Goal: Task Accomplishment & Management: Manage account settings

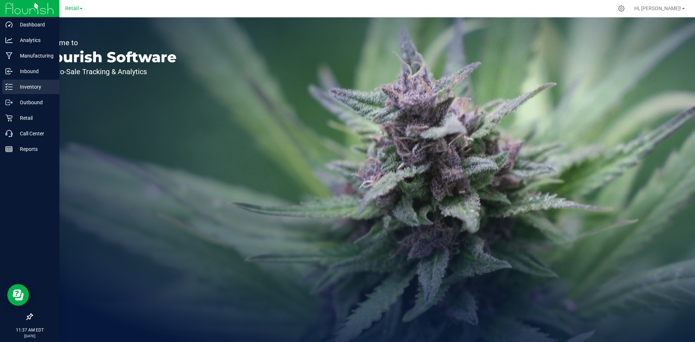
click at [4, 88] on div "Inventory" at bounding box center [30, 87] width 57 height 14
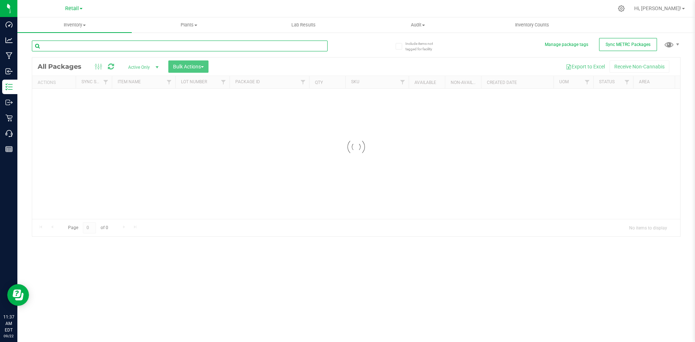
click at [88, 44] on div "Inventory All packages All inventory Waste log Create inventory Plants All plan…" at bounding box center [356, 179] width 678 height 325
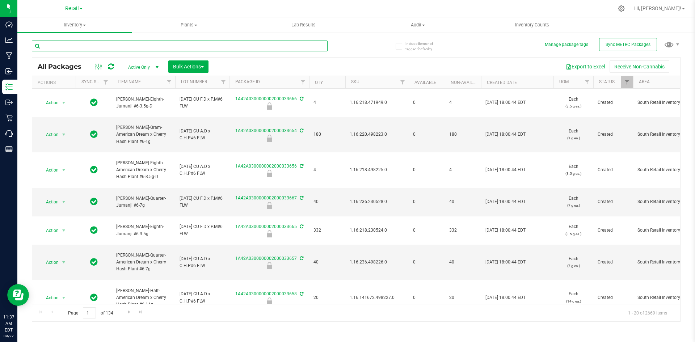
click at [101, 51] on input "text" at bounding box center [180, 46] width 296 height 11
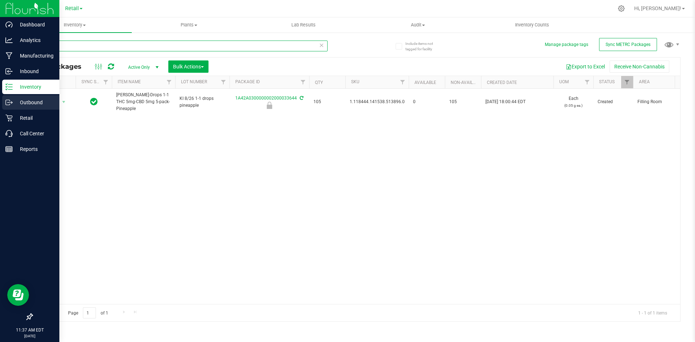
type input "33644"
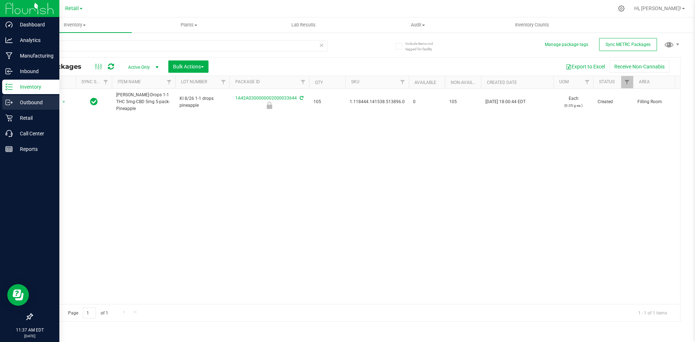
click at [58, 98] on div "Outbound" at bounding box center [30, 102] width 57 height 14
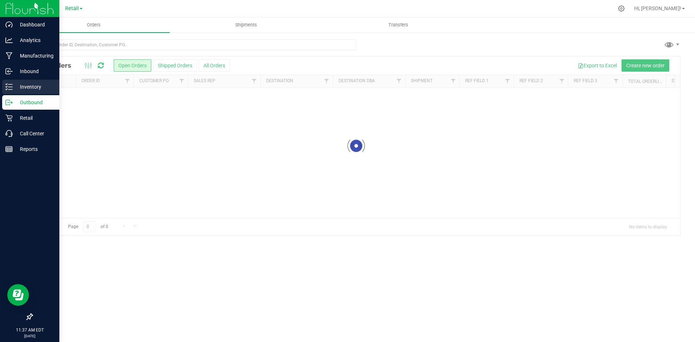
click at [16, 83] on p "Inventory" at bounding box center [34, 87] width 43 height 9
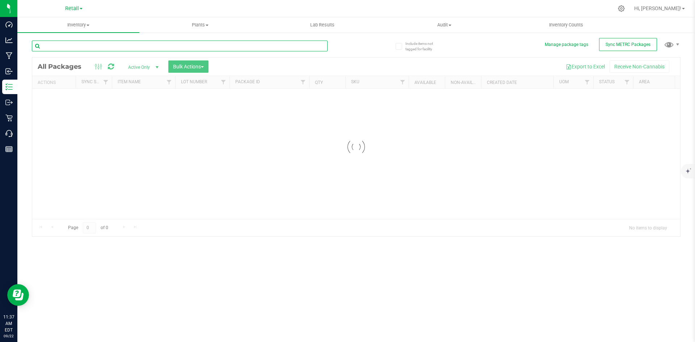
click at [82, 43] on input "text" at bounding box center [180, 46] width 296 height 11
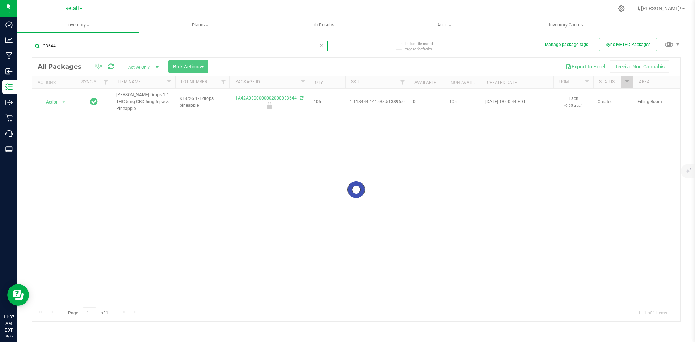
type input "33644"
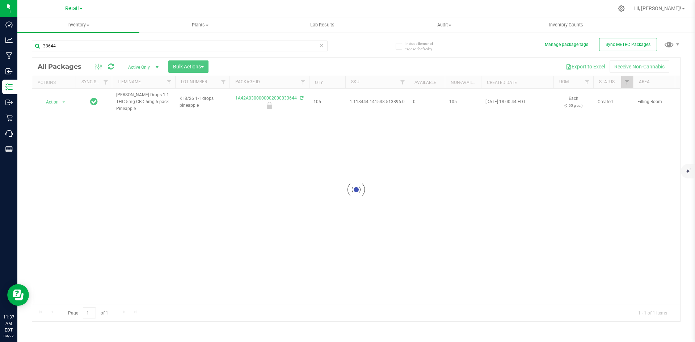
click at [54, 99] on div at bounding box center [356, 190] width 648 height 264
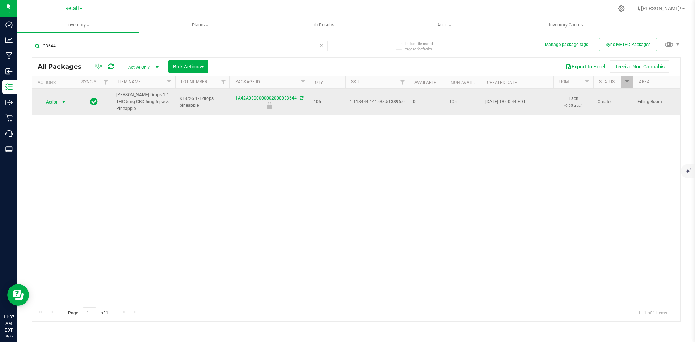
click at [54, 100] on span "Action" at bounding box center [49, 102] width 20 height 10
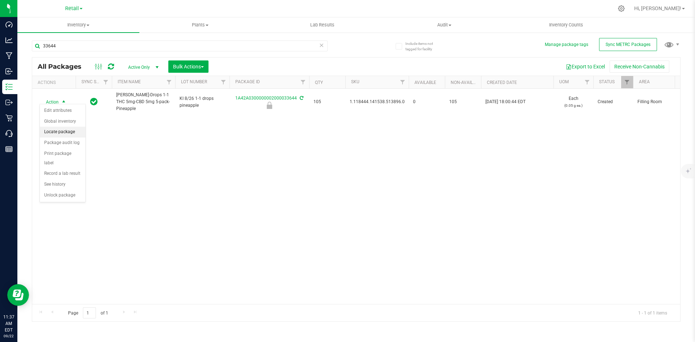
click at [63, 133] on li "Locate package" at bounding box center [63, 132] width 46 height 11
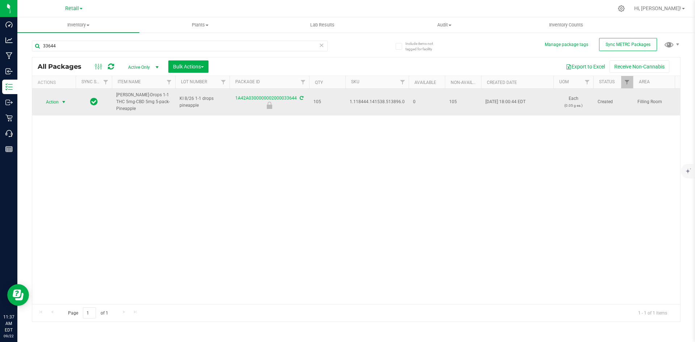
click at [55, 99] on span "Action" at bounding box center [49, 102] width 20 height 10
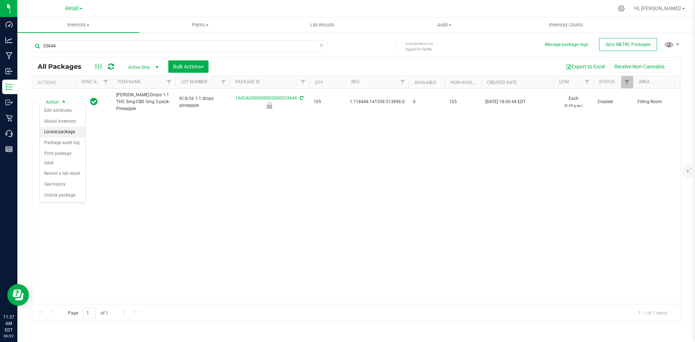
click at [62, 130] on li "Locate package" at bounding box center [63, 132] width 46 height 11
click at [198, 67] on span "Bulk Actions" at bounding box center [188, 67] width 31 height 6
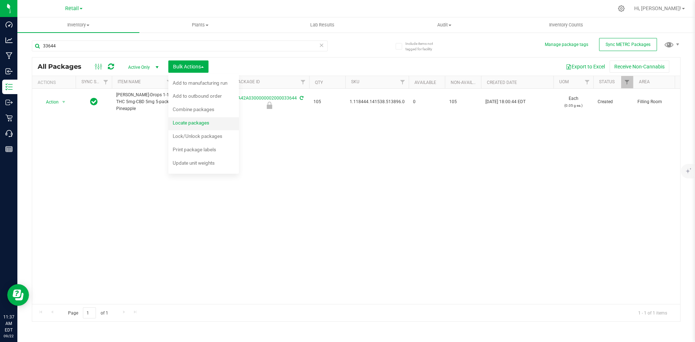
click at [199, 123] on span "Locate packages" at bounding box center [191, 123] width 37 height 6
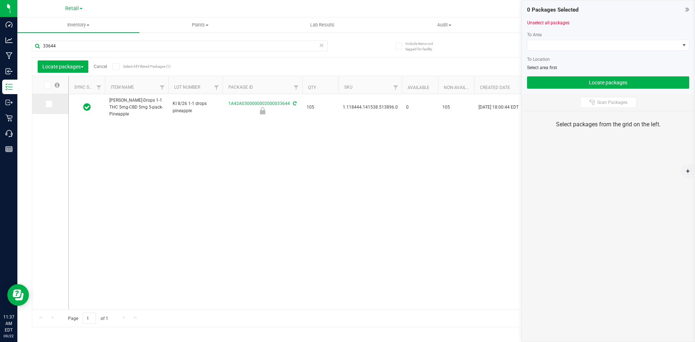
click at [45, 103] on span at bounding box center [48, 103] width 7 height 7
click at [0, 0] on input "checkbox" at bounding box center [0, 0] width 0 height 0
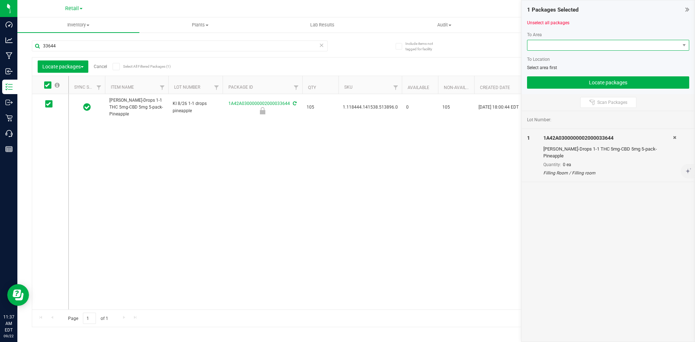
click at [549, 45] on span at bounding box center [604, 45] width 152 height 10
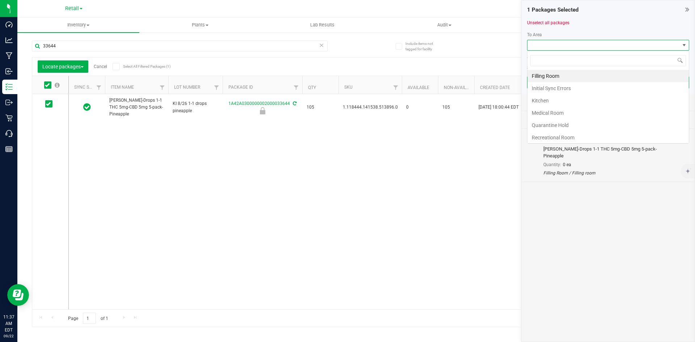
scroll to position [11, 162]
click at [556, 75] on li "Filling Room" at bounding box center [608, 76] width 161 height 12
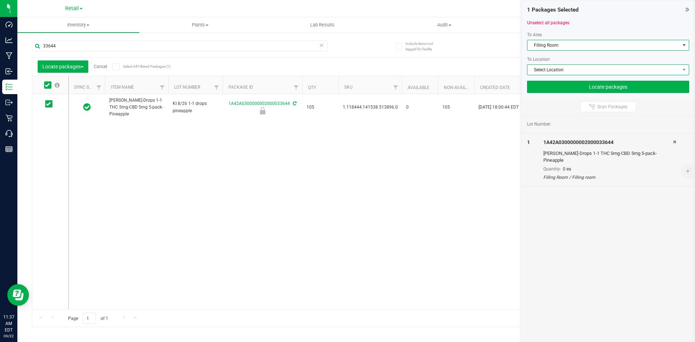
click at [551, 68] on span "Select Location" at bounding box center [604, 70] width 152 height 10
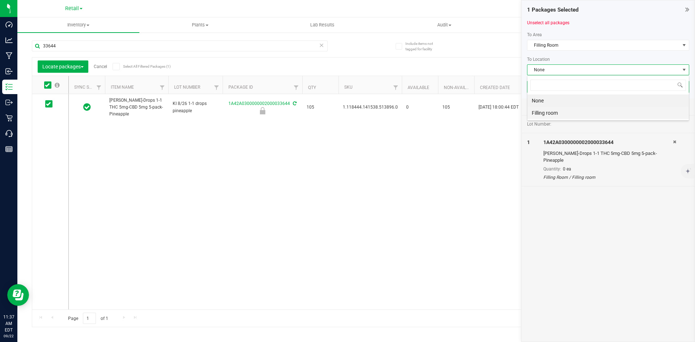
click at [549, 110] on li "Filling room" at bounding box center [608, 113] width 161 height 12
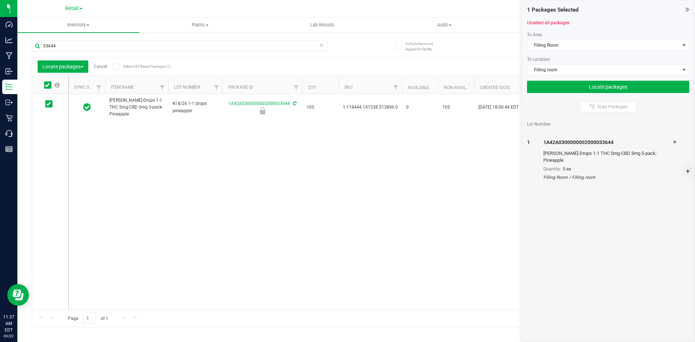
click at [566, 93] on div "1 Packages Selected Unselect all packages To Area Filling Room To Location Fill…" at bounding box center [608, 49] width 173 height 98
click at [572, 90] on button "Locate packages" at bounding box center [608, 87] width 162 height 12
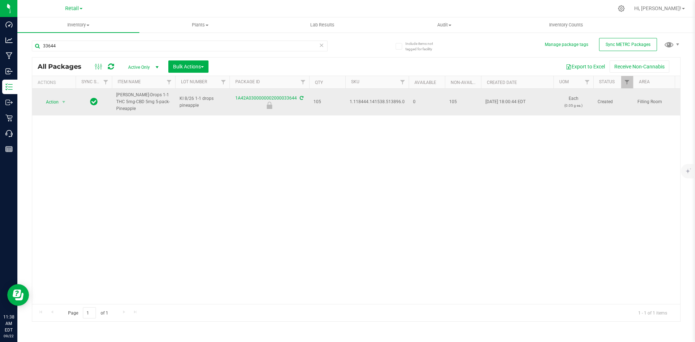
click at [379, 98] on span "1.118444.141538.513896.0" at bounding box center [377, 101] width 55 height 7
copy span "1.118444.141538.513896.0"
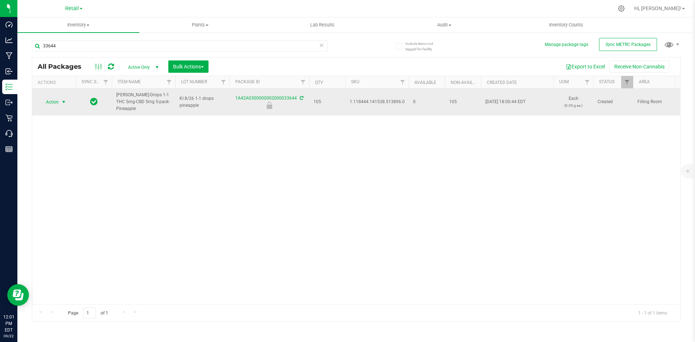
click at [49, 100] on span "Action" at bounding box center [49, 102] width 20 height 10
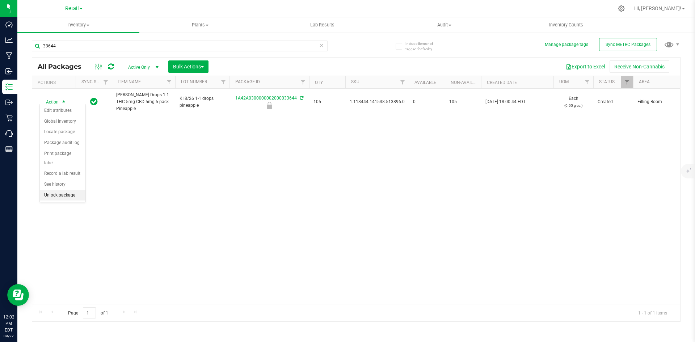
click at [67, 190] on li "Unlock package" at bounding box center [63, 195] width 46 height 11
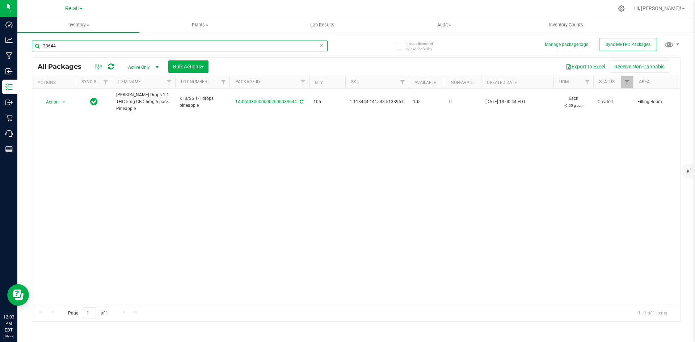
click at [63, 46] on input "33644" at bounding box center [180, 46] width 296 height 11
click at [81, 49] on input "33644" at bounding box center [180, 46] width 296 height 11
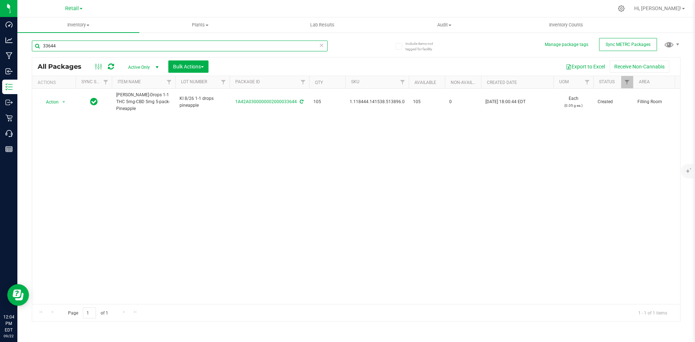
click at [81, 49] on input "33644" at bounding box center [180, 46] width 296 height 11
click at [66, 47] on input "33466" at bounding box center [180, 46] width 296 height 11
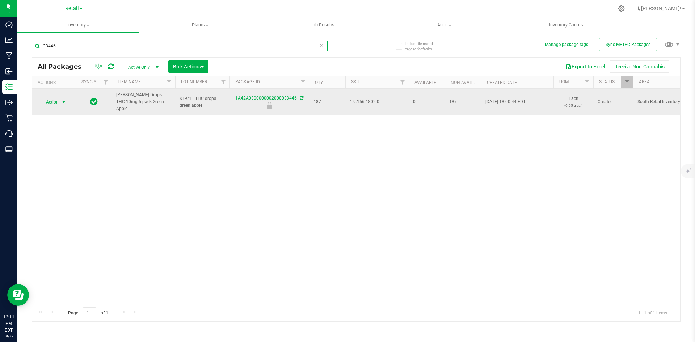
type input "33446"
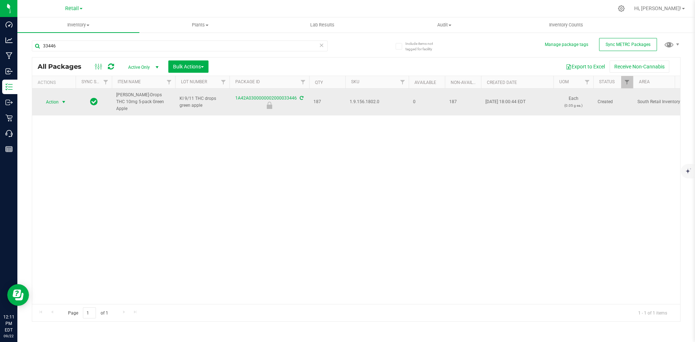
click at [48, 97] on span "Action" at bounding box center [49, 102] width 20 height 10
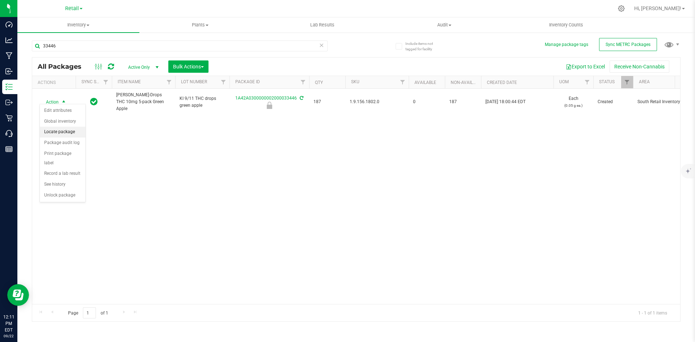
click at [69, 131] on li "Locate package" at bounding box center [63, 132] width 46 height 11
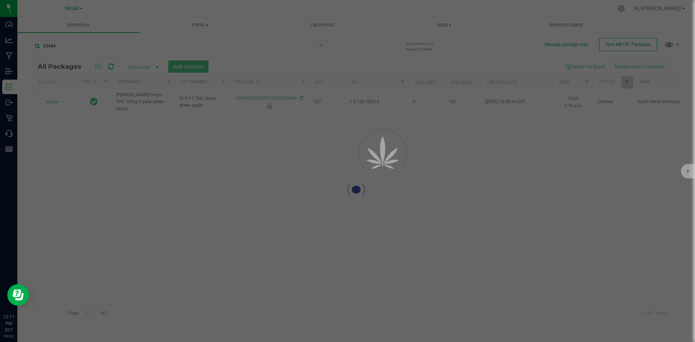
click at [174, 67] on div at bounding box center [356, 190] width 648 height 264
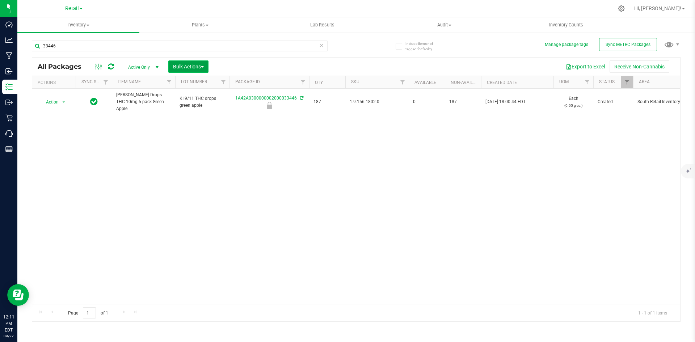
click at [176, 66] on span "Bulk Actions" at bounding box center [188, 67] width 31 height 6
click at [194, 127] on div "Locate packages" at bounding box center [196, 124] width 46 height 12
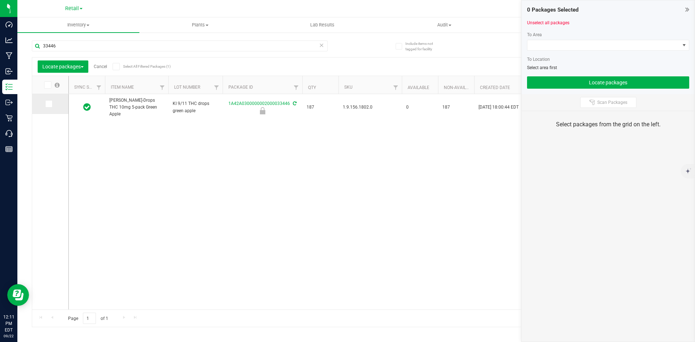
click at [50, 104] on icon at bounding box center [48, 104] width 5 height 0
click at [0, 0] on input "checkbox" at bounding box center [0, 0] width 0 height 0
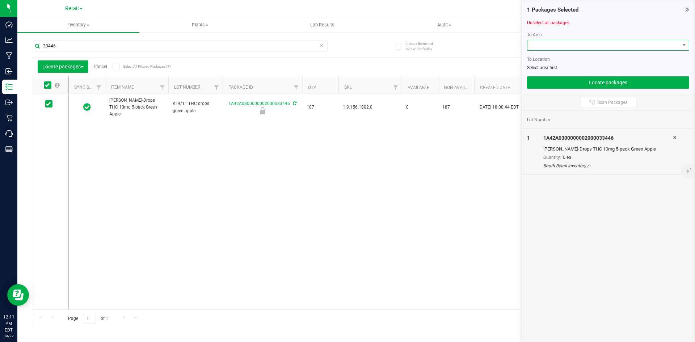
click at [538, 44] on span at bounding box center [604, 45] width 152 height 10
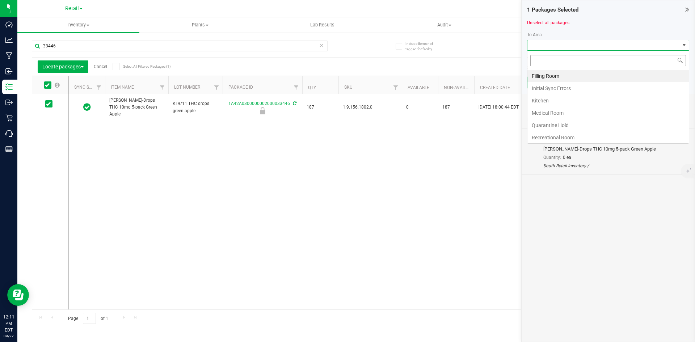
scroll to position [11, 162]
click at [547, 77] on li "Filling Room" at bounding box center [608, 76] width 161 height 12
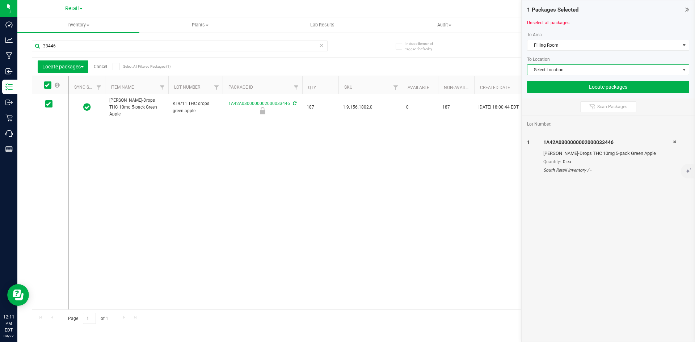
click at [545, 72] on span "Select Location" at bounding box center [604, 70] width 152 height 10
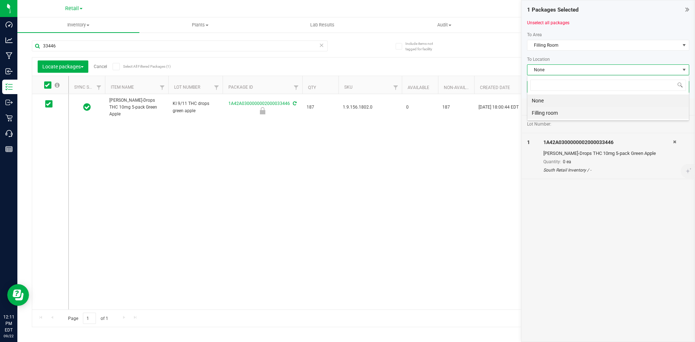
click at [540, 112] on li "Filling room" at bounding box center [608, 113] width 161 height 12
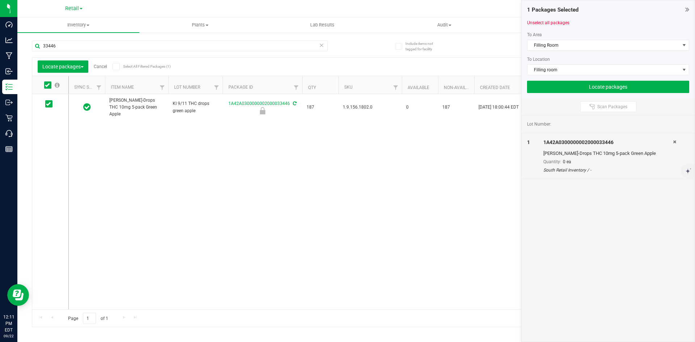
click at [567, 93] on div "1 Packages Selected Unselect all packages To Area Filling Room To Location Fill…" at bounding box center [608, 49] width 173 height 98
click at [568, 92] on button "Locate packages" at bounding box center [608, 87] width 162 height 12
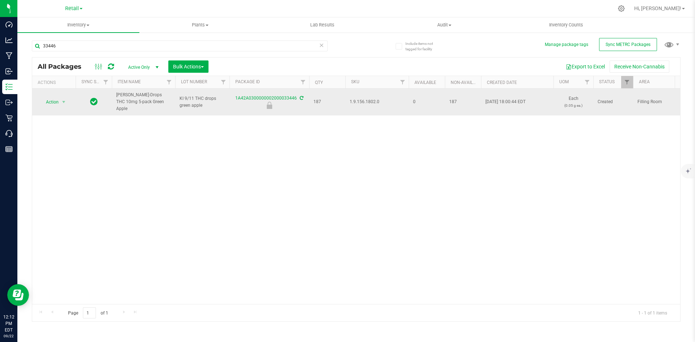
click at [375, 101] on span "1.9.156.1802.0" at bounding box center [377, 101] width 55 height 7
click at [375, 100] on span "1.9.156.1802.0" at bounding box center [377, 101] width 55 height 7
copy span "1.9.156.1802.0"
click at [53, 100] on span "Action" at bounding box center [49, 102] width 20 height 10
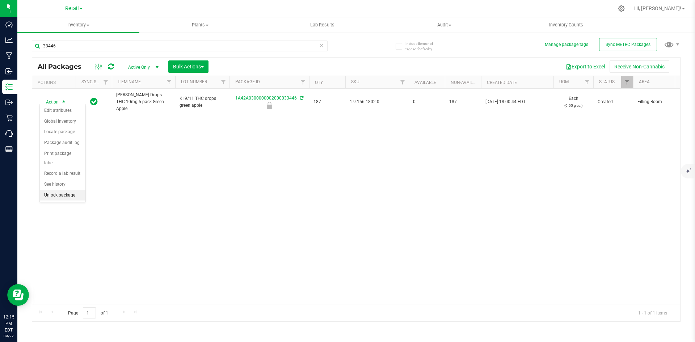
click at [68, 190] on li "Unlock package" at bounding box center [63, 195] width 46 height 11
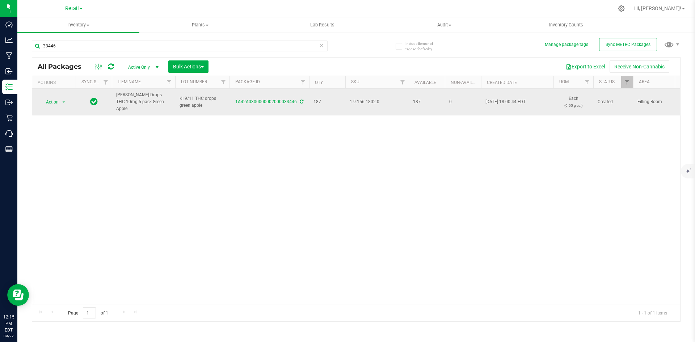
click at [360, 100] on span "1.9.156.1802.0" at bounding box center [377, 101] width 55 height 7
copy span "1.9.156.1802.0"
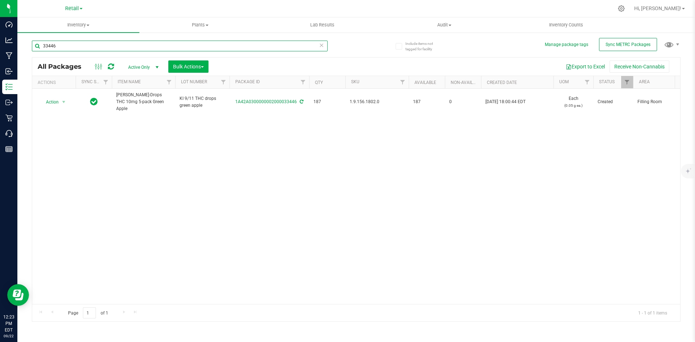
click at [84, 42] on input "33446" at bounding box center [180, 46] width 296 height 11
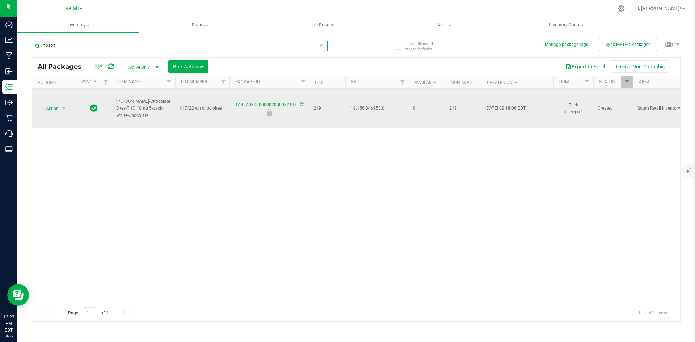
type input "32127"
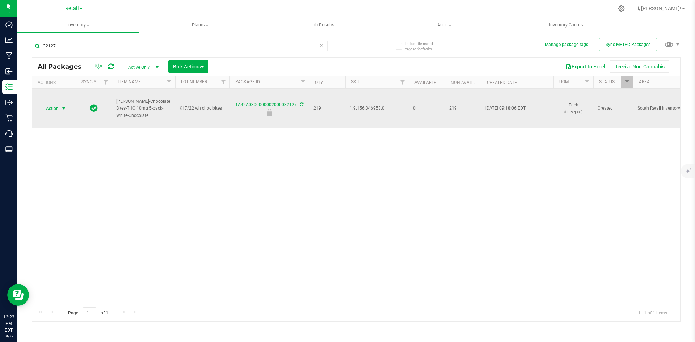
click at [59, 107] on span "Action" at bounding box center [49, 109] width 20 height 10
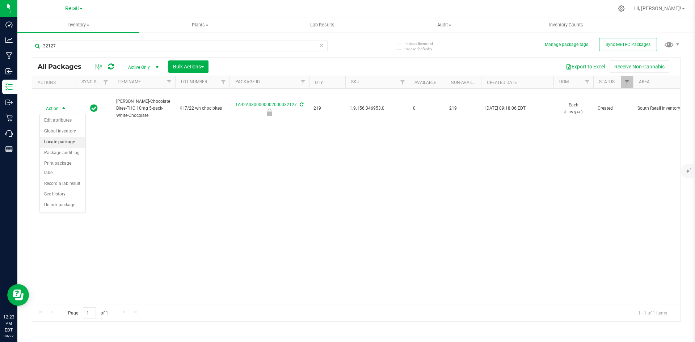
click at [67, 140] on li "Locate package" at bounding box center [63, 142] width 46 height 11
click at [175, 64] on span "Bulk Actions" at bounding box center [188, 67] width 31 height 6
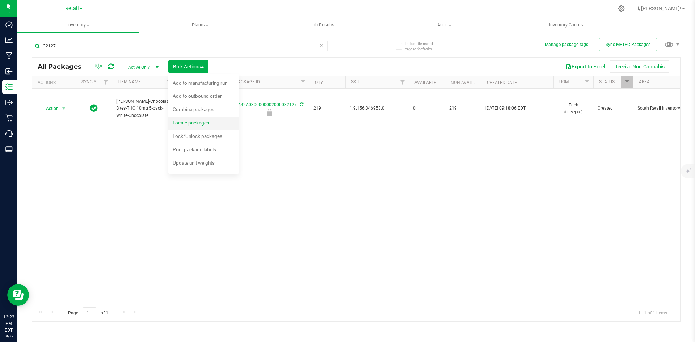
click at [209, 118] on li "Locate packages" at bounding box center [203, 123] width 71 height 13
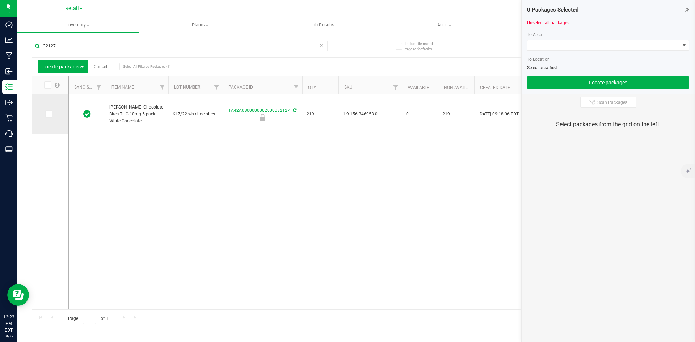
click at [54, 114] on label at bounding box center [50, 113] width 10 height 7
click at [0, 0] on input "checkbox" at bounding box center [0, 0] width 0 height 0
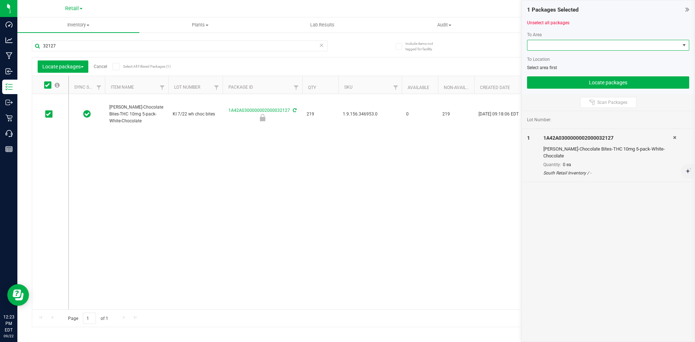
click at [576, 44] on span at bounding box center [604, 45] width 152 height 10
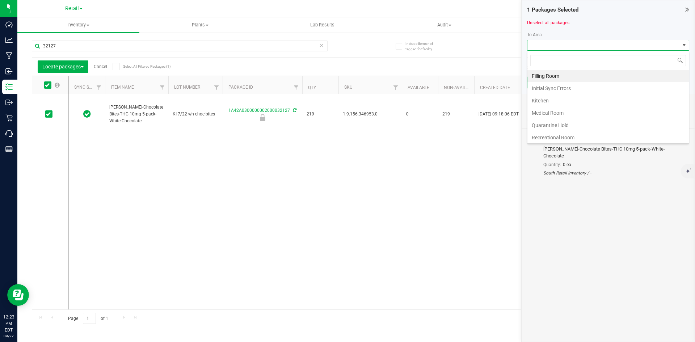
scroll to position [11, 162]
click at [547, 74] on li "Filling Room" at bounding box center [608, 76] width 161 height 12
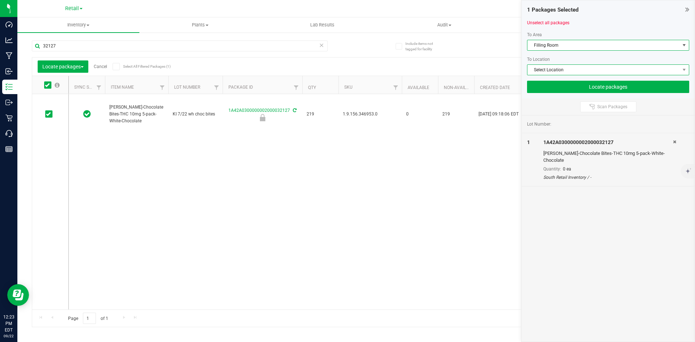
click at [551, 71] on span "Select Location" at bounding box center [604, 70] width 152 height 10
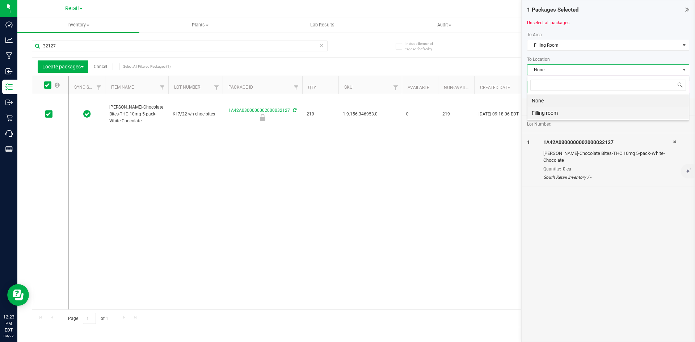
click at [543, 111] on li "Filling room" at bounding box center [608, 113] width 161 height 12
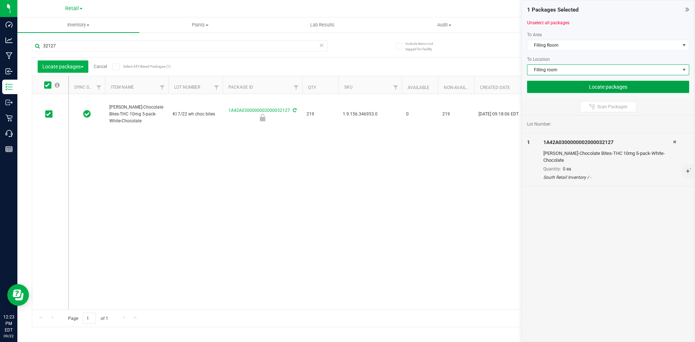
click at [555, 83] on button "Locate packages" at bounding box center [608, 87] width 162 height 12
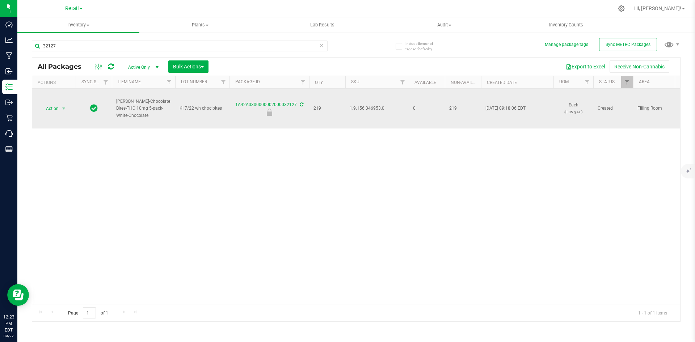
click at [371, 111] on span "1.9.156.346953.0" at bounding box center [377, 108] width 55 height 7
copy span "1.9.156.346953.0"
drag, startPoint x: 368, startPoint y: 107, endPoint x: 367, endPoint y: 111, distance: 4.1
copy span "1.9.156.346953.0"
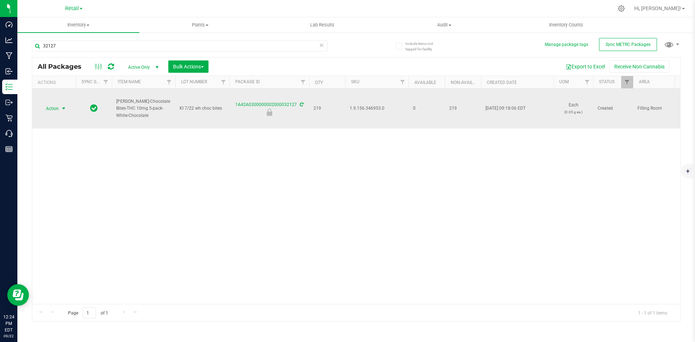
click at [60, 108] on span "select" at bounding box center [63, 109] width 9 height 10
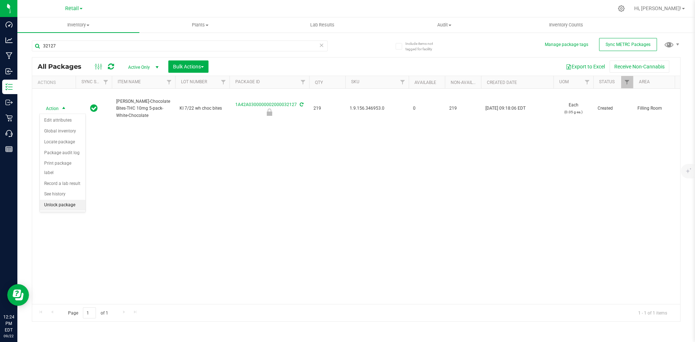
click at [70, 200] on li "Unlock package" at bounding box center [63, 205] width 46 height 11
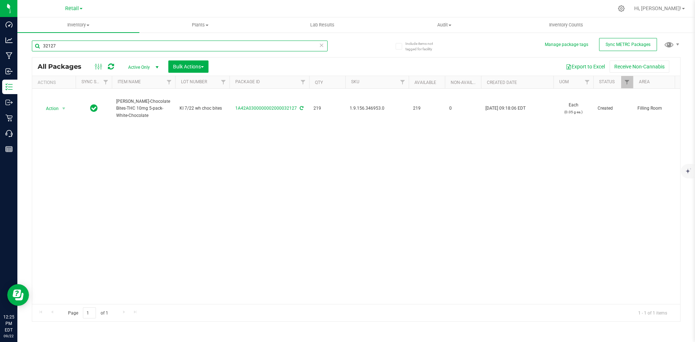
click at [67, 48] on input "32127" at bounding box center [180, 46] width 296 height 11
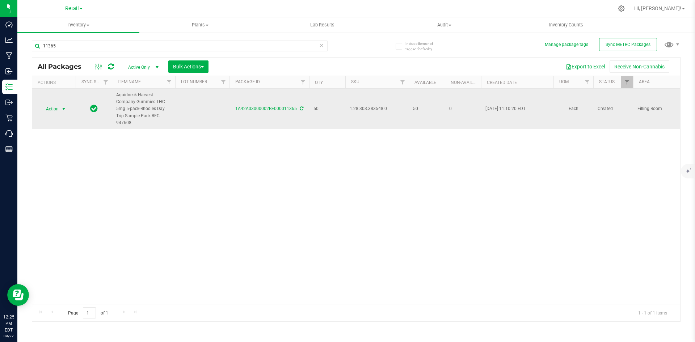
click at [58, 106] on span "Action" at bounding box center [49, 109] width 20 height 10
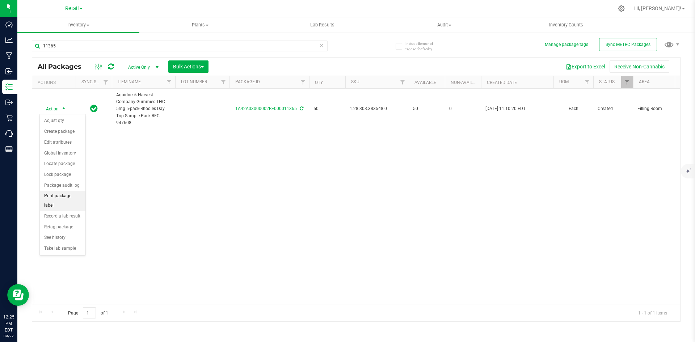
click at [49, 199] on li "Print package label" at bounding box center [63, 201] width 46 height 20
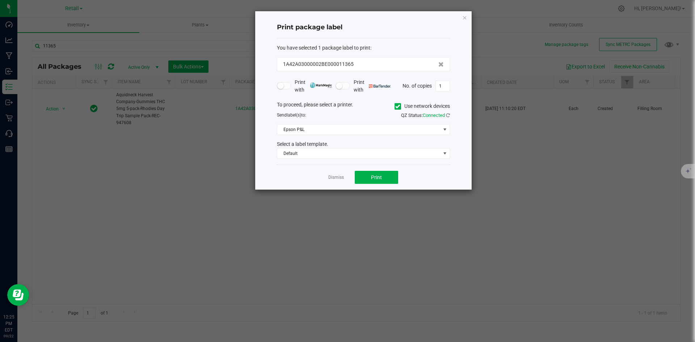
click at [395, 106] on icon at bounding box center [397, 106] width 5 height 0
click at [0, 0] on input "Use network devices" at bounding box center [0, 0] width 0 height 0
click at [363, 127] on span at bounding box center [358, 130] width 163 height 10
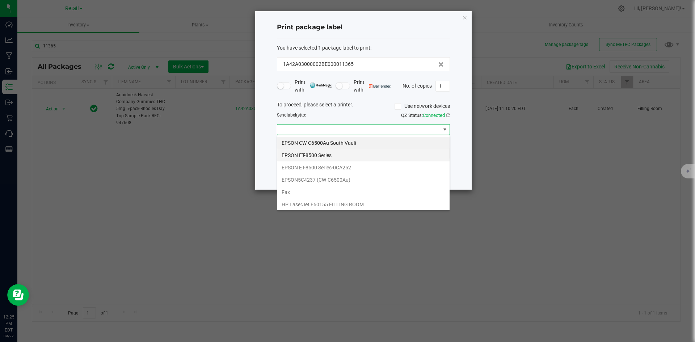
scroll to position [211, 0]
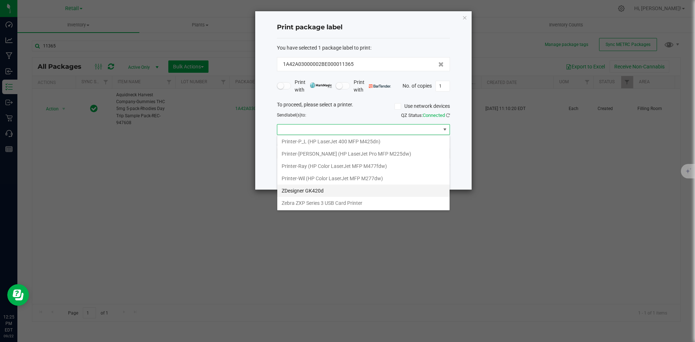
click at [372, 189] on GK420d "ZDesigner GK420d" at bounding box center [363, 191] width 172 height 12
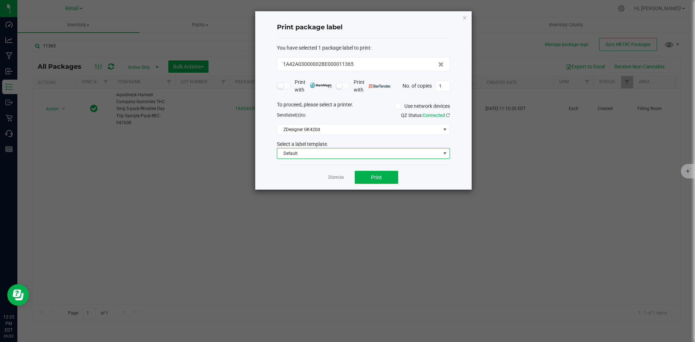
click at [301, 155] on span "Default" at bounding box center [358, 153] width 163 height 10
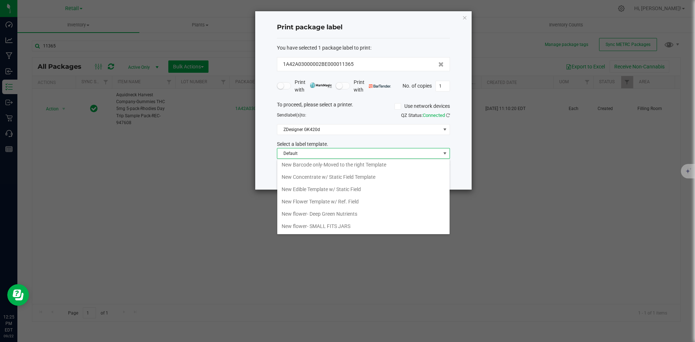
scroll to position [126, 0]
click at [323, 188] on li "New Barcode Only Template" at bounding box center [363, 188] width 172 height 12
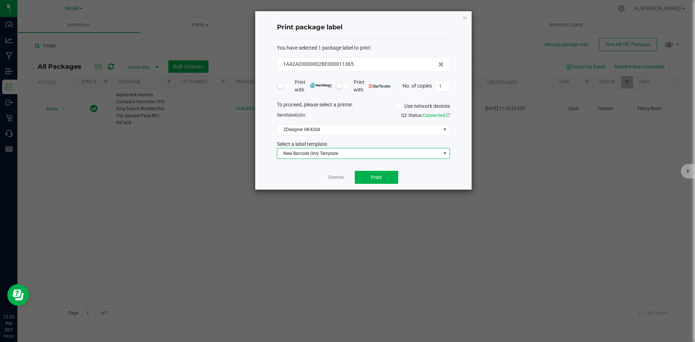
click at [350, 140] on div "To proceed, please select a printer. Use network devices Send label(s) to: QZ S…" at bounding box center [363, 130] width 173 height 58
click at [382, 176] on span "Print" at bounding box center [376, 178] width 11 height 6
click at [463, 19] on icon "button" at bounding box center [464, 17] width 5 height 9
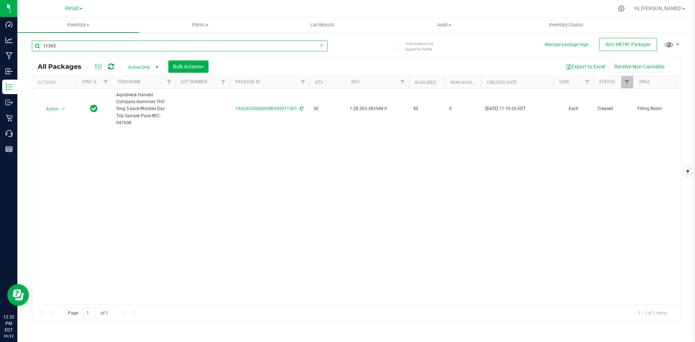
click at [101, 46] on input "11365" at bounding box center [180, 46] width 296 height 11
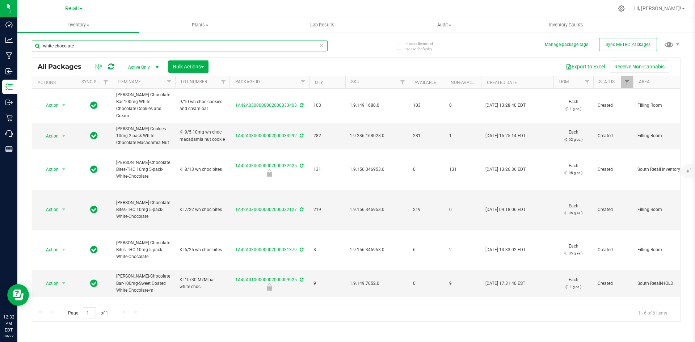
click at [69, 46] on input "white chocolate" at bounding box center [180, 46] width 296 height 11
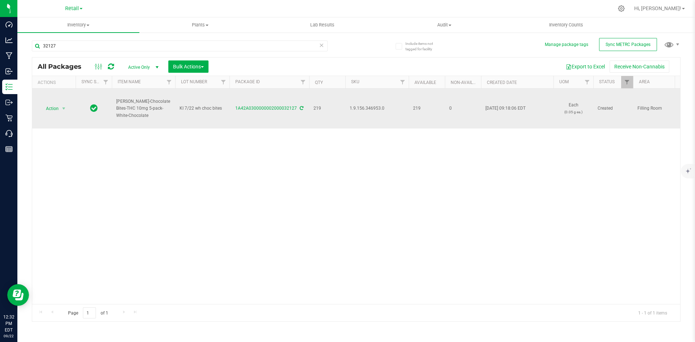
click at [364, 107] on span "1.9.156.346953.0" at bounding box center [377, 108] width 55 height 7
copy span "1.9.156.346953.0"
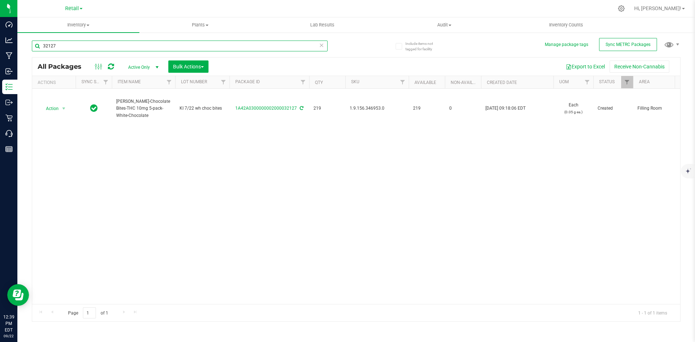
click at [101, 42] on input "32127" at bounding box center [180, 46] width 296 height 11
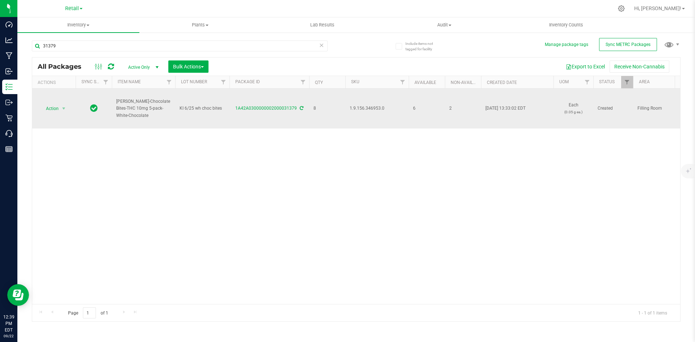
click at [375, 106] on span "1.9.156.346953.0" at bounding box center [377, 108] width 55 height 7
copy span "1.9.156.346953.0"
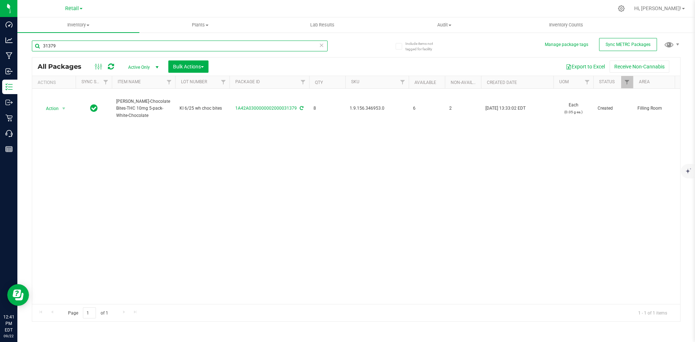
click at [68, 48] on input "31379" at bounding box center [180, 46] width 296 height 11
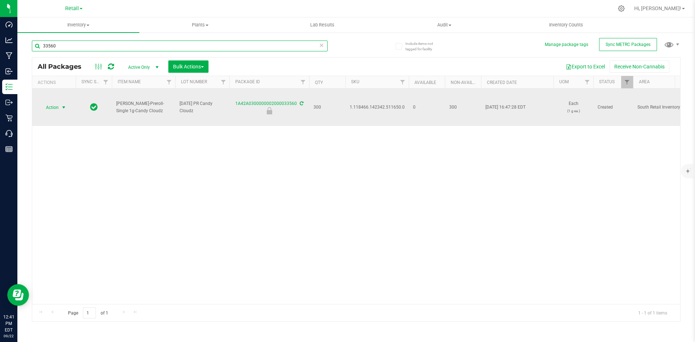
type input "33560"
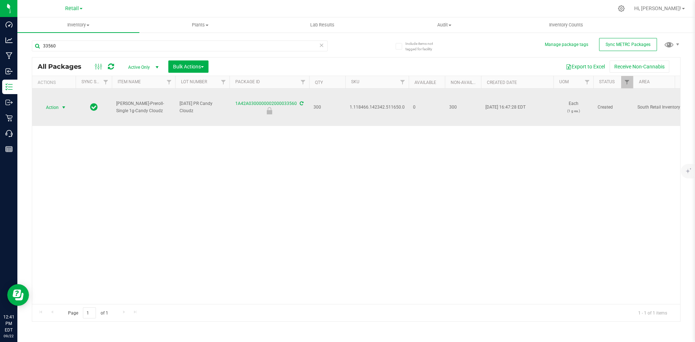
click at [57, 112] on span "Action" at bounding box center [49, 107] width 20 height 10
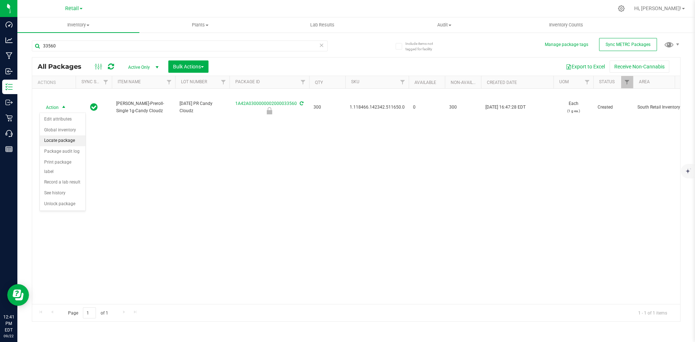
click at [66, 144] on li "Locate package" at bounding box center [63, 140] width 46 height 11
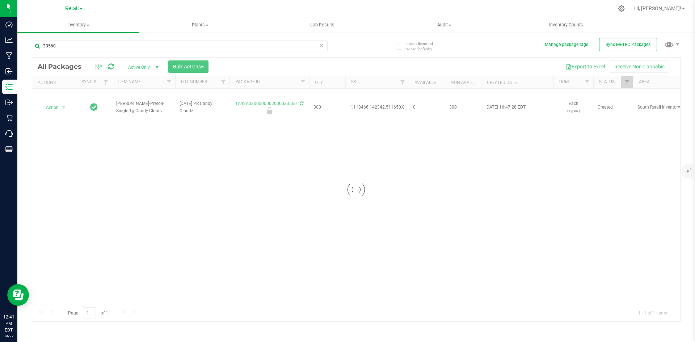
click at [187, 64] on div at bounding box center [356, 190] width 648 height 264
click at [187, 64] on span "Bulk Actions" at bounding box center [188, 67] width 31 height 6
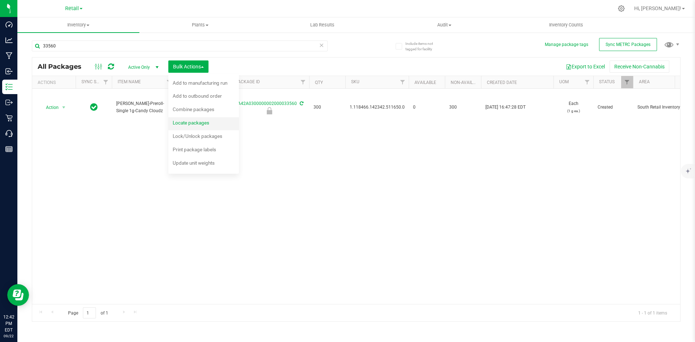
click at [205, 122] on span "Locate packages" at bounding box center [191, 123] width 37 height 6
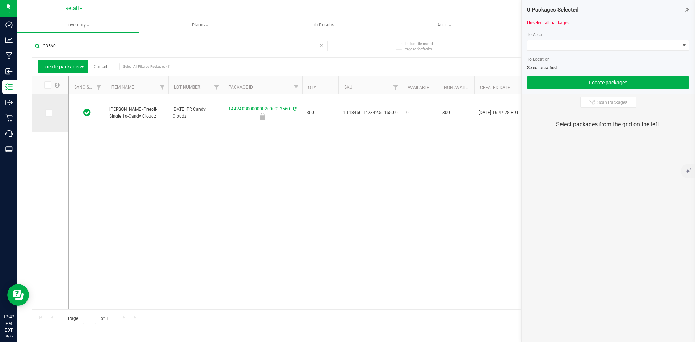
click at [50, 113] on icon at bounding box center [48, 113] width 5 height 0
click at [0, 0] on input "checkbox" at bounding box center [0, 0] width 0 height 0
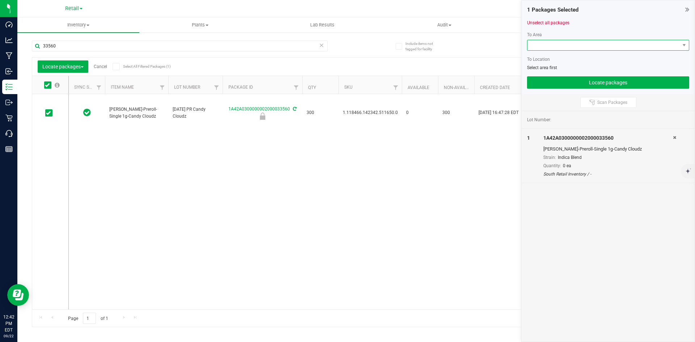
click at [596, 49] on span at bounding box center [604, 45] width 152 height 10
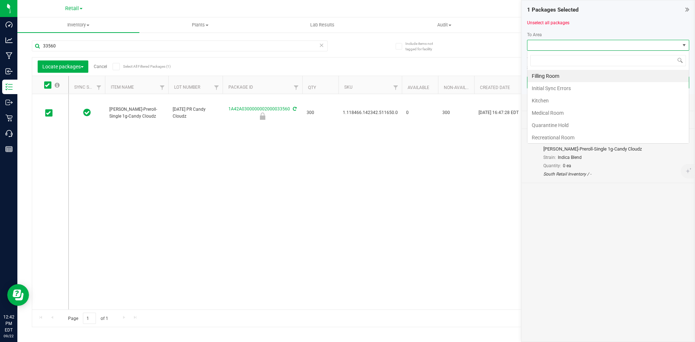
scroll to position [11, 162]
click at [556, 79] on li "Filling Room" at bounding box center [608, 76] width 161 height 12
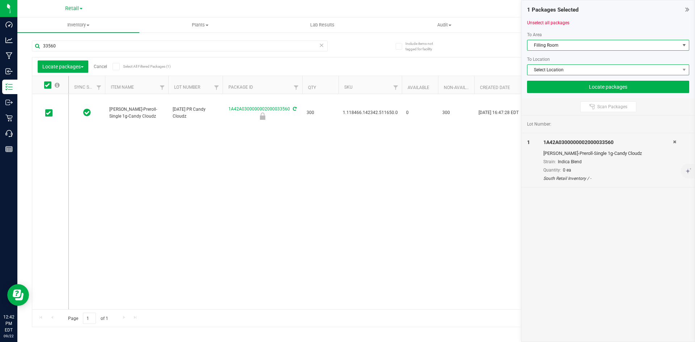
click at [553, 71] on span "Select Location" at bounding box center [604, 70] width 152 height 10
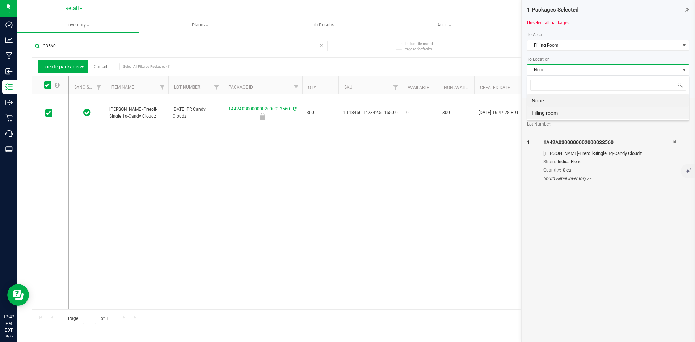
click at [543, 111] on li "Filling room" at bounding box center [608, 113] width 161 height 12
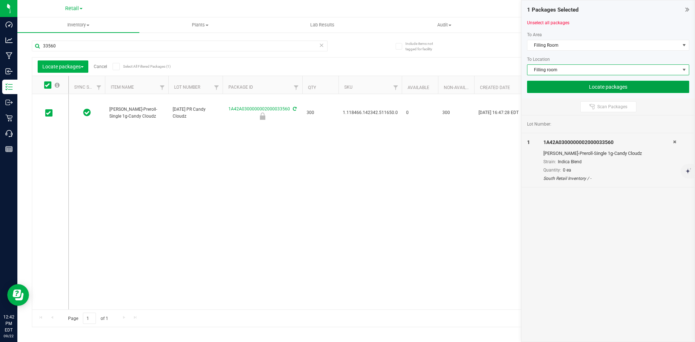
click at [598, 87] on button "Locate packages" at bounding box center [608, 87] width 162 height 12
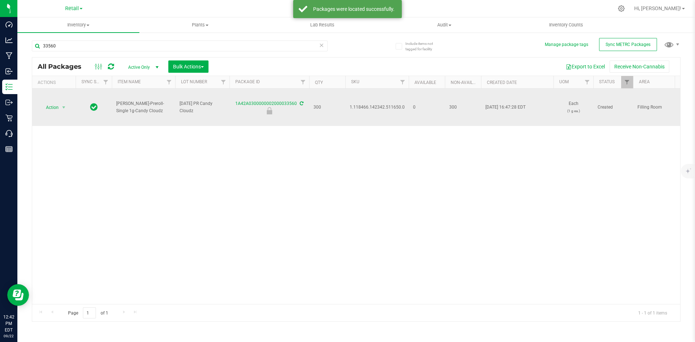
click at [365, 108] on span "1.118466.142342.511650.0" at bounding box center [377, 107] width 55 height 7
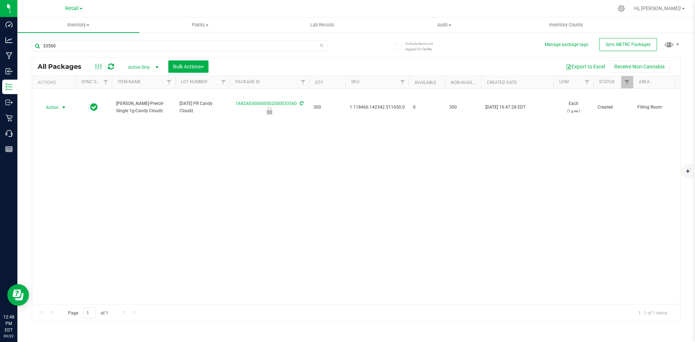
drag, startPoint x: 55, startPoint y: 112, endPoint x: 56, endPoint y: 117, distance: 5.6
click at [55, 112] on span "Action" at bounding box center [49, 107] width 20 height 10
click at [72, 199] on li "Unlock package" at bounding box center [63, 204] width 46 height 11
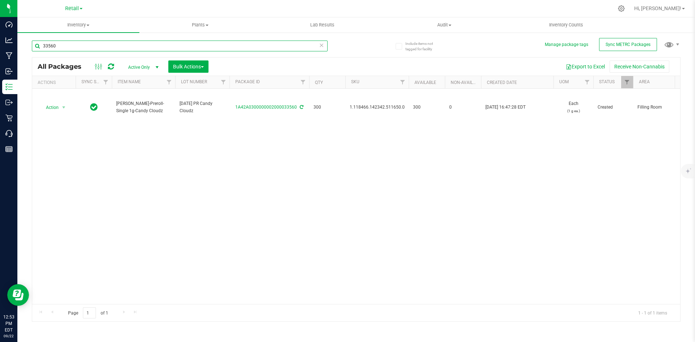
click at [64, 43] on input "33560" at bounding box center [180, 46] width 296 height 11
type input "1A42A0300000002000033619"
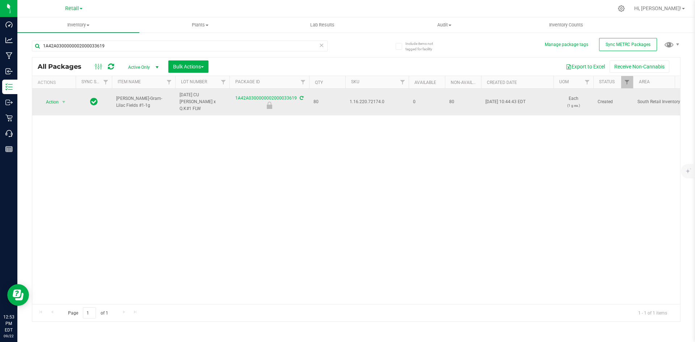
click at [375, 101] on span "1.16.220.72174.0" at bounding box center [377, 101] width 55 height 7
click at [64, 99] on span "select" at bounding box center [64, 102] width 6 height 6
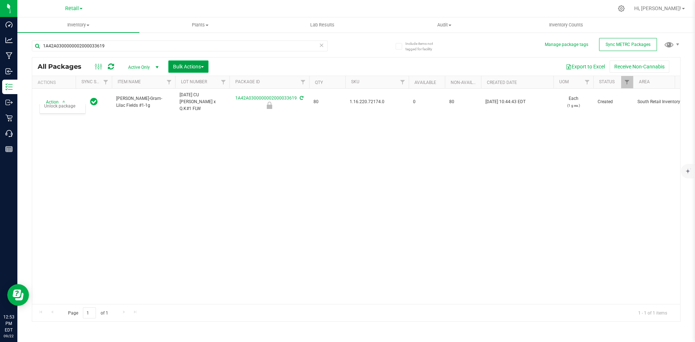
click at [172, 67] on button "Bulk Actions" at bounding box center [188, 66] width 40 height 12
click at [192, 123] on span "Locate packages" at bounding box center [191, 123] width 37 height 6
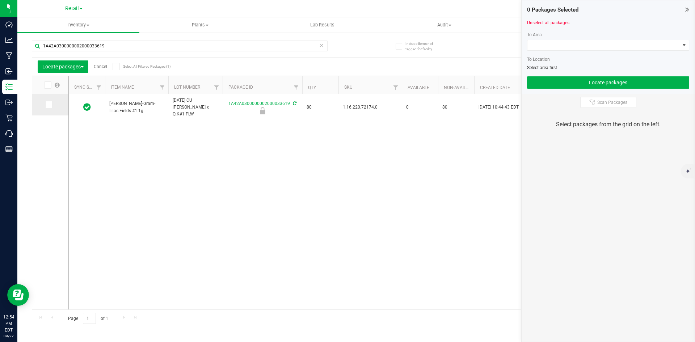
click at [49, 105] on icon at bounding box center [48, 105] width 5 height 0
click at [0, 0] on input "checkbox" at bounding box center [0, 0] width 0 height 0
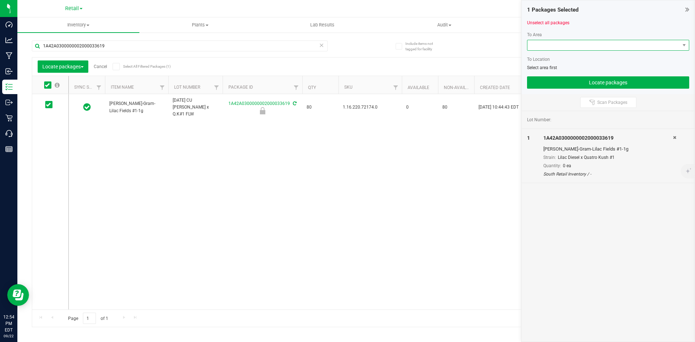
click at [570, 47] on span at bounding box center [604, 45] width 152 height 10
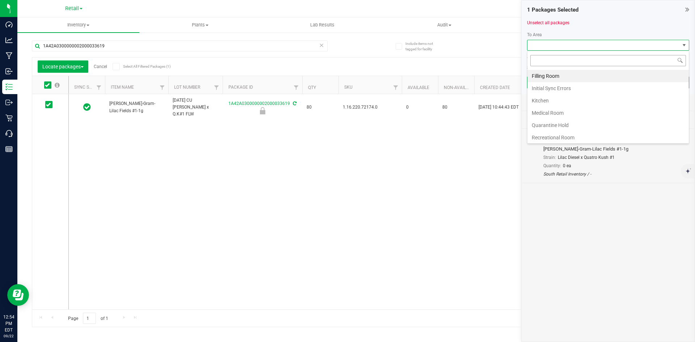
scroll to position [11, 162]
click at [547, 76] on li "Filling Room" at bounding box center [608, 76] width 161 height 12
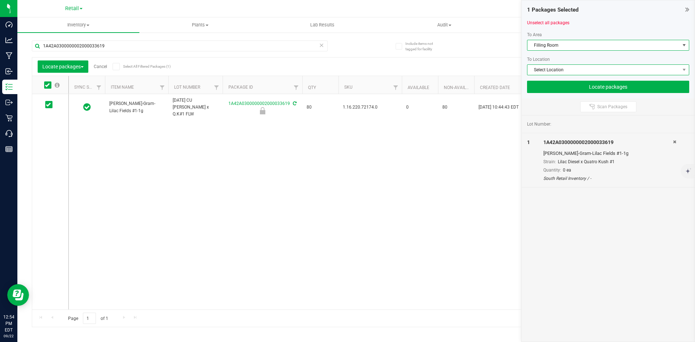
click at [549, 66] on span "Select Location" at bounding box center [604, 70] width 152 height 10
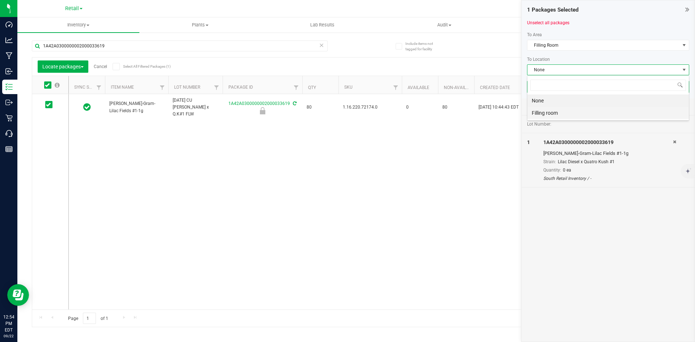
click at [547, 113] on li "Filling room" at bounding box center [608, 113] width 161 height 12
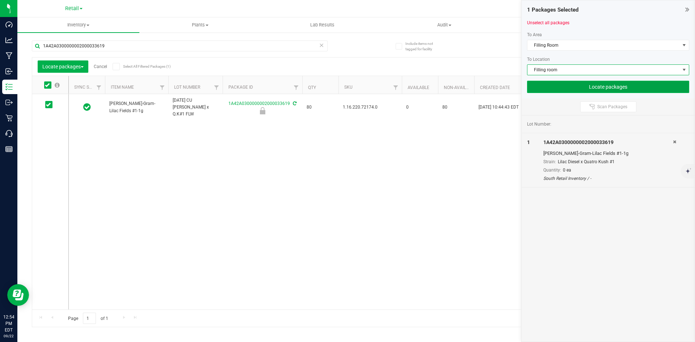
click at [557, 87] on button "Locate packages" at bounding box center [608, 87] width 162 height 12
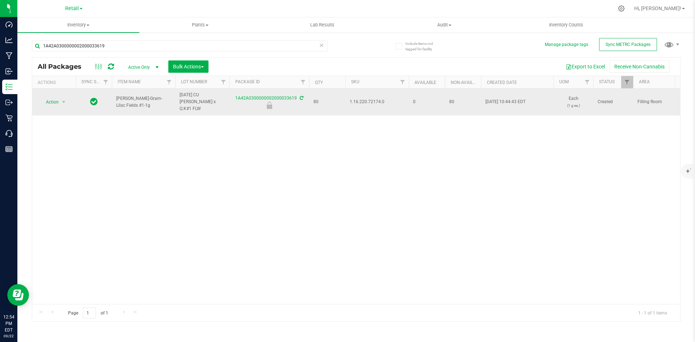
click at [372, 98] on span "1.16.220.72174.0" at bounding box center [377, 101] width 55 height 7
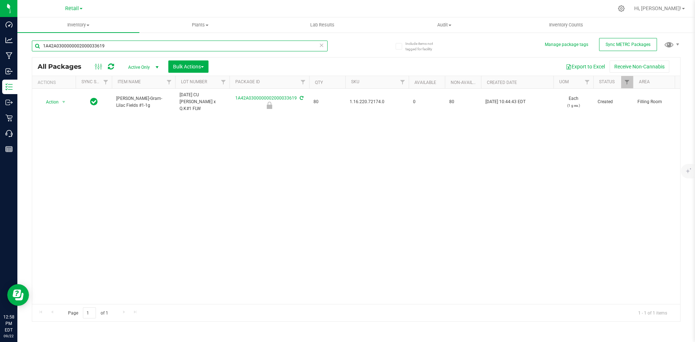
click at [112, 50] on input "1A42A0300000002000033619" at bounding box center [180, 46] width 296 height 11
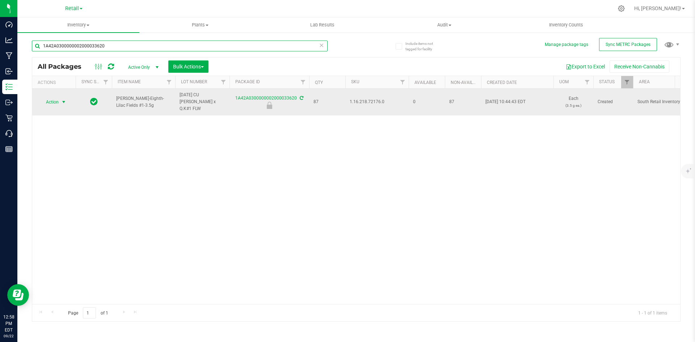
type input "1A42A0300000002000033620"
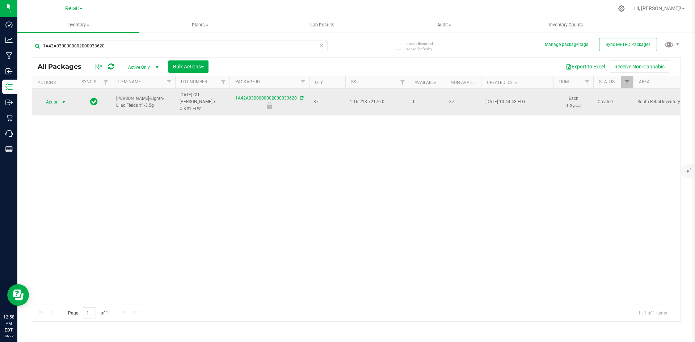
click at [56, 100] on span "Action" at bounding box center [49, 102] width 20 height 10
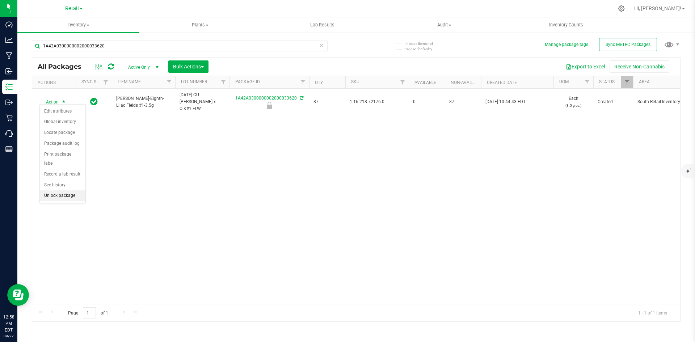
click at [67, 192] on li "Unlock package" at bounding box center [63, 195] width 46 height 11
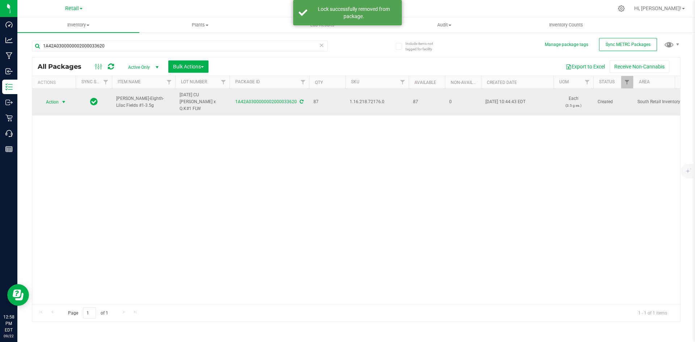
click at [61, 99] on span "select" at bounding box center [64, 102] width 6 height 6
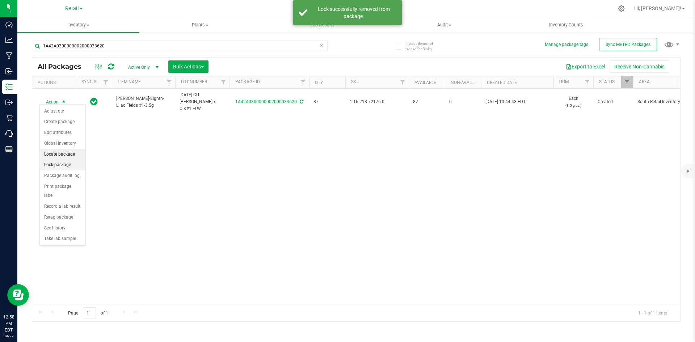
click at [67, 165] on li "Lock package" at bounding box center [63, 165] width 46 height 11
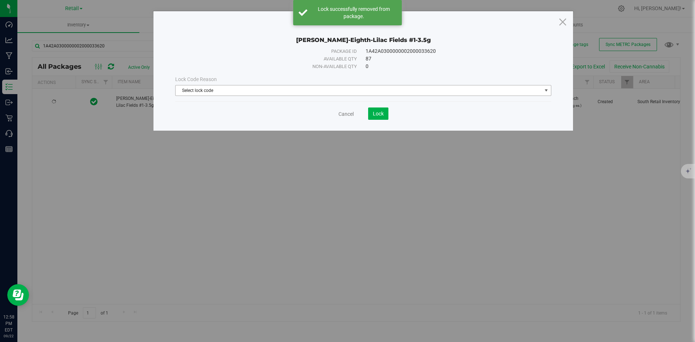
click at [229, 92] on span "Select lock code" at bounding box center [359, 90] width 366 height 10
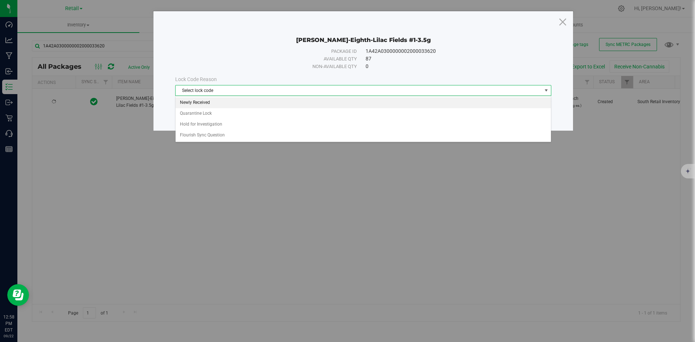
click at [202, 105] on li "Newly Received" at bounding box center [363, 102] width 375 height 11
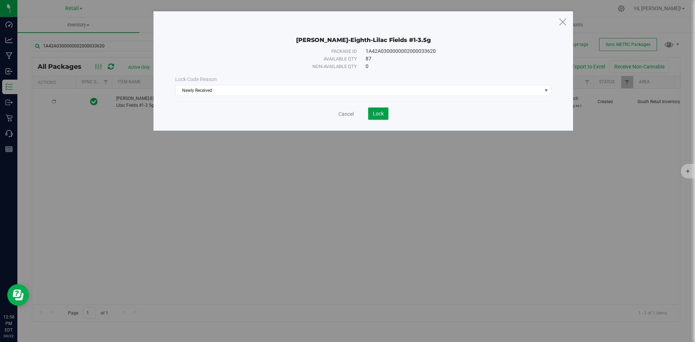
click at [371, 111] on button "Lock" at bounding box center [378, 114] width 20 height 12
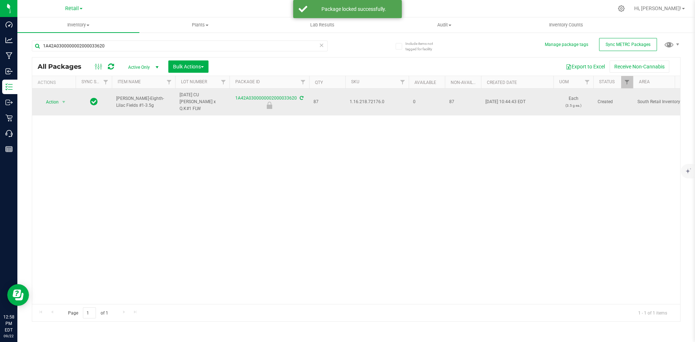
click at [350, 100] on span "1.16.218.72176.0" at bounding box center [377, 101] width 55 height 7
click at [50, 97] on span "Action" at bounding box center [49, 102] width 20 height 10
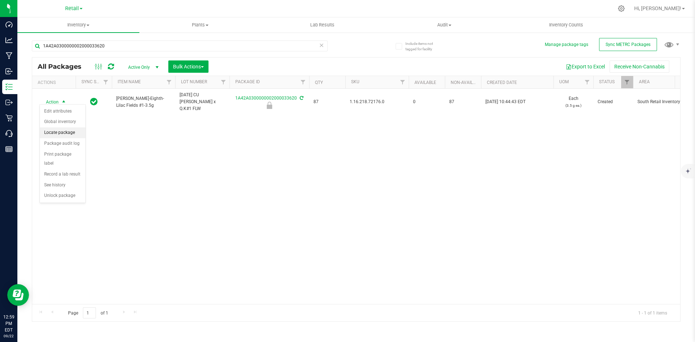
click at [65, 130] on li "Locate package" at bounding box center [63, 132] width 46 height 11
click at [200, 68] on span "Bulk Actions" at bounding box center [188, 67] width 31 height 6
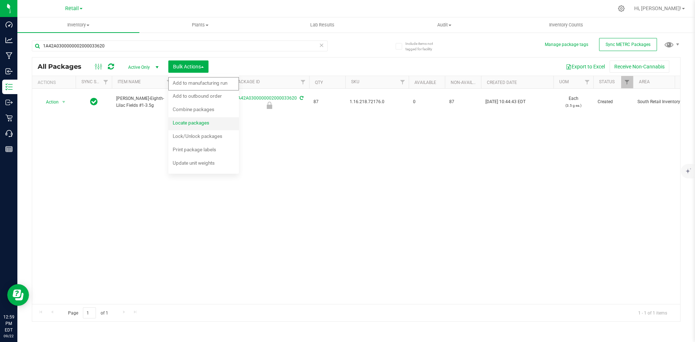
click at [199, 122] on span "Locate packages" at bounding box center [191, 123] width 37 height 6
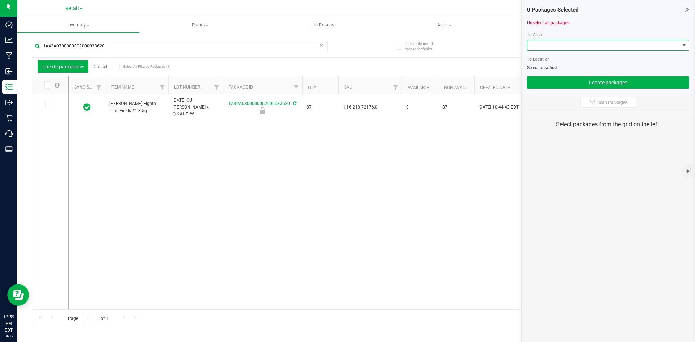
click at [576, 45] on span at bounding box center [604, 45] width 152 height 10
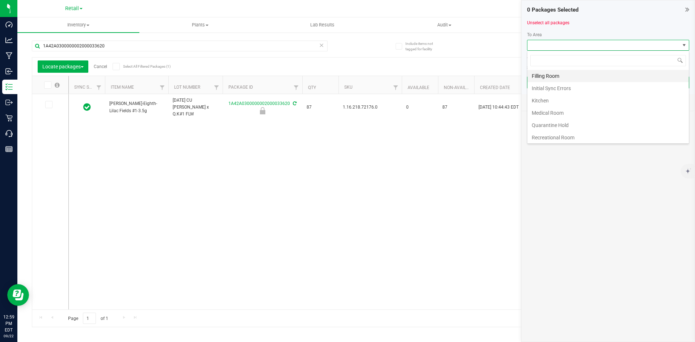
scroll to position [11, 162]
click at [564, 81] on li "Filling Room" at bounding box center [608, 76] width 161 height 12
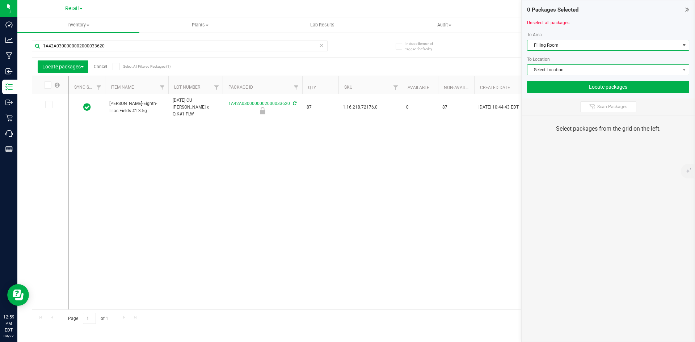
click at [555, 70] on span "Select Location" at bounding box center [604, 70] width 152 height 10
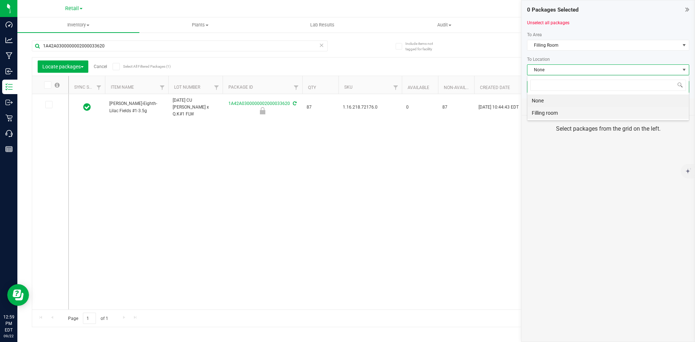
click at [564, 110] on li "Filling room" at bounding box center [608, 113] width 161 height 12
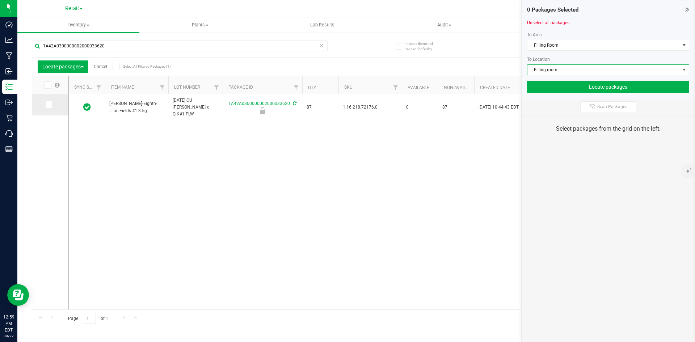
click at [54, 108] on label at bounding box center [50, 104] width 10 height 7
click at [0, 0] on input "checkbox" at bounding box center [0, 0] width 0 height 0
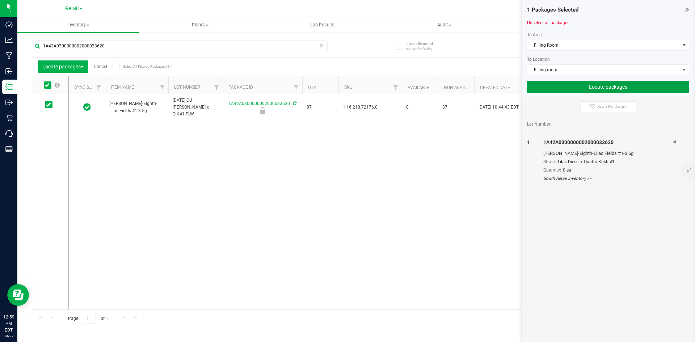
click at [616, 84] on button "Locate packages" at bounding box center [608, 87] width 162 height 12
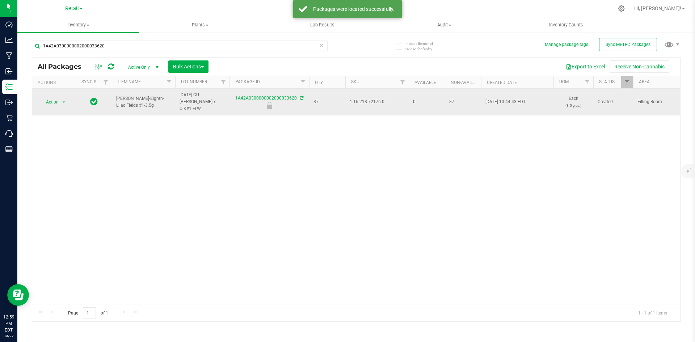
click at [380, 100] on span "1.16.218.72176.0" at bounding box center [377, 101] width 55 height 7
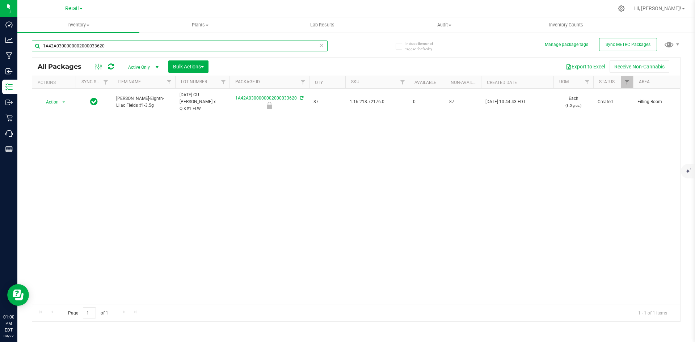
click at [177, 46] on input "1A42A0300000002000033620" at bounding box center [180, 46] width 296 height 11
type input "1A42A0300000002000033621"
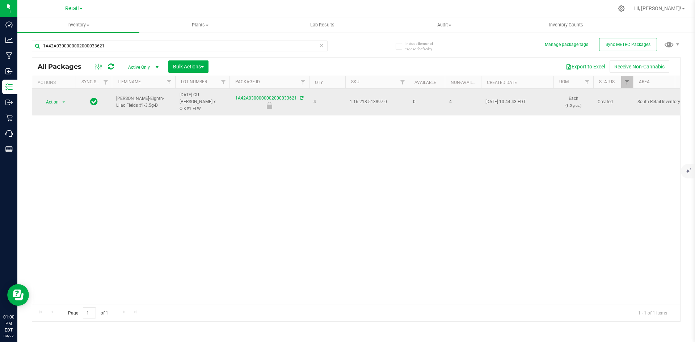
click at [355, 100] on span "1.16.218.513897.0" at bounding box center [377, 101] width 55 height 7
drag, startPoint x: 51, startPoint y: 97, endPoint x: 52, endPoint y: 101, distance: 3.6
click at [51, 98] on span "Action" at bounding box center [49, 102] width 20 height 10
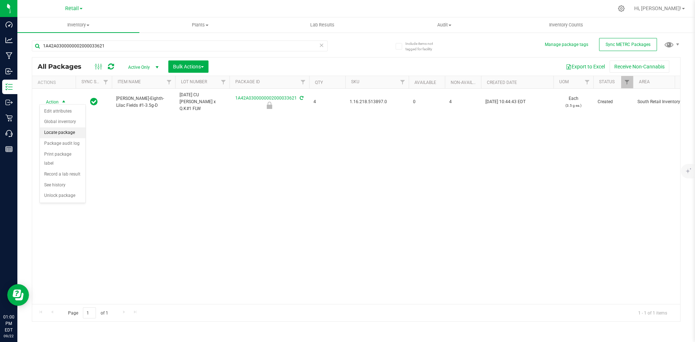
click at [70, 133] on li "Locate package" at bounding box center [63, 132] width 46 height 11
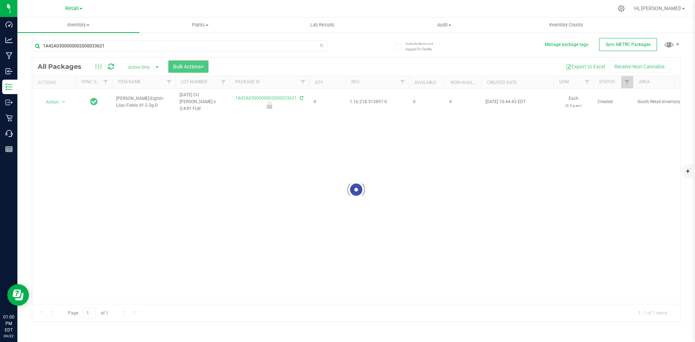
click at [179, 68] on div at bounding box center [356, 190] width 648 height 264
click at [187, 67] on span "Bulk Actions" at bounding box center [188, 67] width 31 height 6
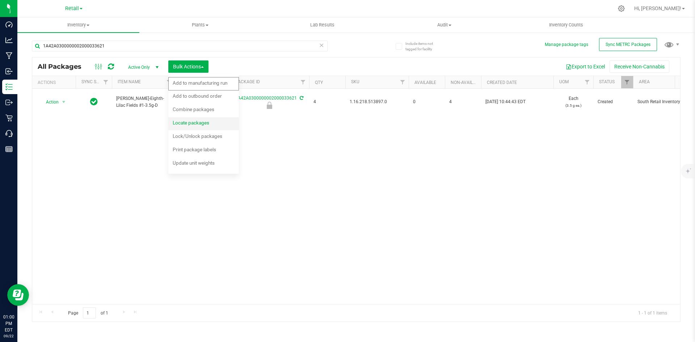
click at [201, 123] on span "Locate packages" at bounding box center [191, 123] width 37 height 6
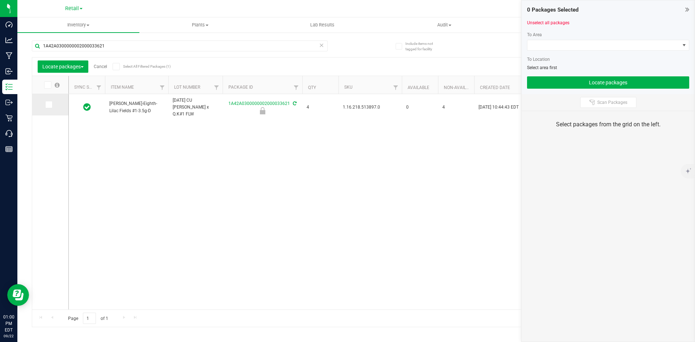
click at [52, 107] on span at bounding box center [48, 104] width 7 height 7
click at [0, 0] on input "checkbox" at bounding box center [0, 0] width 0 height 0
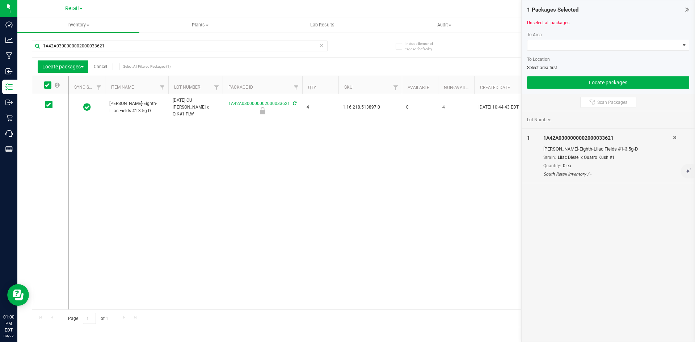
click at [539, 37] on div "To Area" at bounding box center [608, 34] width 162 height 7
click at [540, 41] on span at bounding box center [604, 45] width 152 height 10
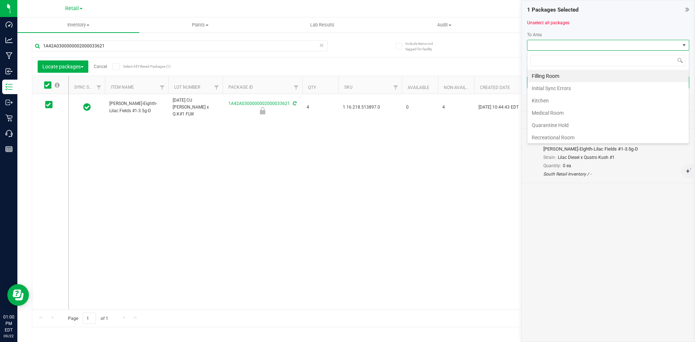
scroll to position [11, 162]
click at [556, 80] on li "Filling Room" at bounding box center [608, 76] width 161 height 12
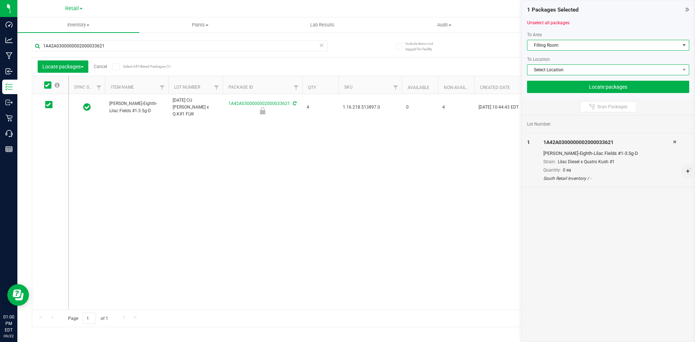
click at [564, 73] on span "Select Location" at bounding box center [604, 70] width 152 height 10
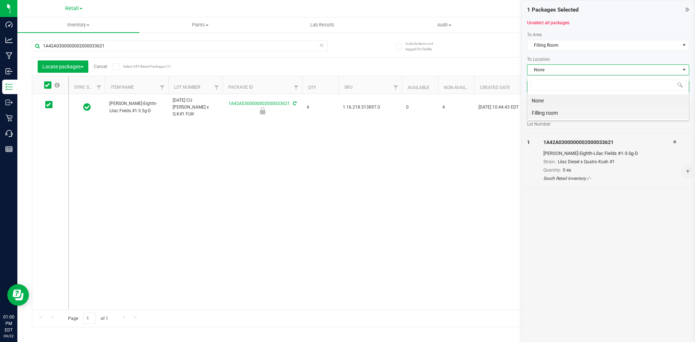
click at [548, 113] on li "Filling room" at bounding box center [608, 113] width 161 height 12
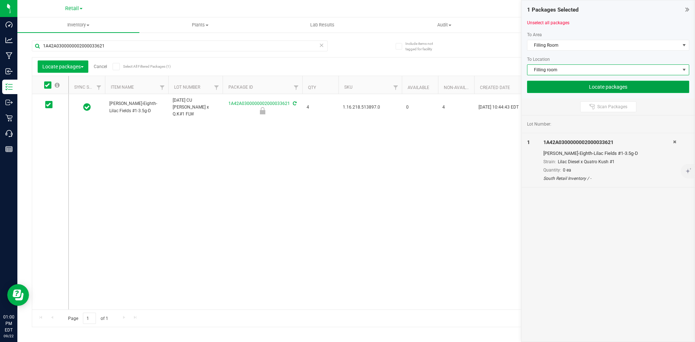
click at [581, 88] on button "Locate packages" at bounding box center [608, 87] width 162 height 12
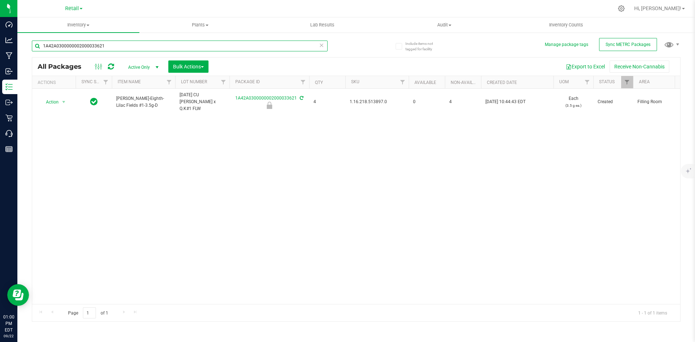
click at [125, 49] on input "1A42A0300000002000033621" at bounding box center [180, 46] width 296 height 11
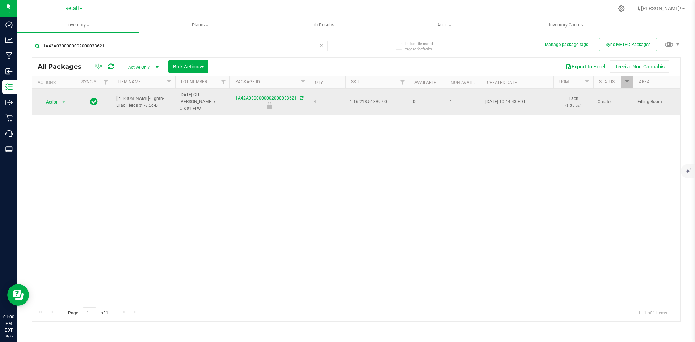
click at [379, 99] on span "1.16.218.513897.0" at bounding box center [377, 101] width 55 height 7
click at [58, 97] on span "Action" at bounding box center [49, 102] width 20 height 10
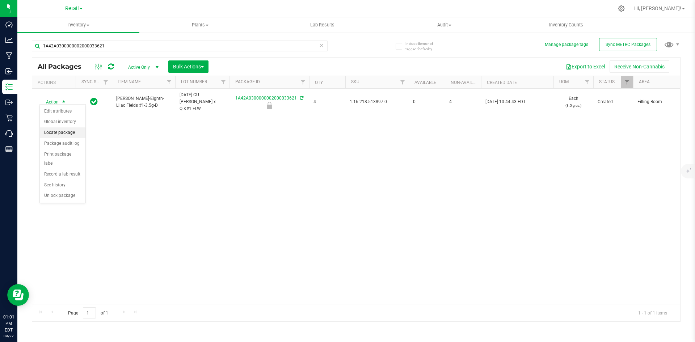
click at [63, 132] on li "Locate package" at bounding box center [63, 132] width 46 height 11
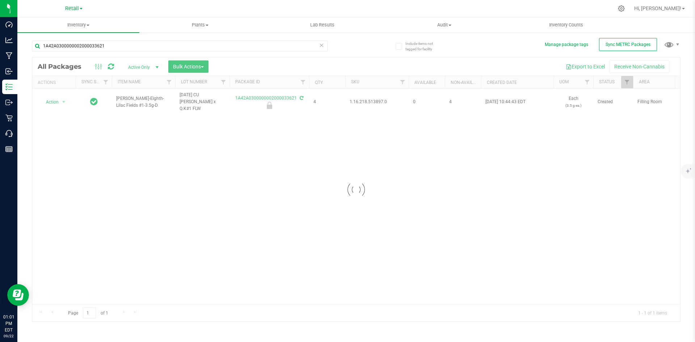
click at [193, 67] on div at bounding box center [356, 190] width 648 height 264
click at [190, 64] on span "Bulk Actions" at bounding box center [188, 67] width 31 height 6
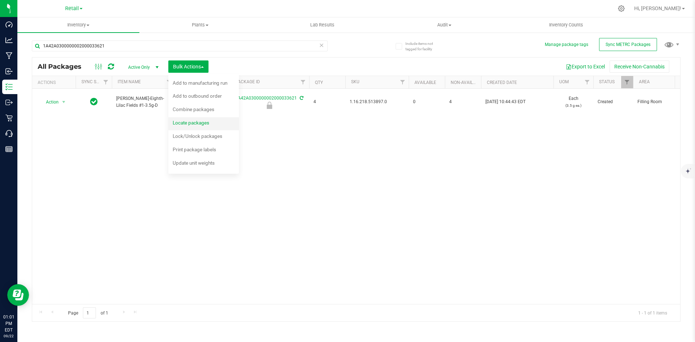
click at [194, 126] on div "Locate packages" at bounding box center [196, 124] width 46 height 12
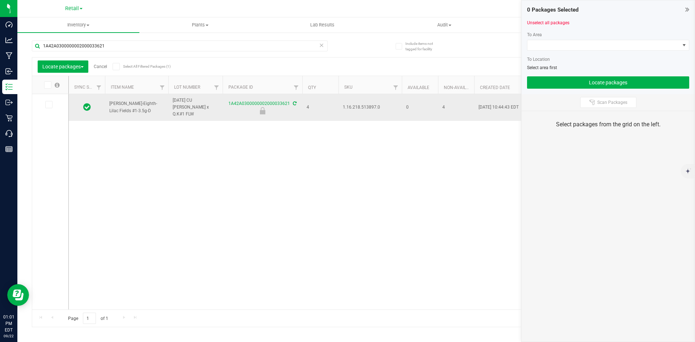
drag, startPoint x: 52, startPoint y: 108, endPoint x: 72, endPoint y: 100, distance: 21.4
click at [51, 108] on span at bounding box center [48, 104] width 7 height 7
click at [0, 0] on input "checkbox" at bounding box center [0, 0] width 0 height 0
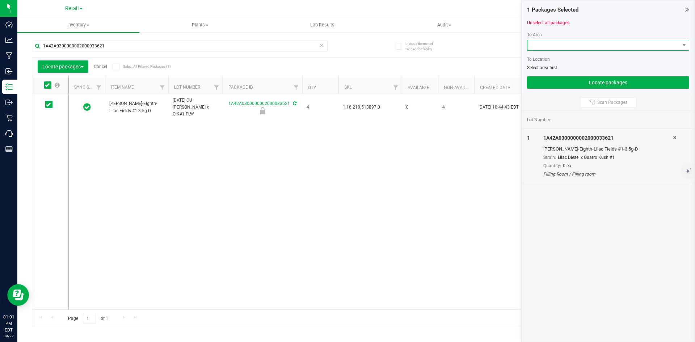
click at [545, 44] on span at bounding box center [604, 45] width 152 height 10
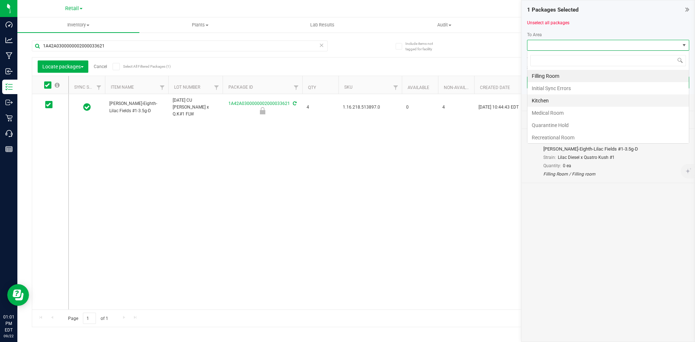
scroll to position [11, 162]
click at [556, 75] on li "Filling Room" at bounding box center [608, 76] width 161 height 12
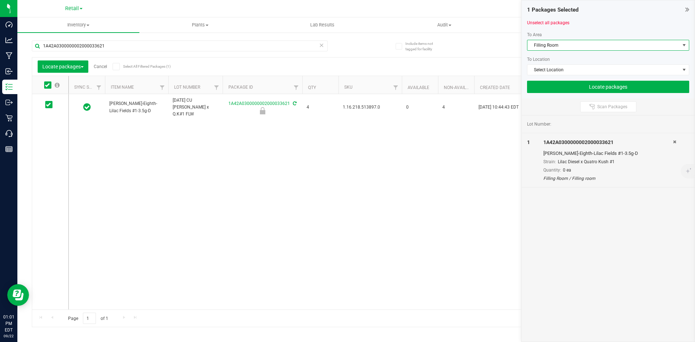
click at [546, 47] on span "Filling Room" at bounding box center [604, 45] width 152 height 10
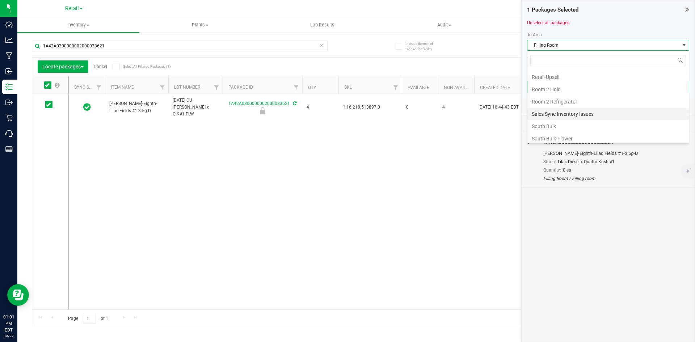
scroll to position [72, 0]
click at [558, 80] on li "Retail Display" at bounding box center [608, 77] width 161 height 12
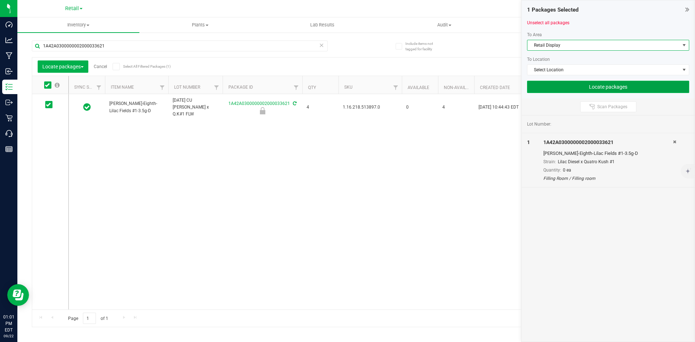
click at [562, 84] on button "Locate packages" at bounding box center [608, 87] width 162 height 12
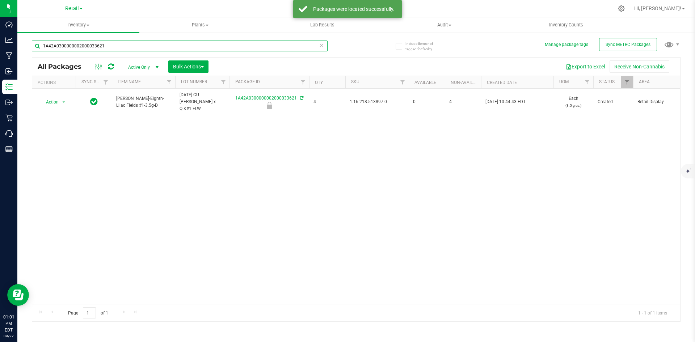
click at [113, 45] on input "1A42A0300000002000033621" at bounding box center [180, 46] width 296 height 11
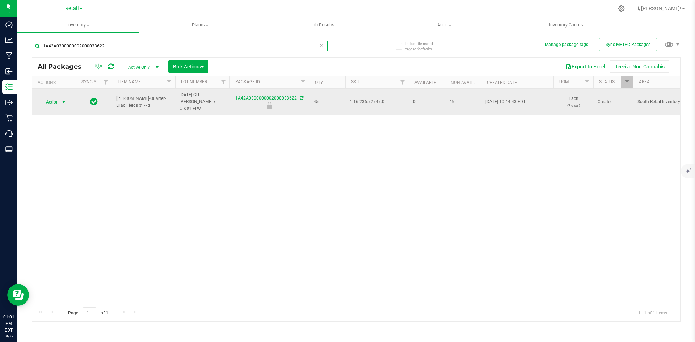
type input "1A42A0300000002000033622"
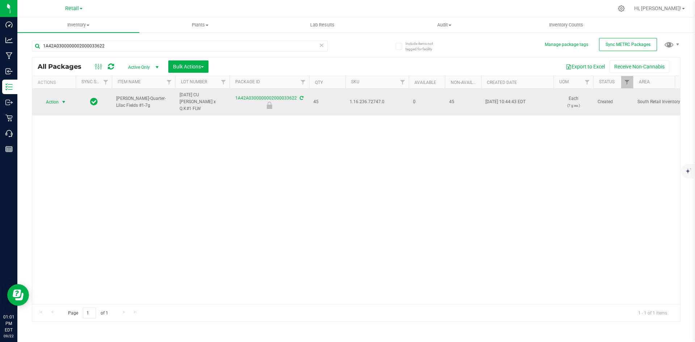
click at [51, 100] on span "Action" at bounding box center [49, 102] width 20 height 10
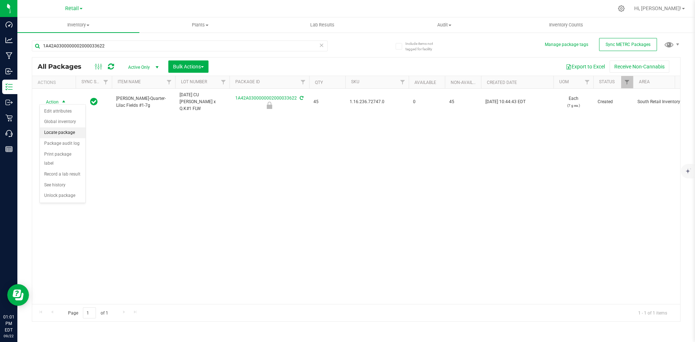
click at [67, 135] on li "Locate package" at bounding box center [63, 132] width 46 height 11
click at [179, 67] on span "Bulk Actions" at bounding box center [188, 67] width 31 height 6
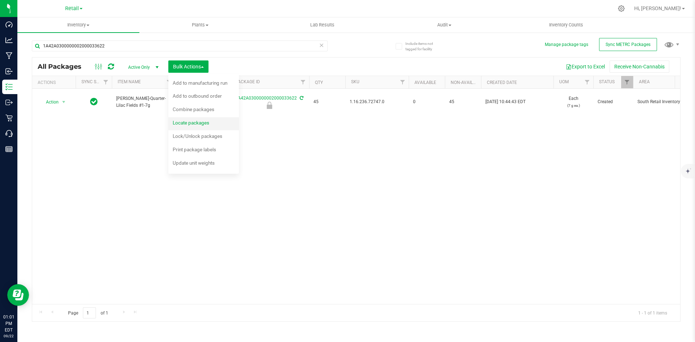
click at [185, 122] on span "Locate packages" at bounding box center [191, 123] width 37 height 6
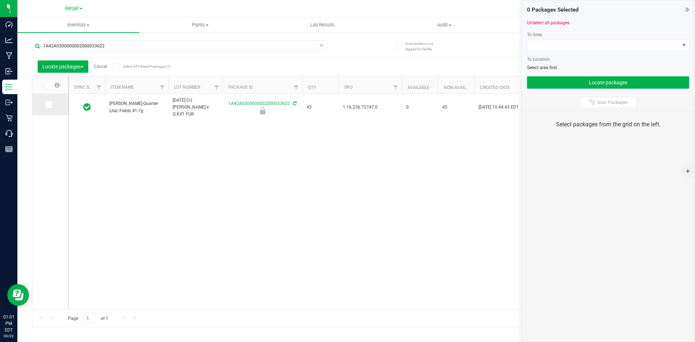
click at [52, 108] on span at bounding box center [48, 104] width 7 height 7
click at [0, 0] on input "checkbox" at bounding box center [0, 0] width 0 height 0
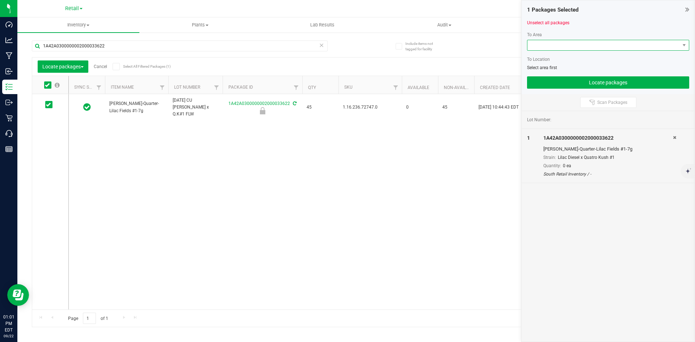
click at [550, 45] on span at bounding box center [604, 45] width 152 height 10
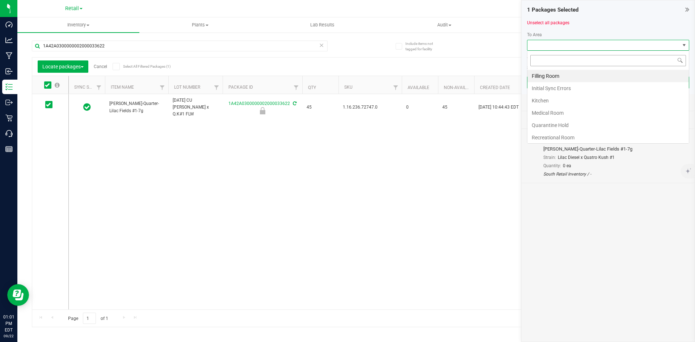
scroll to position [11, 162]
click at [547, 73] on li "Filling Room" at bounding box center [608, 76] width 161 height 12
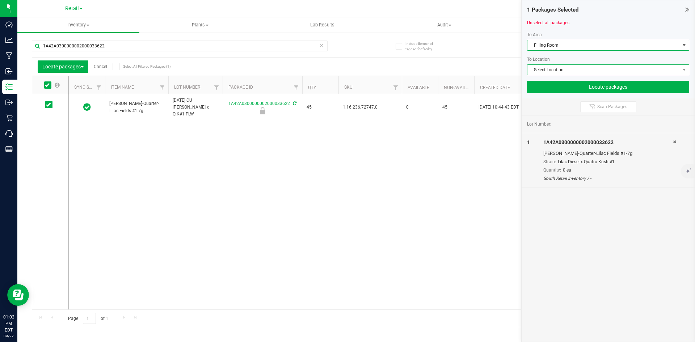
click at [558, 70] on span "Select Location" at bounding box center [604, 70] width 152 height 10
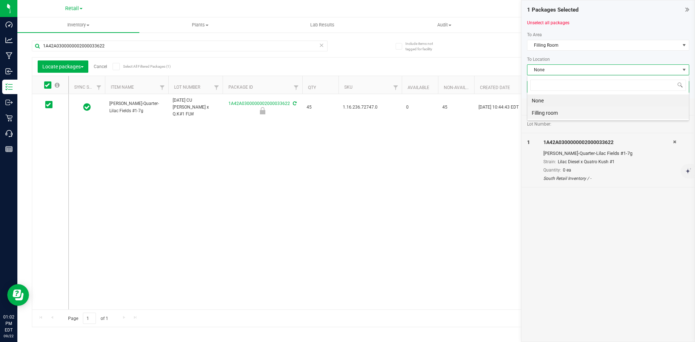
click at [554, 114] on li "Filling room" at bounding box center [608, 113] width 161 height 12
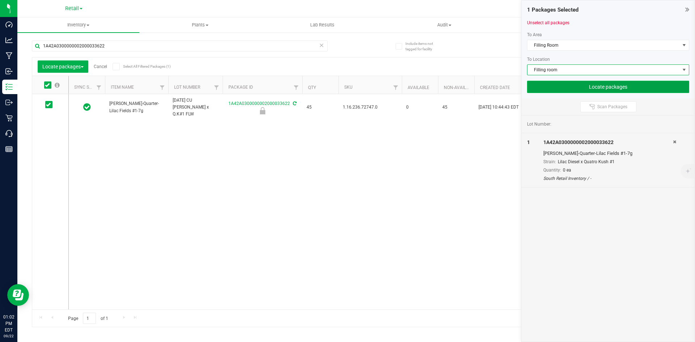
click at [566, 88] on button "Locate packages" at bounding box center [608, 87] width 162 height 12
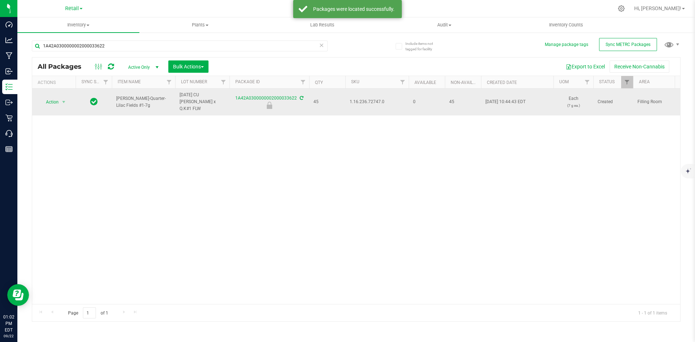
click at [368, 102] on span "1.16.236.72747.0" at bounding box center [377, 101] width 55 height 7
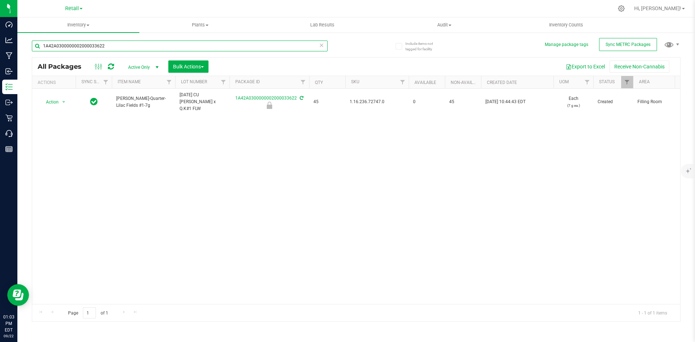
click at [112, 46] on input "1A42A0300000002000033622" at bounding box center [180, 46] width 296 height 11
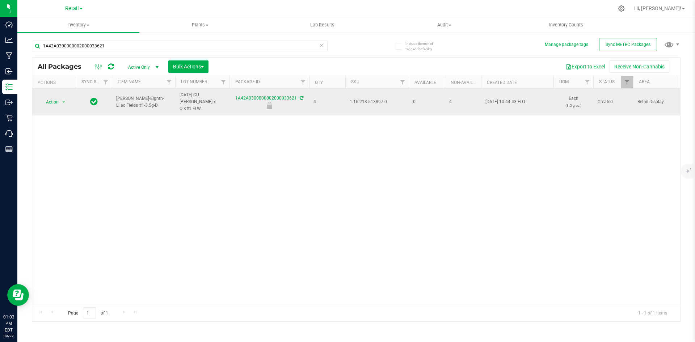
click at [367, 102] on span "1.16.218.513897.0" at bounding box center [377, 101] width 55 height 7
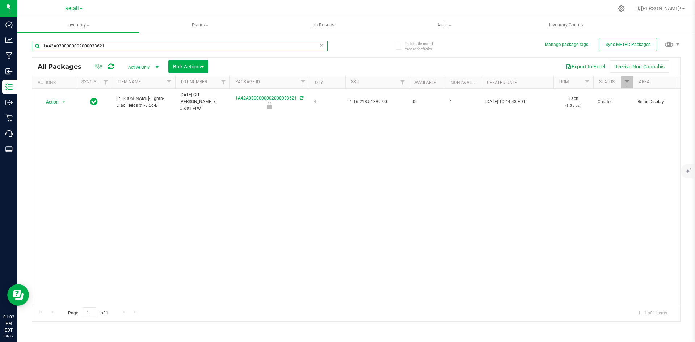
click at [119, 42] on input "1A42A0300000002000033621" at bounding box center [180, 46] width 296 height 11
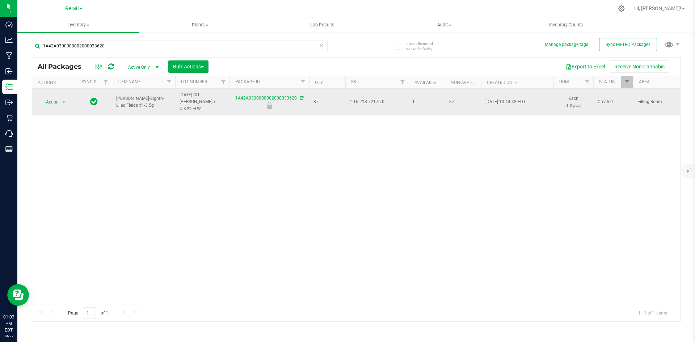
click at [365, 101] on span "1.16.218.72176.0" at bounding box center [377, 101] width 55 height 7
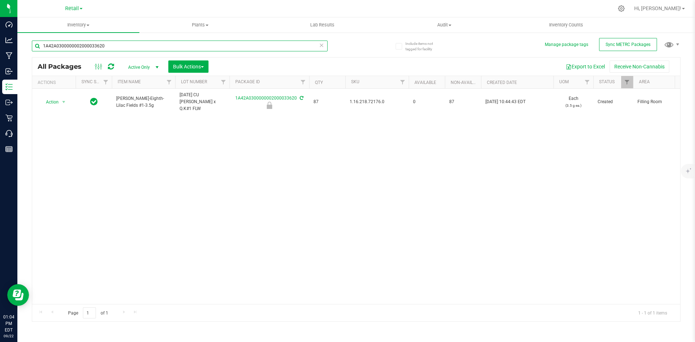
click at [115, 51] on input "1A42A0300000002000033620" at bounding box center [180, 46] width 296 height 11
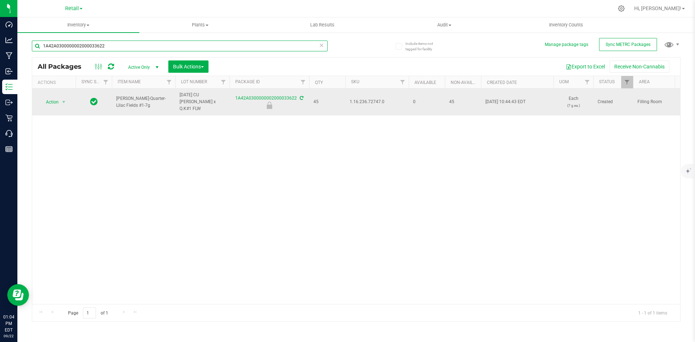
type input "1A42A0300000002000033622"
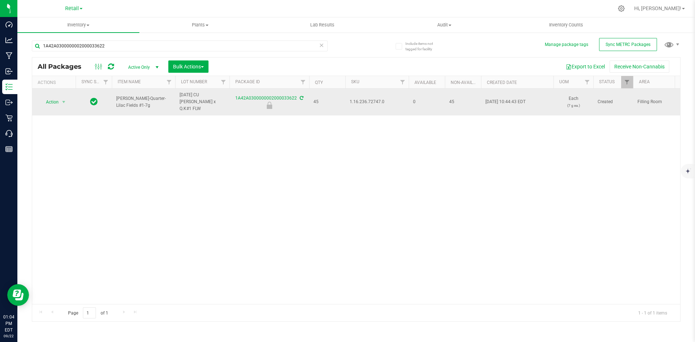
click at [374, 101] on span "1.16.236.72747.0" at bounding box center [377, 101] width 55 height 7
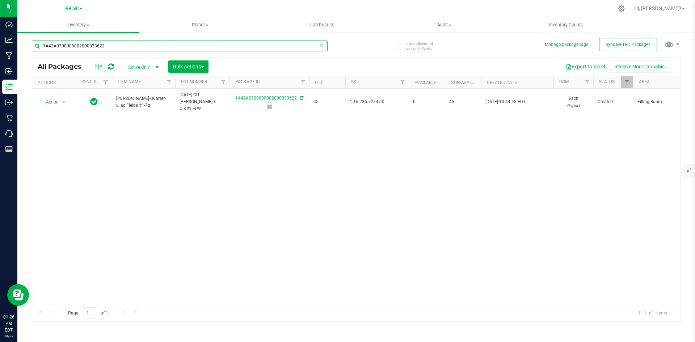
click at [86, 43] on input "1A42A0300000002000033622" at bounding box center [180, 46] width 296 height 11
click at [87, 45] on input "1A42A0300000002000033622" at bounding box center [180, 46] width 296 height 11
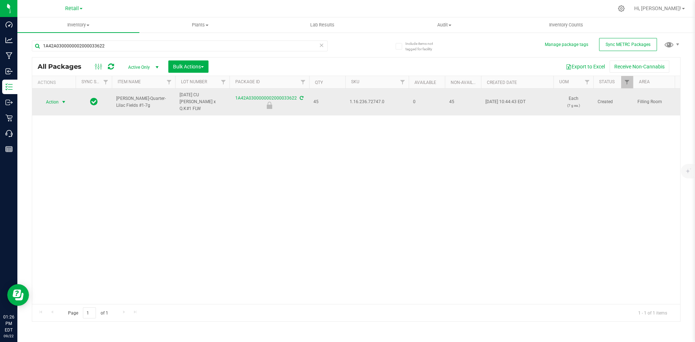
click at [56, 99] on span "Action" at bounding box center [49, 102] width 20 height 10
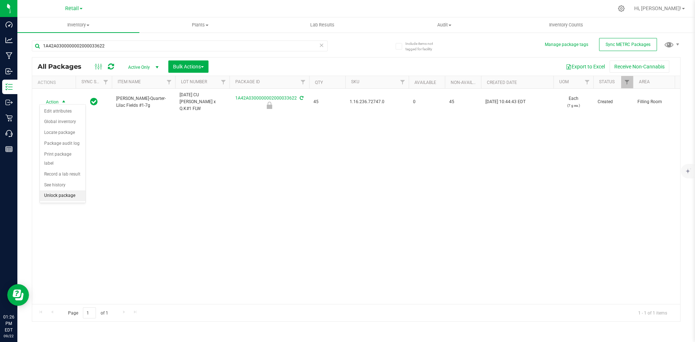
click at [70, 190] on li "Unlock package" at bounding box center [63, 195] width 46 height 11
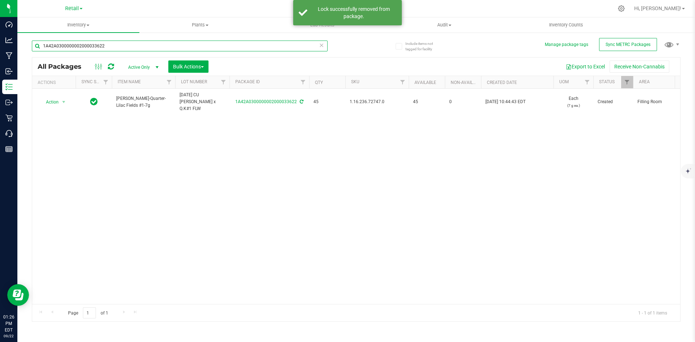
click at [121, 50] on input "1A42A0300000002000033622" at bounding box center [180, 46] width 296 height 11
click at [107, 45] on input "1A42A0300000002000033623" at bounding box center [180, 46] width 296 height 11
type input "1A42A0300000002000033622"
click at [110, 49] on input "1A42A0300000002000033622" at bounding box center [180, 46] width 296 height 11
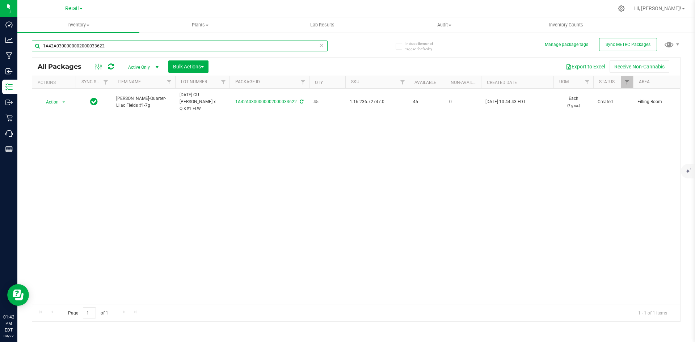
click at [110, 49] on input "1A42A0300000002000033622" at bounding box center [180, 46] width 296 height 11
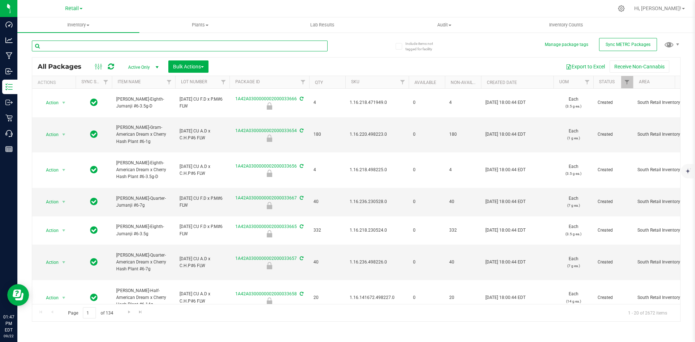
click at [62, 51] on input "text" at bounding box center [180, 46] width 296 height 11
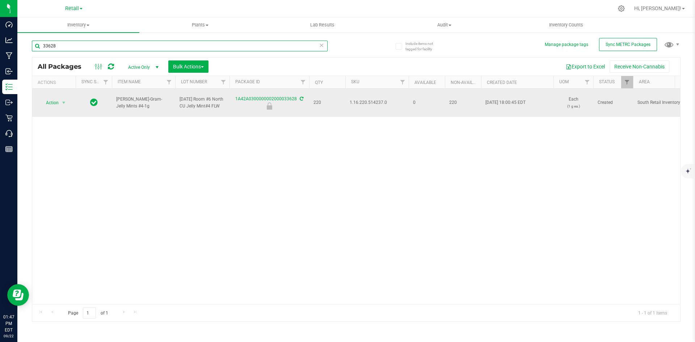
type input "33628"
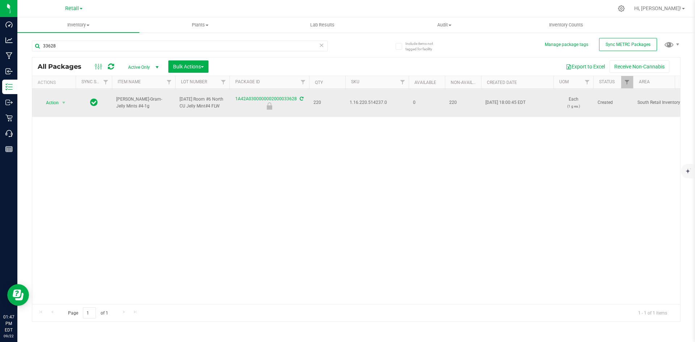
click at [370, 104] on span "1.16.220.514237.0" at bounding box center [377, 102] width 55 height 7
click at [53, 102] on span "Action" at bounding box center [49, 103] width 20 height 10
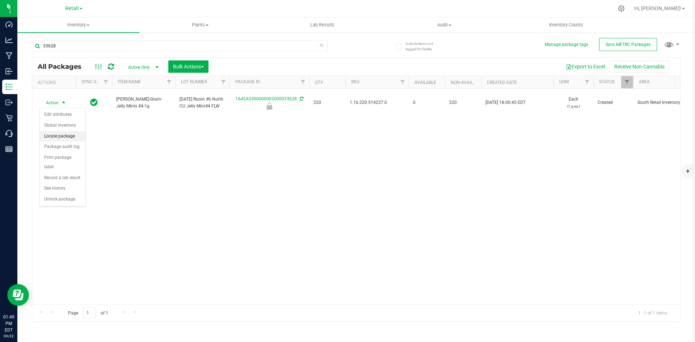
click at [70, 135] on li "Locate package" at bounding box center [63, 136] width 46 height 11
click at [193, 64] on span "Bulk Actions" at bounding box center [188, 67] width 31 height 6
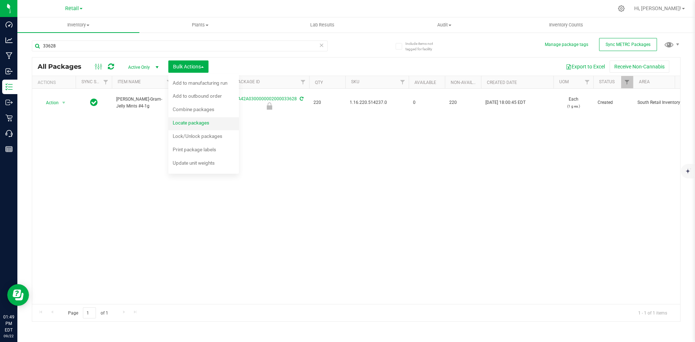
click at [200, 122] on span "Locate packages" at bounding box center [191, 123] width 37 height 6
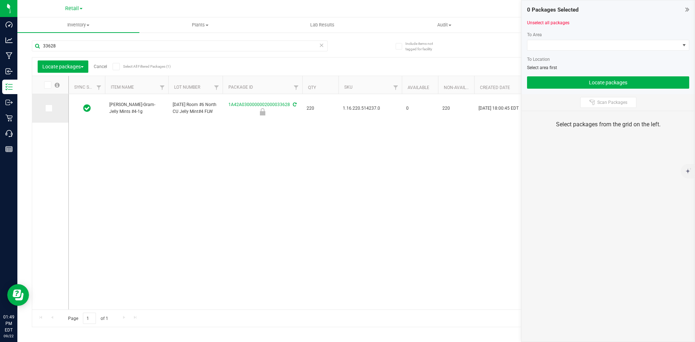
click at [48, 108] on icon at bounding box center [48, 108] width 5 height 0
click at [0, 0] on input "checkbox" at bounding box center [0, 0] width 0 height 0
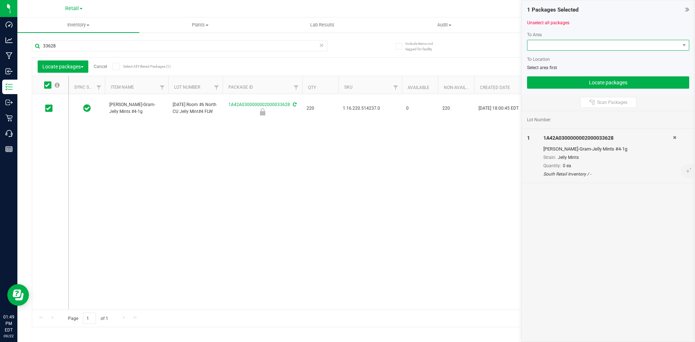
click at [535, 44] on span at bounding box center [604, 45] width 152 height 10
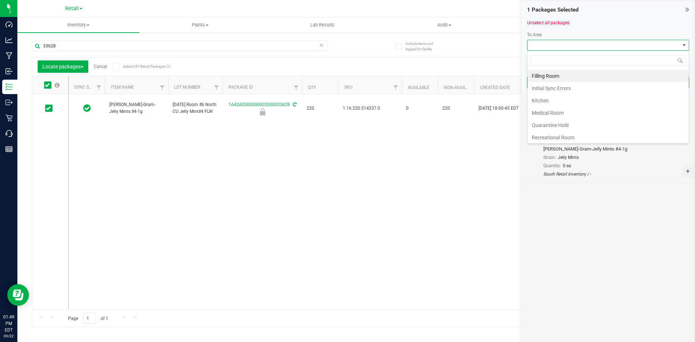
scroll to position [11, 162]
click at [551, 73] on li "Filling Room" at bounding box center [608, 76] width 161 height 12
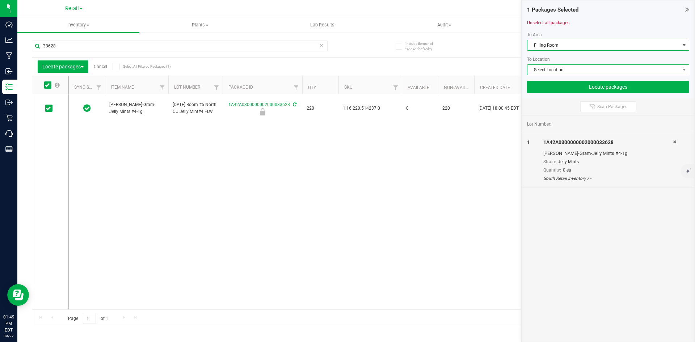
click at [555, 70] on span "Select Location" at bounding box center [604, 70] width 152 height 10
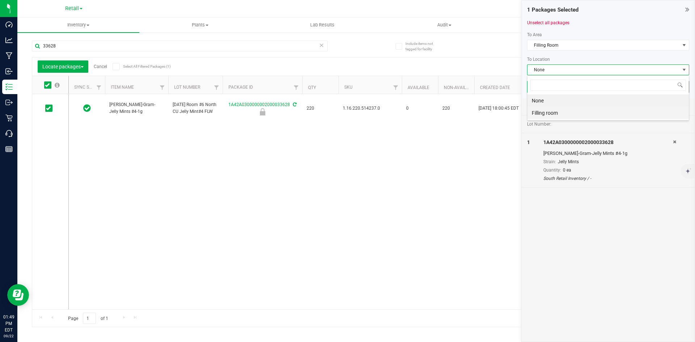
click at [543, 109] on li "Filling room" at bounding box center [608, 113] width 161 height 12
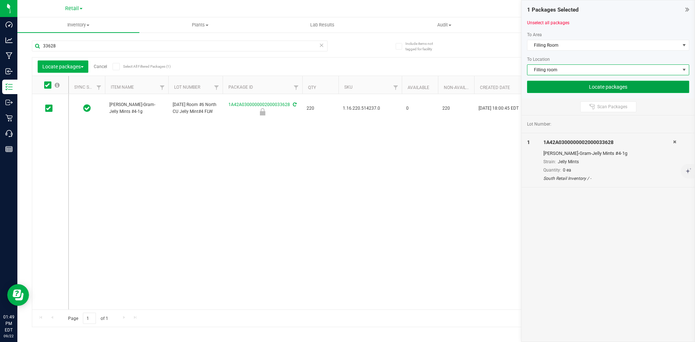
click at [567, 87] on button "Locate packages" at bounding box center [608, 87] width 162 height 12
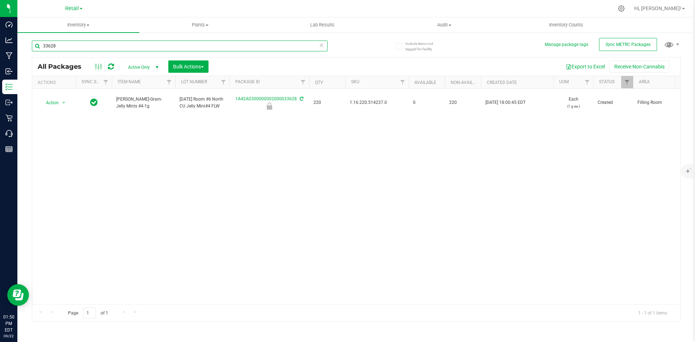
click at [67, 49] on input "33628" at bounding box center [180, 46] width 296 height 11
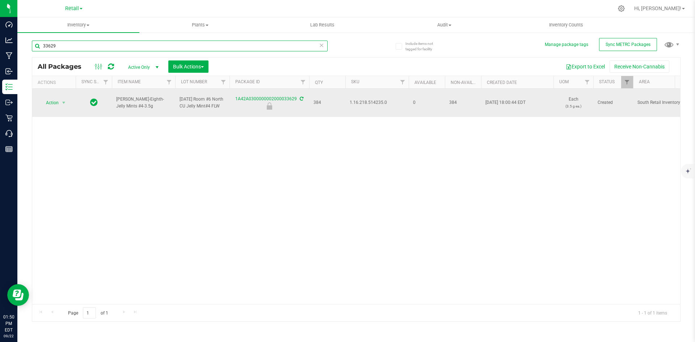
type input "33629"
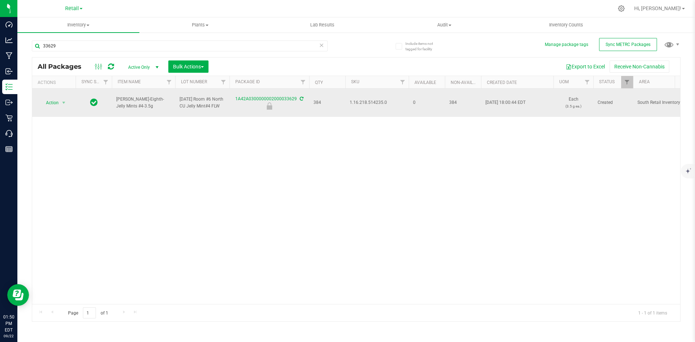
click at [361, 102] on span "1.16.218.514235.0" at bounding box center [377, 102] width 55 height 7
click at [59, 100] on span "select" at bounding box center [63, 103] width 9 height 10
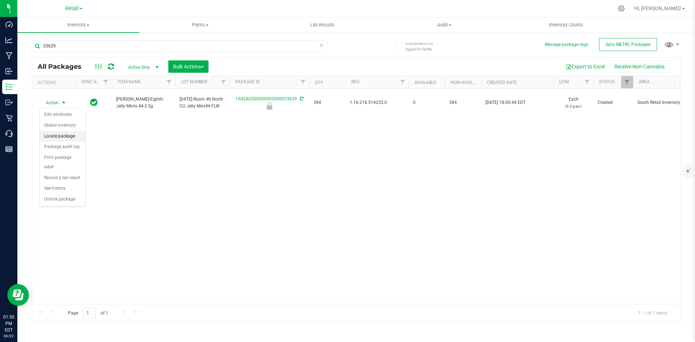
click at [60, 135] on li "Locate package" at bounding box center [63, 136] width 46 height 11
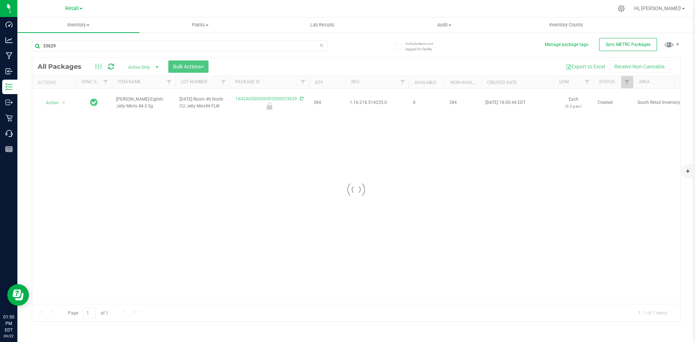
click at [192, 65] on div at bounding box center [356, 190] width 648 height 264
click at [192, 65] on span "Bulk Actions" at bounding box center [188, 67] width 31 height 6
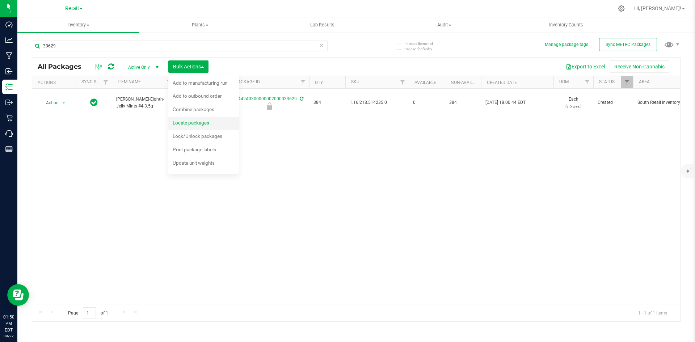
click at [198, 120] on span "Locate packages" at bounding box center [191, 123] width 37 height 6
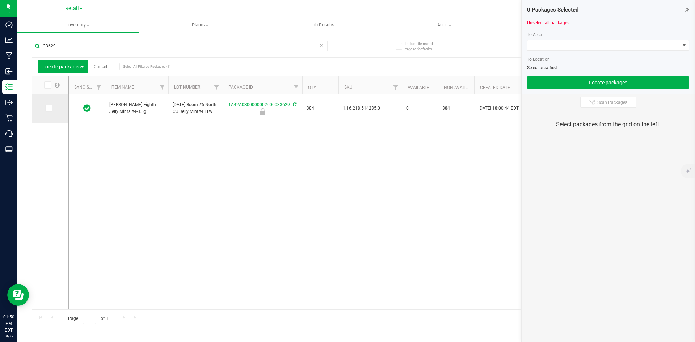
click at [49, 113] on td at bounding box center [50, 108] width 36 height 29
click at [49, 108] on icon at bounding box center [48, 108] width 5 height 0
click at [0, 0] on input "checkbox" at bounding box center [0, 0] width 0 height 0
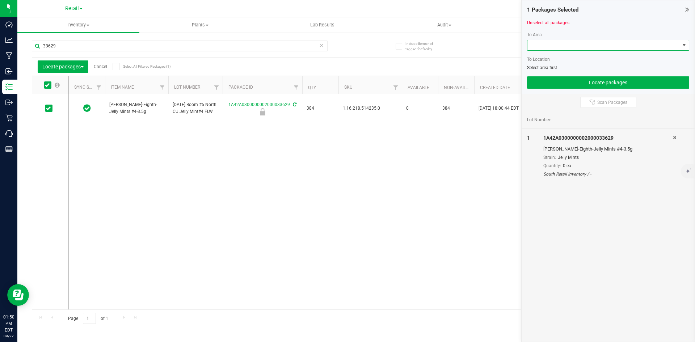
click at [546, 45] on span at bounding box center [604, 45] width 152 height 10
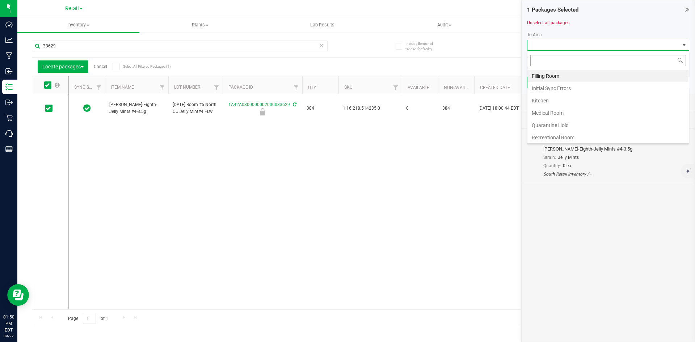
scroll to position [11, 162]
click at [534, 73] on li "Filling Room" at bounding box center [608, 76] width 161 height 12
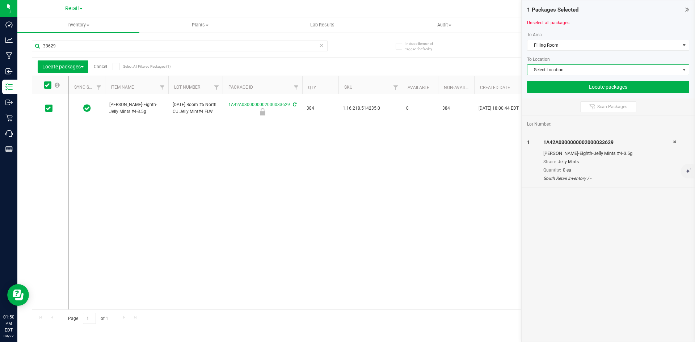
click at [541, 68] on span "Select Location" at bounding box center [604, 70] width 152 height 10
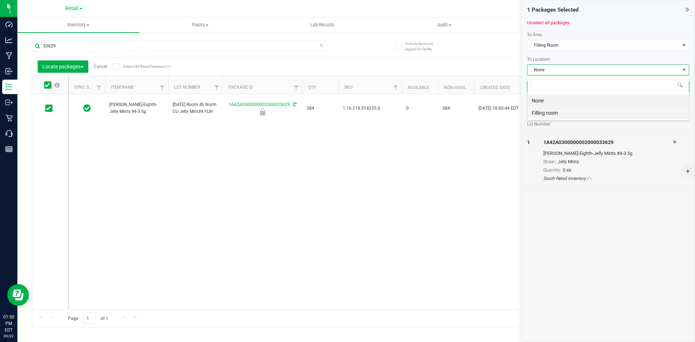
click at [543, 112] on li "Filling room" at bounding box center [608, 113] width 161 height 12
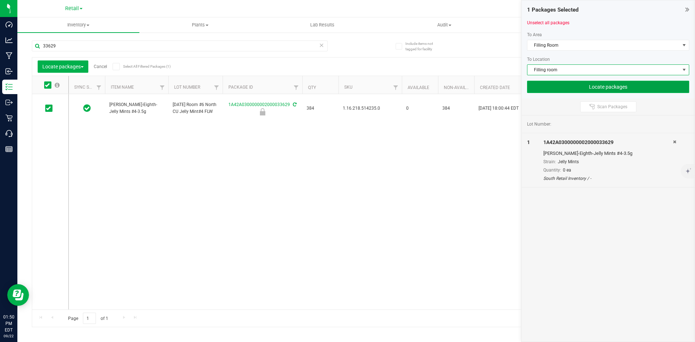
click at [576, 86] on button "Locate packages" at bounding box center [608, 87] width 162 height 12
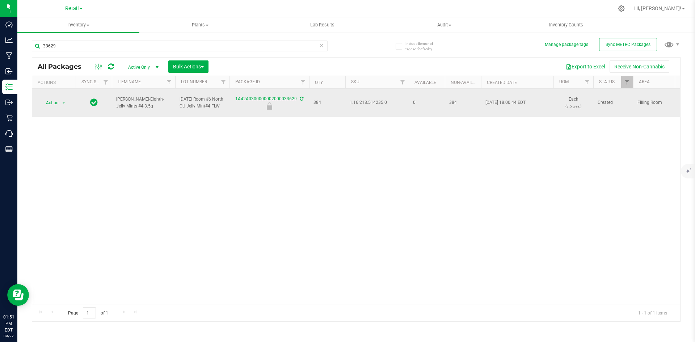
click at [372, 100] on span "1.16.218.514235.0" at bounding box center [377, 102] width 55 height 7
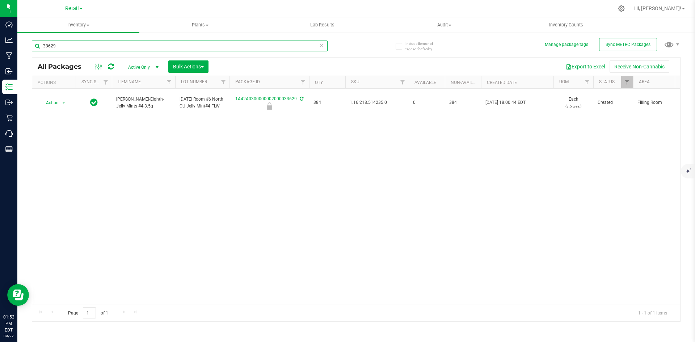
click at [76, 47] on input "33629" at bounding box center [180, 46] width 296 height 11
type input "33631"
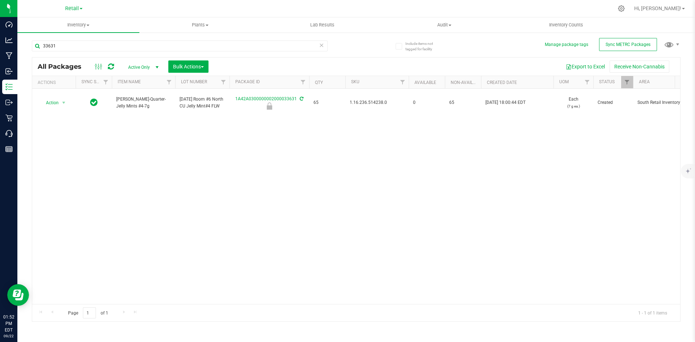
click at [361, 104] on span "1.16.236.514238.0" at bounding box center [377, 102] width 55 height 7
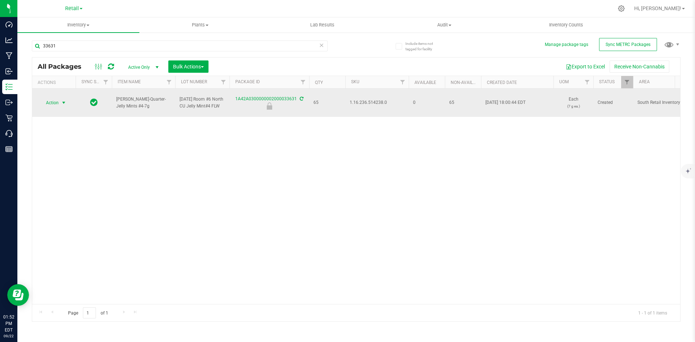
click at [57, 102] on span "Action" at bounding box center [49, 103] width 20 height 10
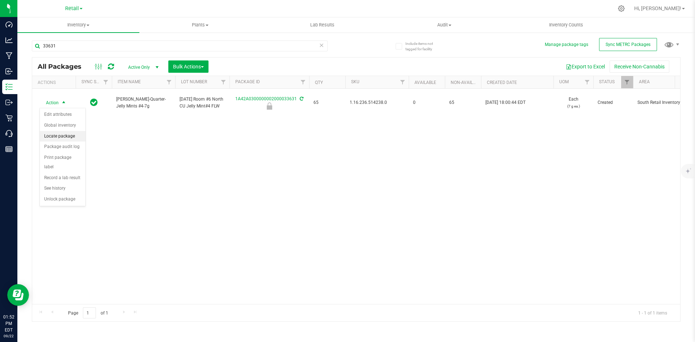
click at [69, 135] on li "Locate package" at bounding box center [63, 136] width 46 height 11
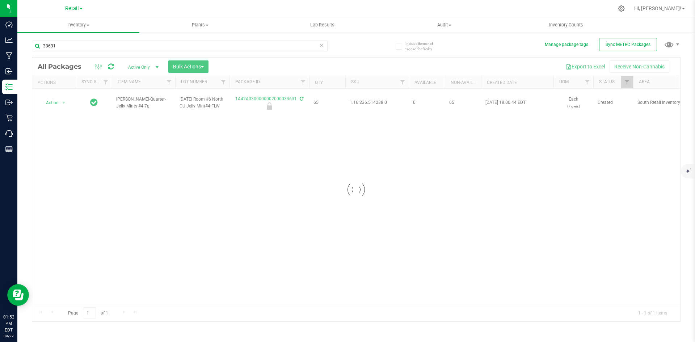
click at [192, 66] on div at bounding box center [356, 190] width 648 height 264
click at [192, 66] on span "Bulk Actions" at bounding box center [188, 67] width 31 height 6
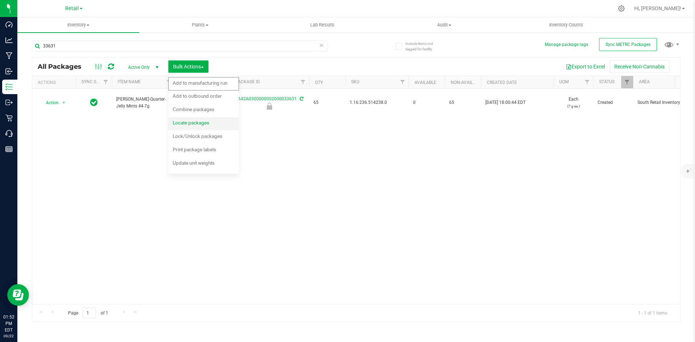
click at [198, 123] on span "Locate packages" at bounding box center [191, 123] width 37 height 6
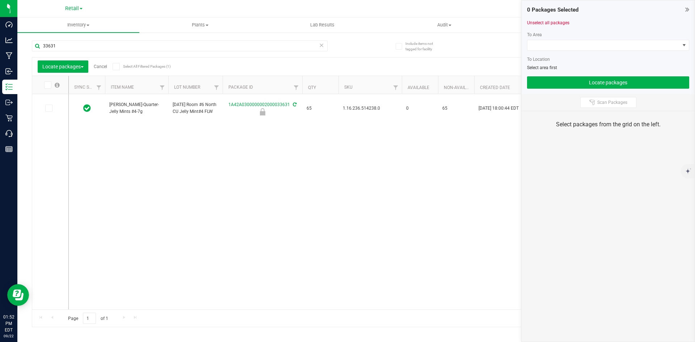
click at [50, 85] on span at bounding box center [47, 84] width 7 height 7
click at [0, 0] on input "checkbox" at bounding box center [0, 0] width 0 height 0
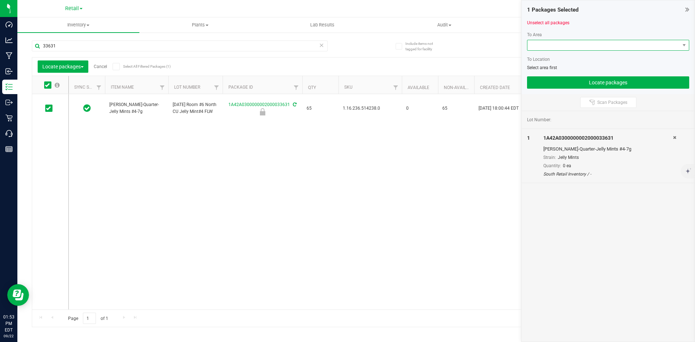
click at [553, 46] on span at bounding box center [604, 45] width 152 height 10
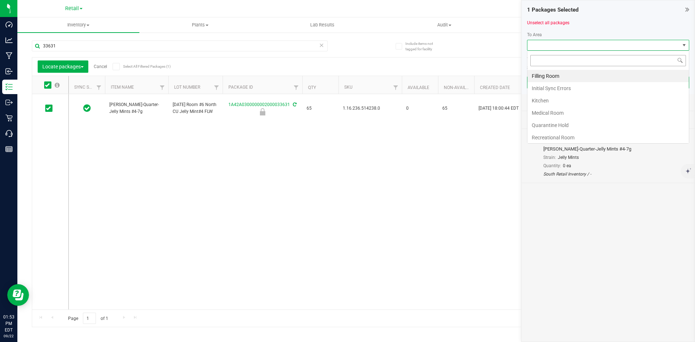
scroll to position [11, 162]
click at [539, 77] on li "Filling Room" at bounding box center [608, 76] width 161 height 12
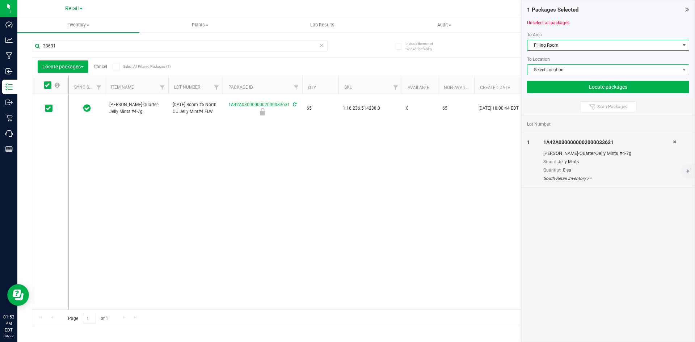
click at [542, 72] on span "Select Location" at bounding box center [604, 70] width 152 height 10
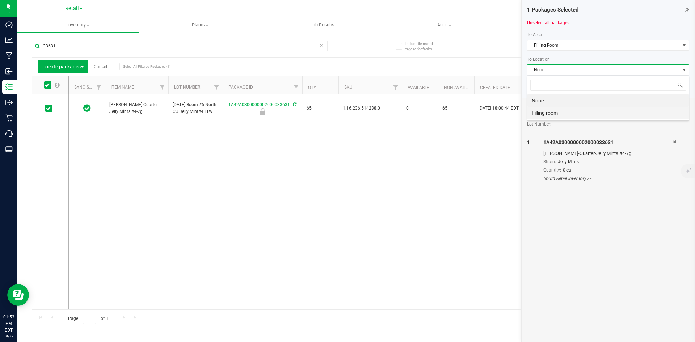
click at [540, 111] on li "Filling room" at bounding box center [608, 113] width 161 height 12
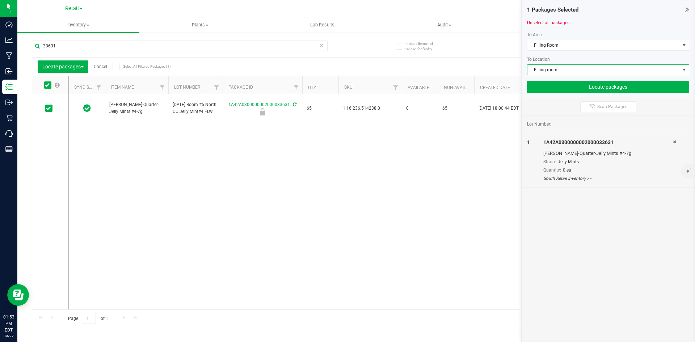
click at [558, 73] on span "Filling room" at bounding box center [604, 70] width 152 height 10
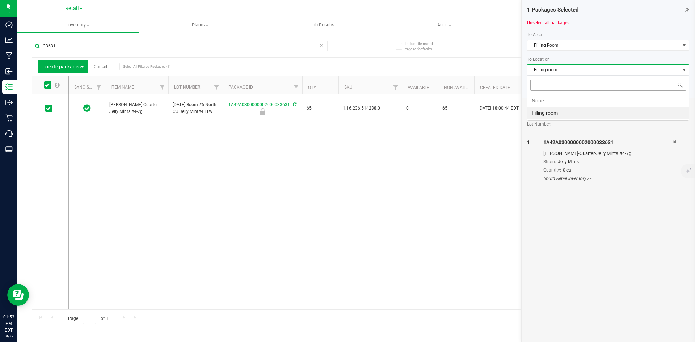
click at [557, 82] on input at bounding box center [608, 85] width 156 height 11
click at [563, 112] on li "Filling room" at bounding box center [608, 113] width 161 height 12
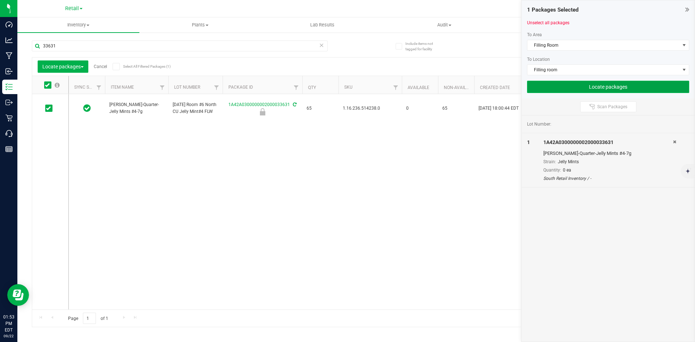
click at [579, 88] on button "Locate packages" at bounding box center [608, 87] width 162 height 12
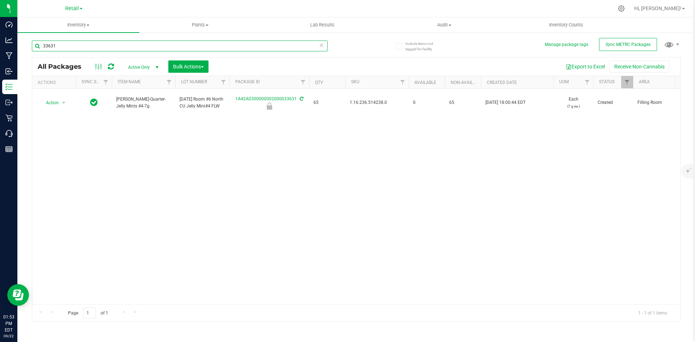
click at [70, 45] on input "33631" at bounding box center [180, 46] width 296 height 11
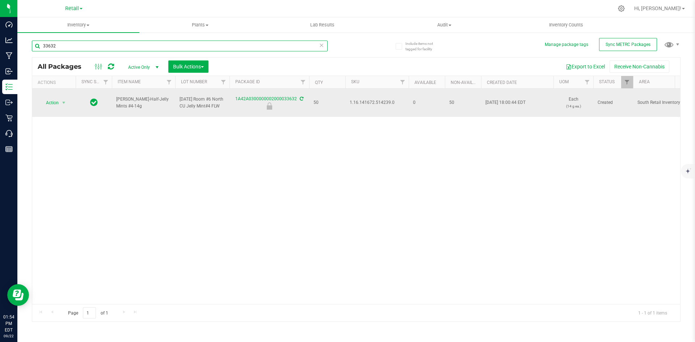
type input "33632"
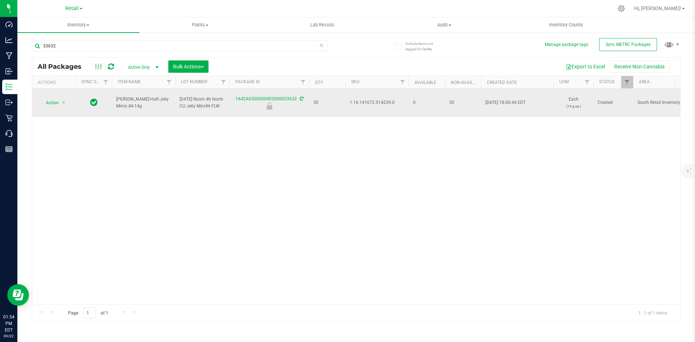
click at [362, 104] on span "1.16.141672.514239.0" at bounding box center [377, 102] width 55 height 7
click at [52, 105] on span "Action" at bounding box center [49, 103] width 20 height 10
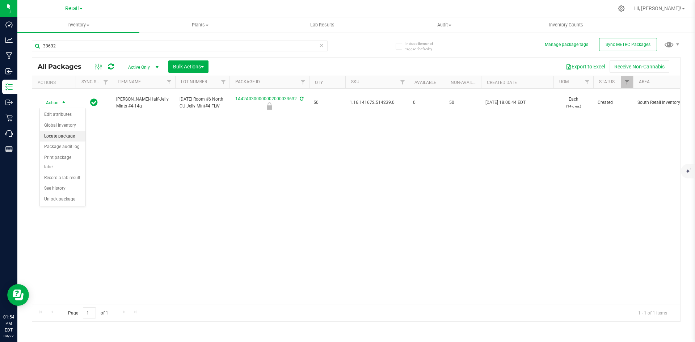
click at [56, 137] on li "Locate package" at bounding box center [63, 136] width 46 height 11
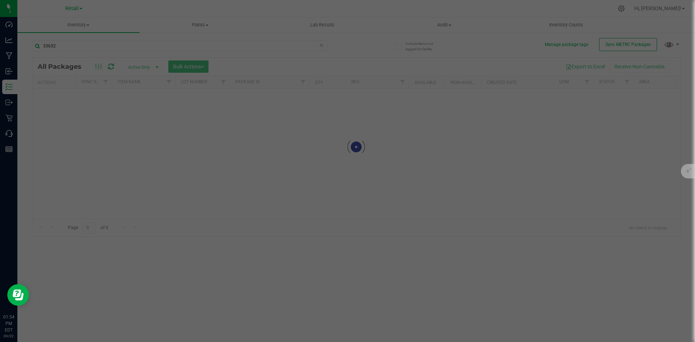
click at [319, 125] on div at bounding box center [347, 171] width 695 height 342
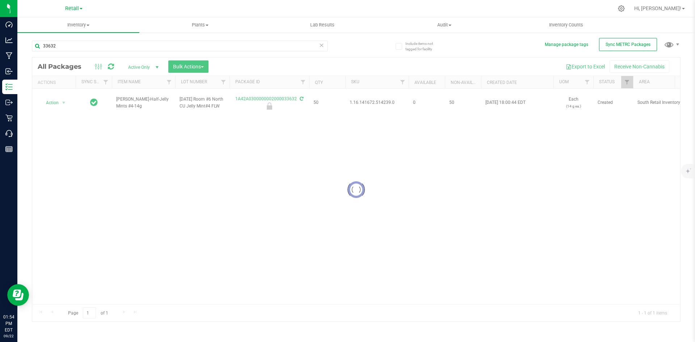
click at [181, 66] on div at bounding box center [356, 190] width 648 height 264
click at [181, 66] on span "Bulk Actions" at bounding box center [188, 67] width 31 height 6
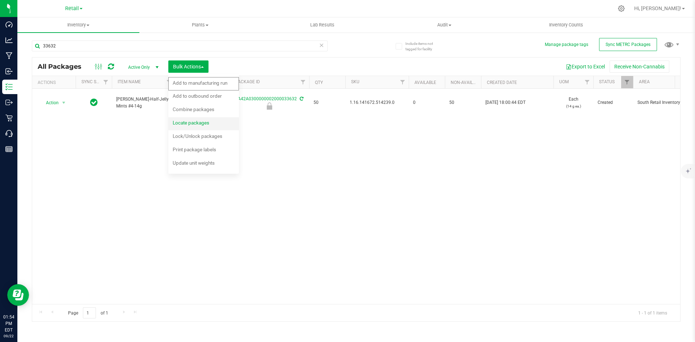
click at [196, 121] on span "Locate packages" at bounding box center [191, 123] width 37 height 6
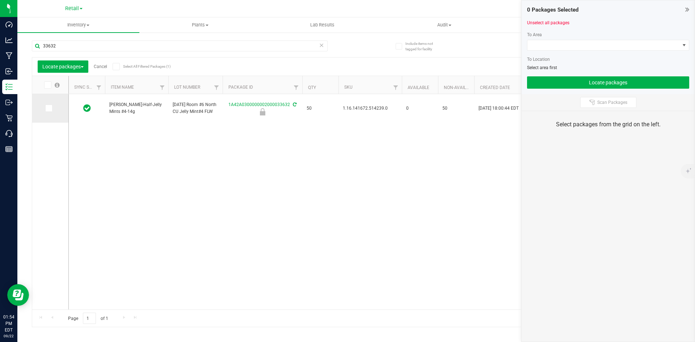
click at [52, 108] on span at bounding box center [48, 108] width 7 height 7
click at [0, 0] on input "checkbox" at bounding box center [0, 0] width 0 height 0
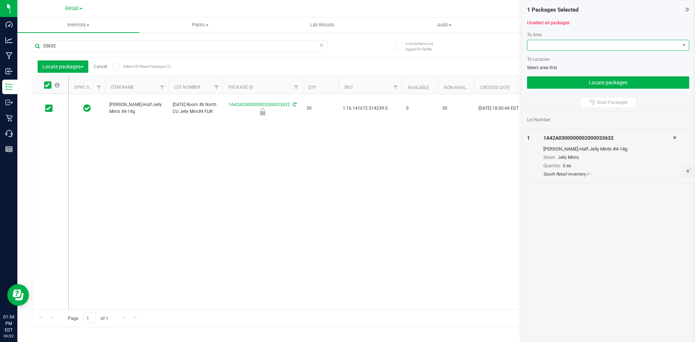
click at [587, 43] on span at bounding box center [604, 45] width 152 height 10
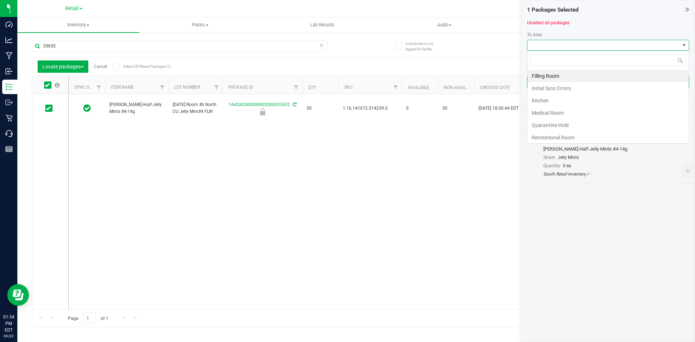
scroll to position [11, 162]
click at [543, 75] on li "Filling Room" at bounding box center [608, 76] width 161 height 12
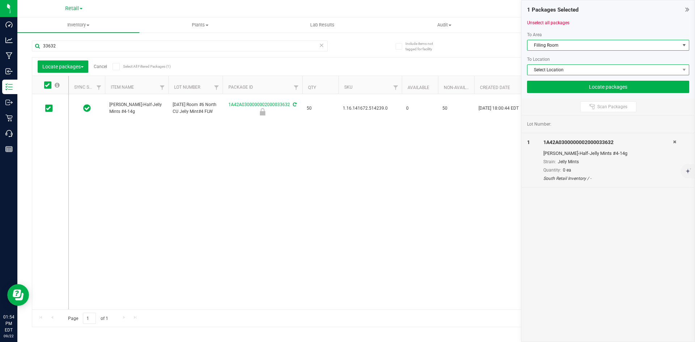
click at [552, 69] on span "Select Location" at bounding box center [604, 70] width 152 height 10
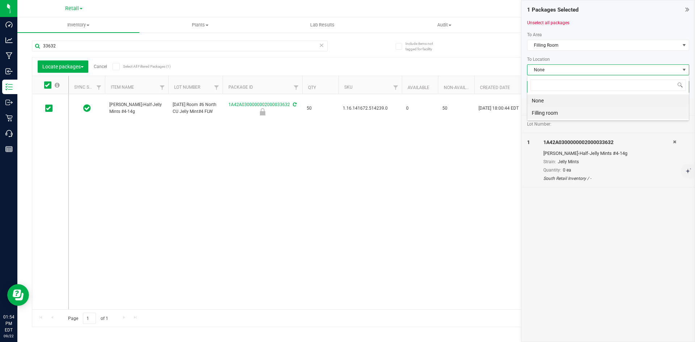
click at [548, 118] on li "Filling room" at bounding box center [608, 113] width 161 height 12
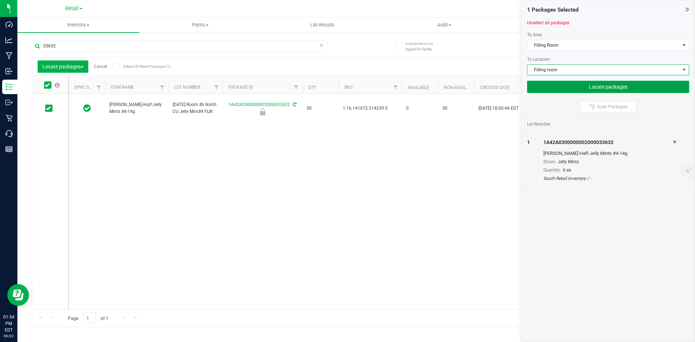
click at [604, 87] on button "Locate packages" at bounding box center [608, 87] width 162 height 12
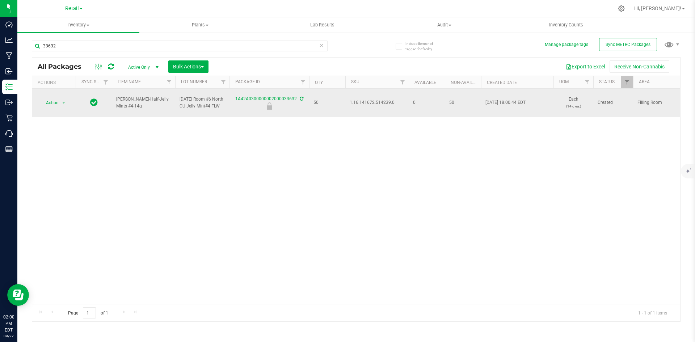
click at [372, 105] on span "1.16.141672.514239.0" at bounding box center [377, 102] width 55 height 7
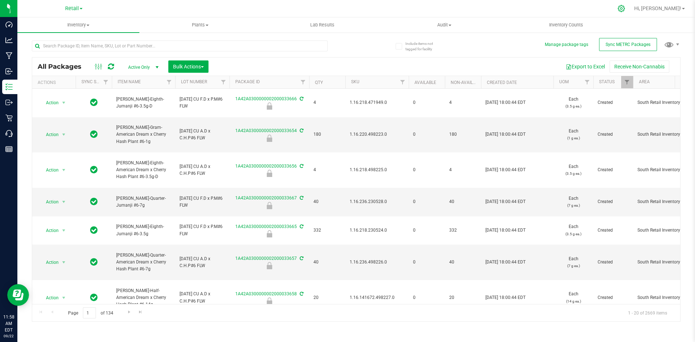
click at [625, 9] on icon at bounding box center [621, 8] width 7 height 7
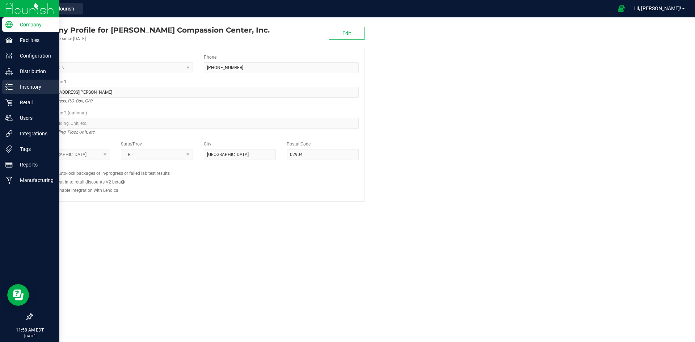
click at [11, 94] on div "Inventory" at bounding box center [30, 87] width 57 height 14
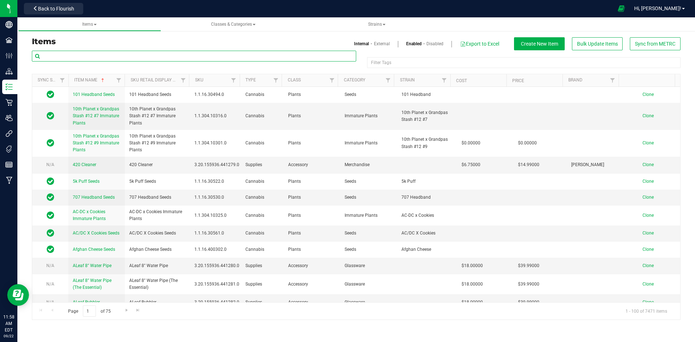
click at [116, 60] on input "text" at bounding box center [194, 56] width 324 height 11
paste input "1.118444.141538.513896.0"
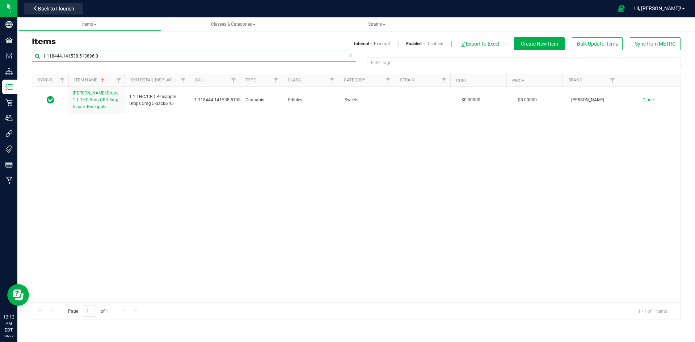
click at [76, 57] on input "1.118444.141538.513896.0" at bounding box center [194, 56] width 324 height 11
paste input "9.156.1802"
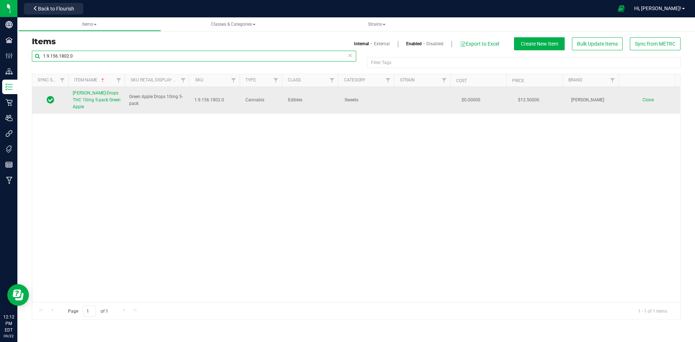
type input "1.9.156.1802.0"
click at [96, 102] on span "Slater-Drops THC 10mg 5-pack Green Apple" at bounding box center [97, 100] width 48 height 19
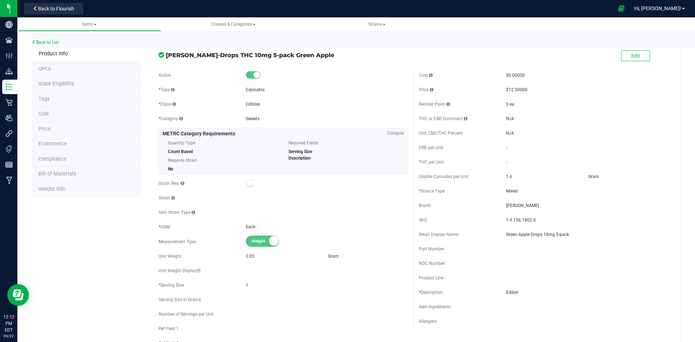
click at [76, 131] on li "Price" at bounding box center [86, 129] width 108 height 15
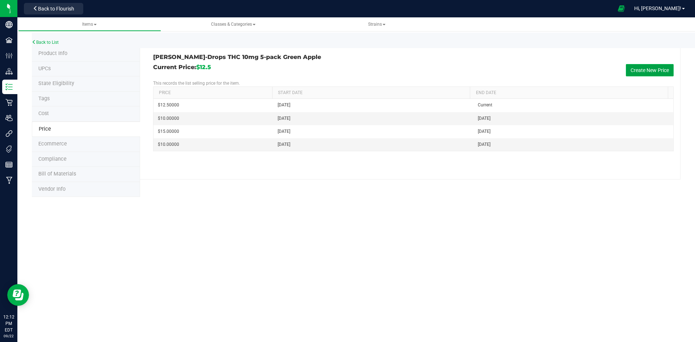
click at [646, 68] on button "Create New Price" at bounding box center [650, 70] width 48 height 12
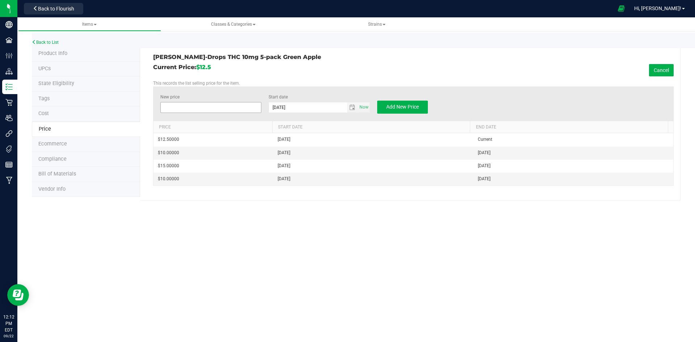
click at [183, 104] on span at bounding box center [210, 107] width 101 height 11
type input "$0.00000"
click at [667, 70] on button "Cancel" at bounding box center [661, 70] width 25 height 12
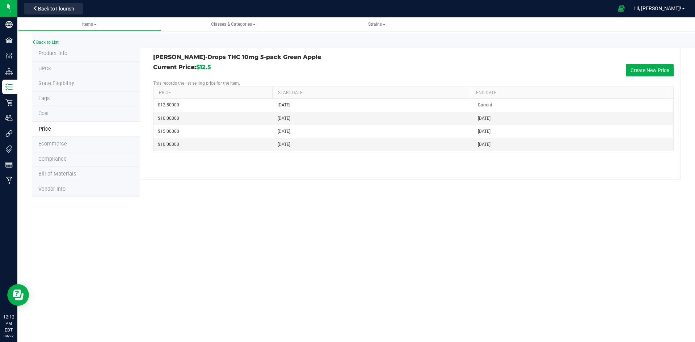
click at [70, 57] on li "Product Info" at bounding box center [86, 53] width 108 height 15
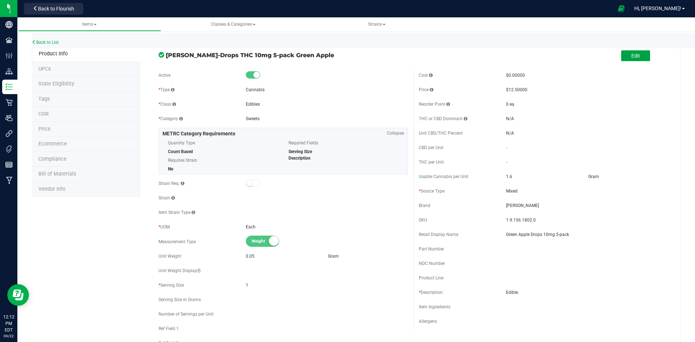
click button "Edit"
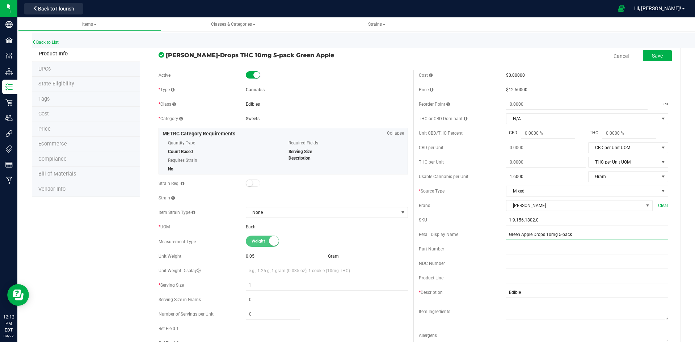
click input "Green Apple Drops 10mg 5-pack"
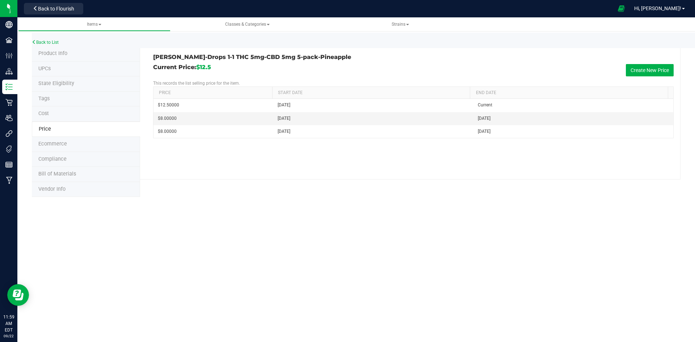
click at [50, 51] on span "Product Info" at bounding box center [52, 53] width 29 height 6
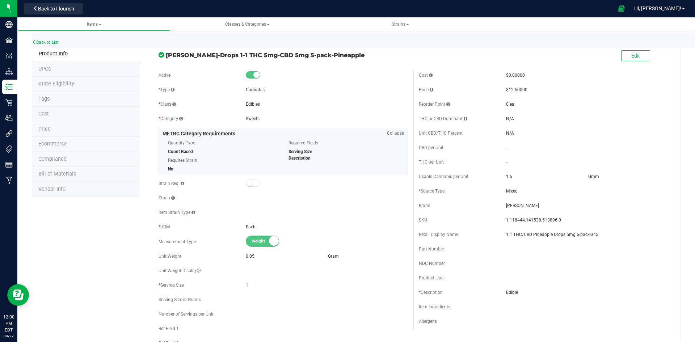
click at [64, 129] on li "Price" at bounding box center [86, 129] width 108 height 15
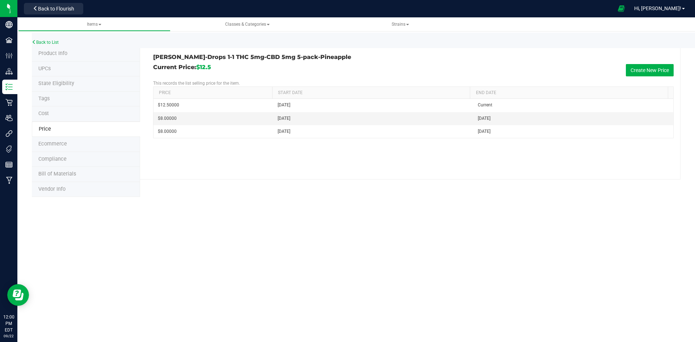
click at [69, 51] on li "Product Info" at bounding box center [86, 53] width 108 height 15
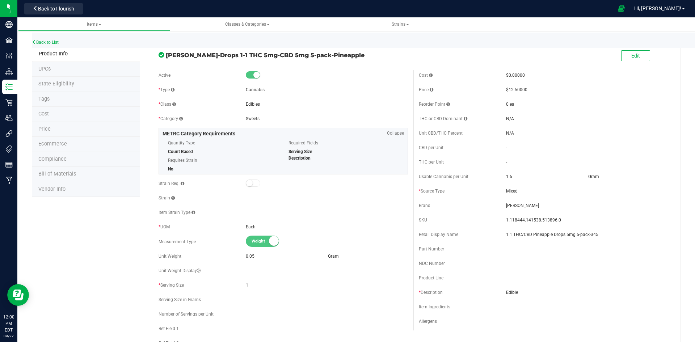
click at [86, 132] on li "Price" at bounding box center [86, 129] width 108 height 15
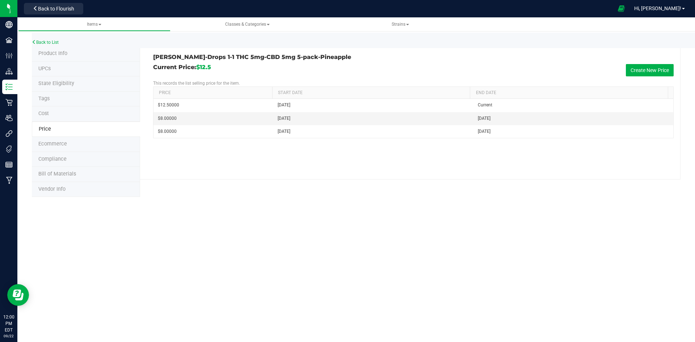
click at [52, 53] on span "Product Info" at bounding box center [52, 53] width 29 height 6
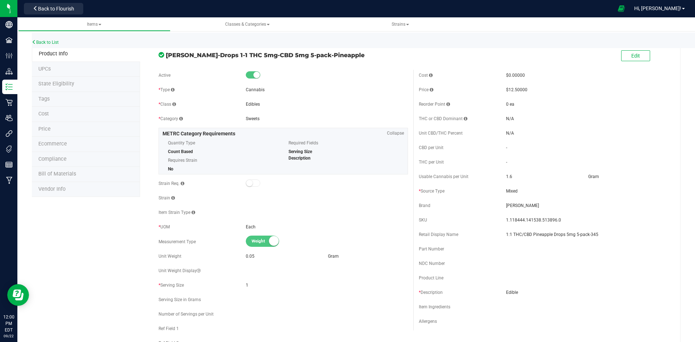
click at [68, 133] on li "Price" at bounding box center [86, 129] width 108 height 15
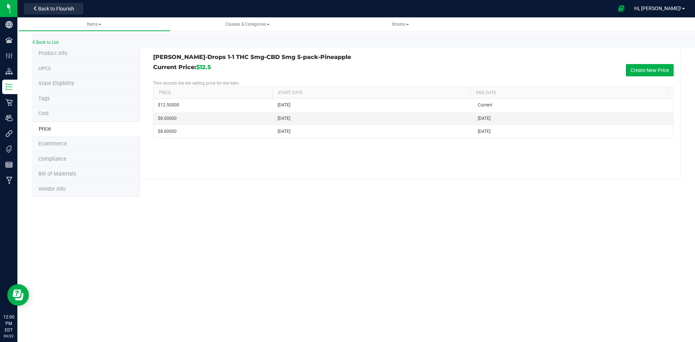
click at [63, 54] on span "Product Info" at bounding box center [52, 53] width 29 height 6
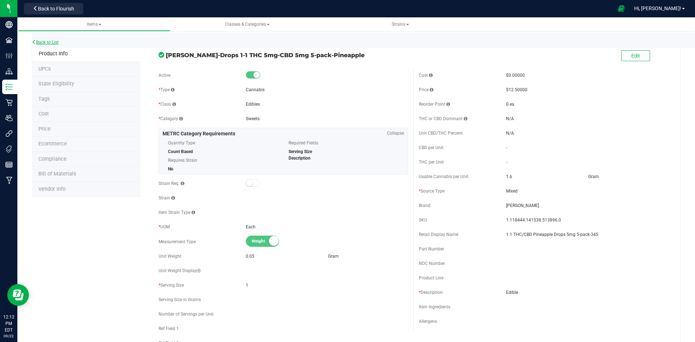
click at [51, 40] on link "Back to List" at bounding box center [45, 42] width 27 height 5
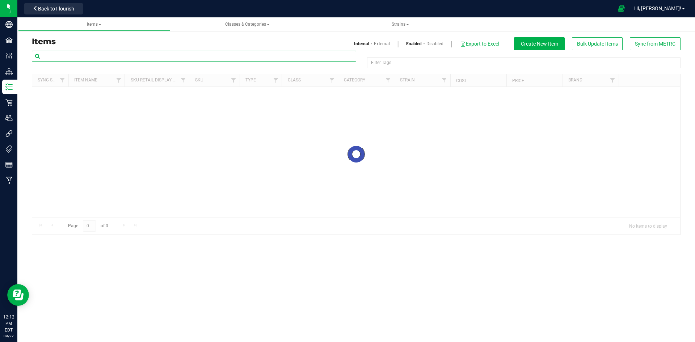
click at [83, 54] on input "text" at bounding box center [194, 56] width 324 height 11
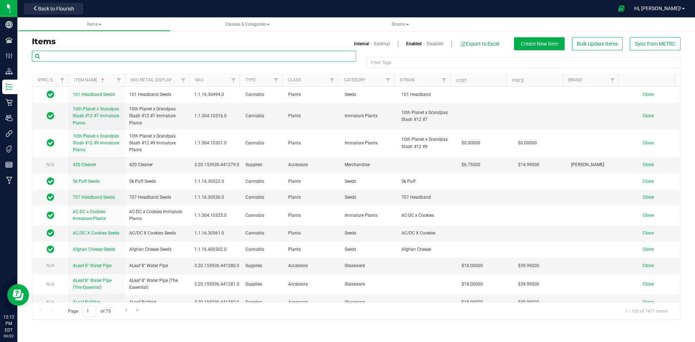
paste input "1.9.156.1802.0"
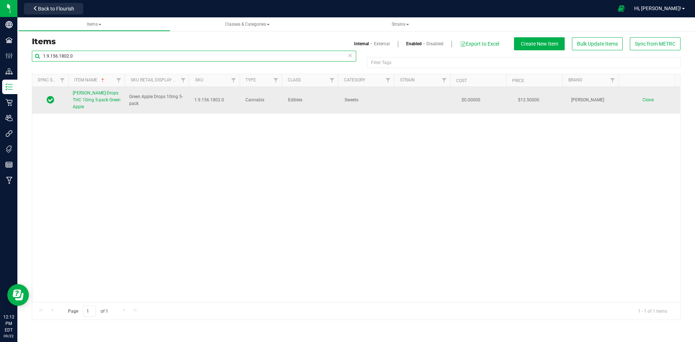
type input "1.9.156.1802.0"
click at [89, 97] on link "Slater-Drops THC 10mg 5-pack Green Apple" at bounding box center [97, 100] width 48 height 21
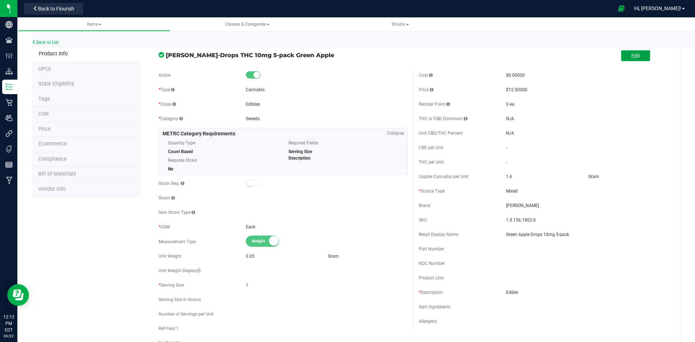
click at [633, 52] on button "Edit" at bounding box center [635, 55] width 29 height 11
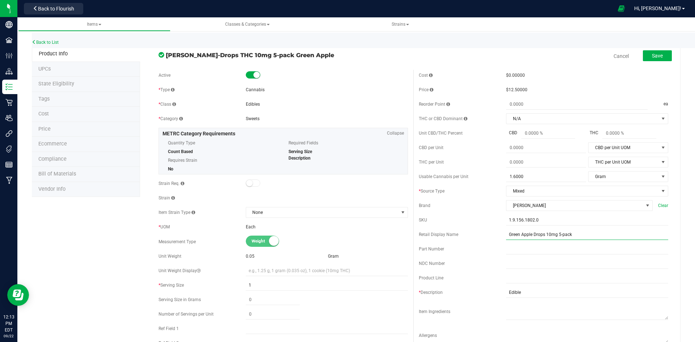
click at [576, 238] on input "Green Apple Drops 10mg 5-pack" at bounding box center [587, 234] width 162 height 11
click at [586, 238] on input "Green Apple Drops 10mg 5-pack-" at bounding box center [587, 234] width 162 height 11
type input "Green Apple Drops 10mg 5-pack-337"
click at [642, 50] on div "Save" at bounding box center [652, 56] width 40 height 15
click at [644, 54] on button "Save" at bounding box center [657, 55] width 29 height 11
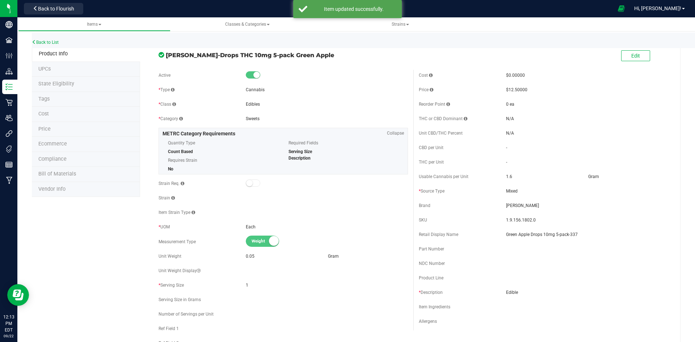
click at [76, 128] on li "Price" at bounding box center [86, 129] width 108 height 15
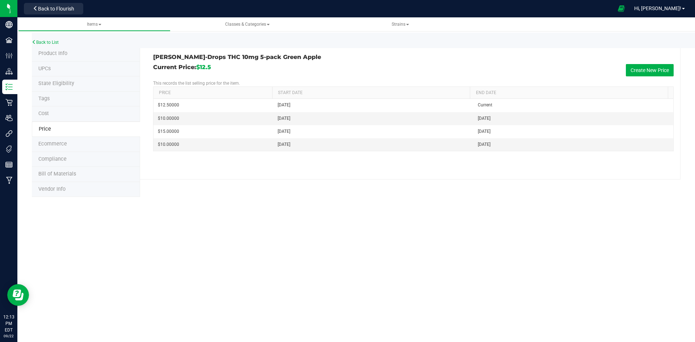
click at [56, 51] on span "Product Info" at bounding box center [52, 53] width 29 height 6
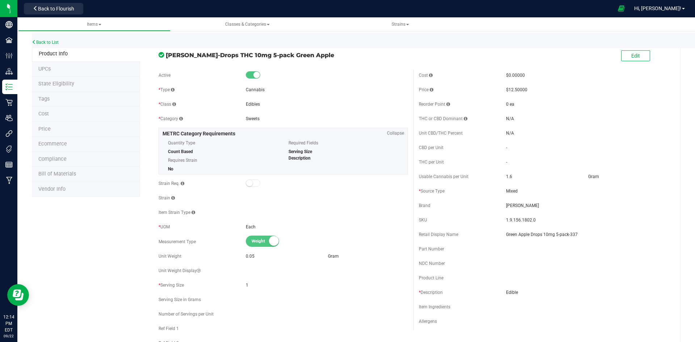
click at [65, 127] on li "Price" at bounding box center [86, 129] width 108 height 15
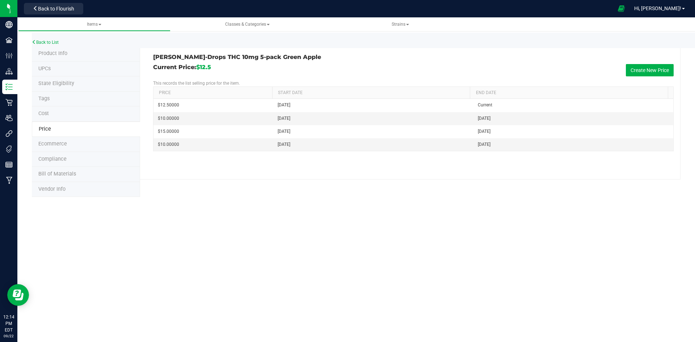
click at [70, 54] on li "Product Info" at bounding box center [86, 53] width 108 height 15
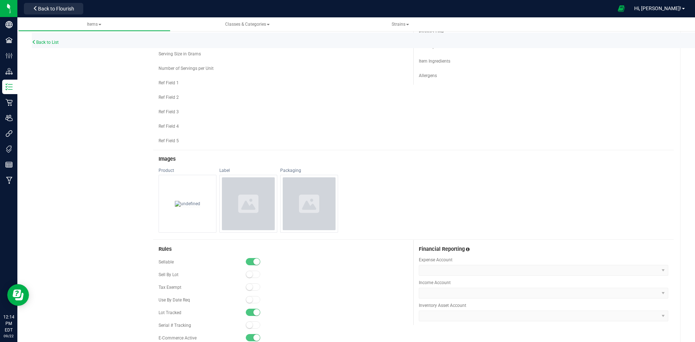
scroll to position [210, 0]
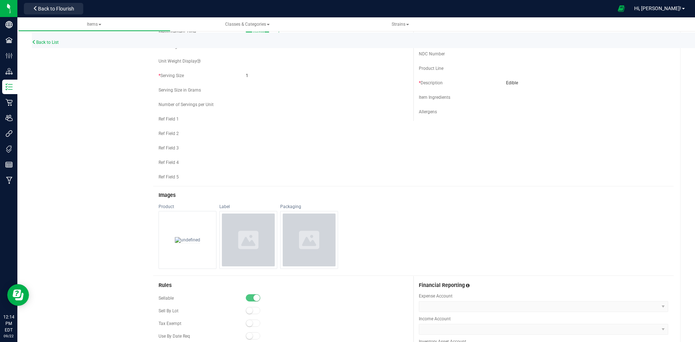
click at [189, 243] on img at bounding box center [187, 240] width 25 height 6
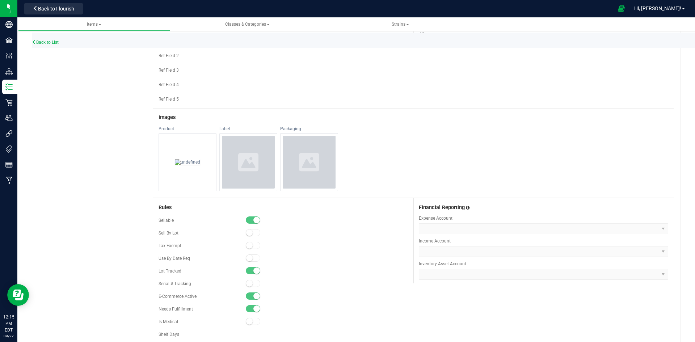
scroll to position [0, 0]
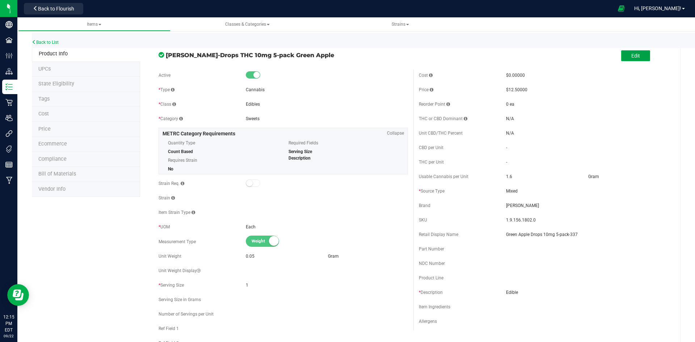
click at [635, 54] on span "Edit" at bounding box center [635, 56] width 9 height 6
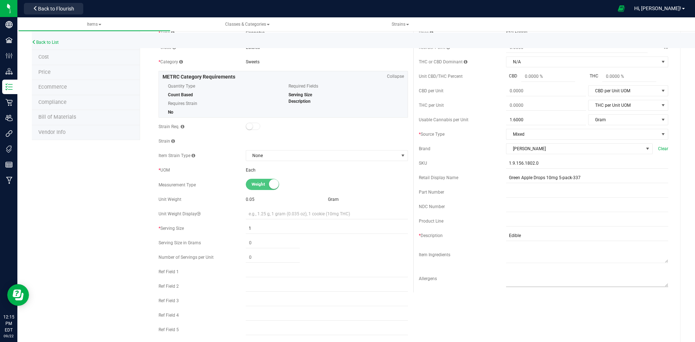
scroll to position [217, 0]
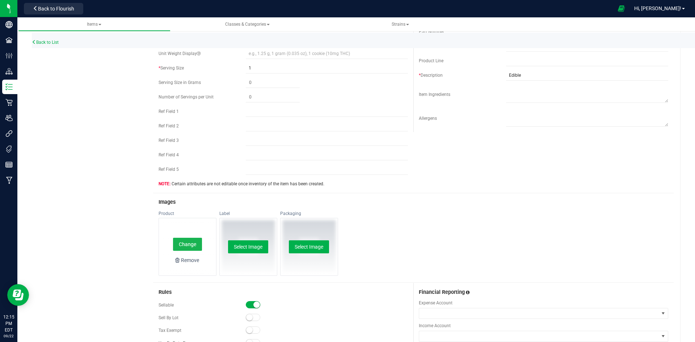
click at [186, 247] on button "Change" at bounding box center [187, 244] width 29 height 13
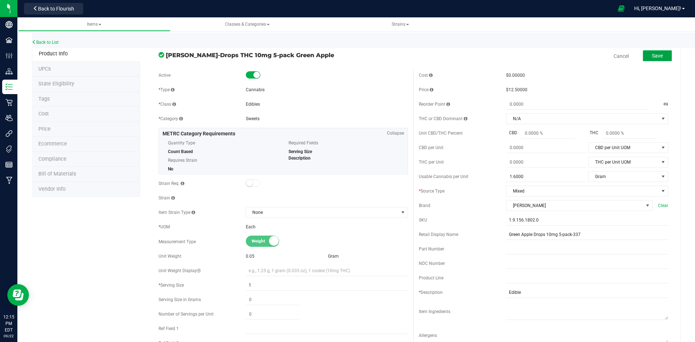
click at [652, 61] on button "Save" at bounding box center [657, 55] width 29 height 11
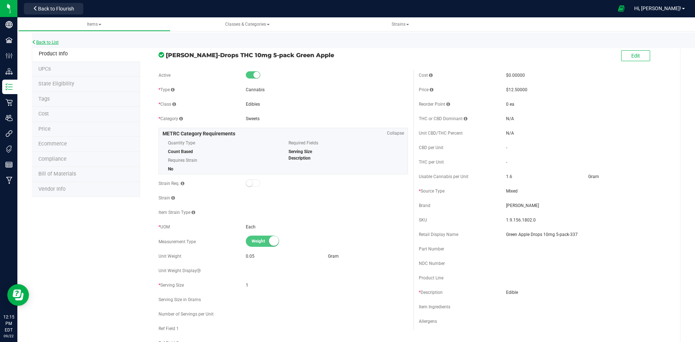
click at [54, 41] on link "Back to List" at bounding box center [45, 42] width 27 height 5
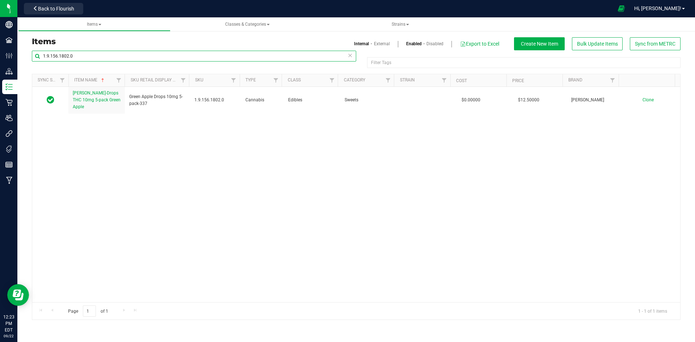
click at [73, 55] on input "1.9.156.1802.0" at bounding box center [194, 56] width 324 height 11
paste input "346953"
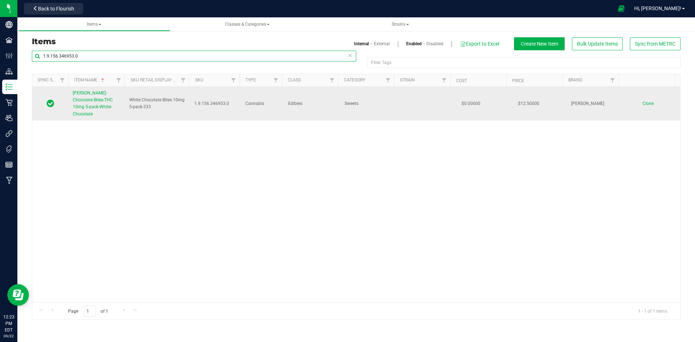
type input "1.9.156.346953.0"
click at [89, 101] on span "Slater-Chocolate Bites-THC 10mg 5-pack-White-Chocolate" at bounding box center [93, 104] width 40 height 26
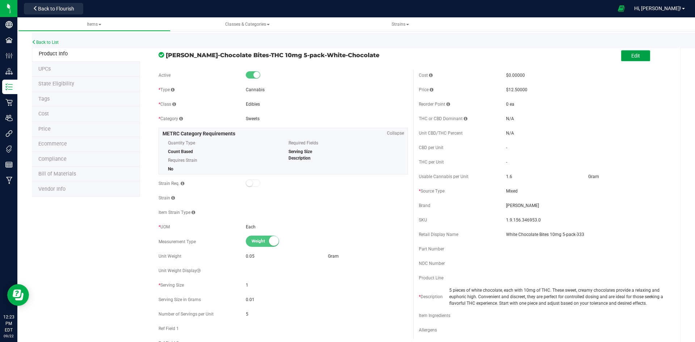
click at [634, 57] on span "Edit" at bounding box center [635, 56] width 9 height 6
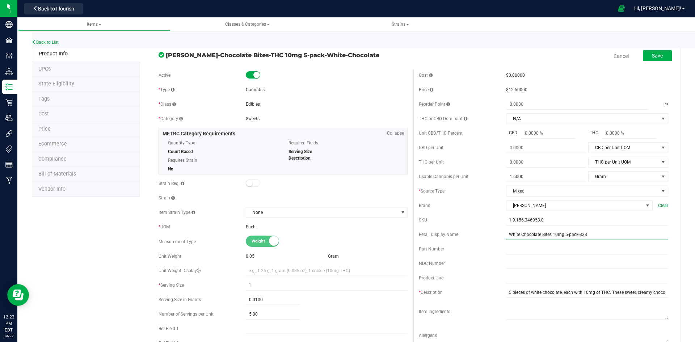
click at [601, 232] on input "White Chocolate Bites 10mg 5-pack-333" at bounding box center [587, 234] width 162 height 11
type input "White Chocolate Bites 10mg 5-pack-346"
click at [646, 60] on button "Save" at bounding box center [657, 55] width 29 height 11
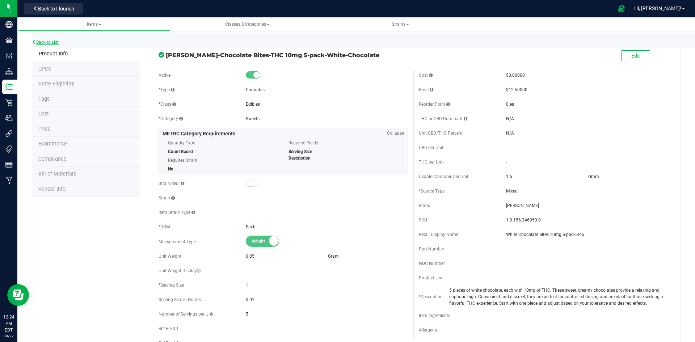
click at [51, 42] on link "Back to List" at bounding box center [45, 42] width 27 height 5
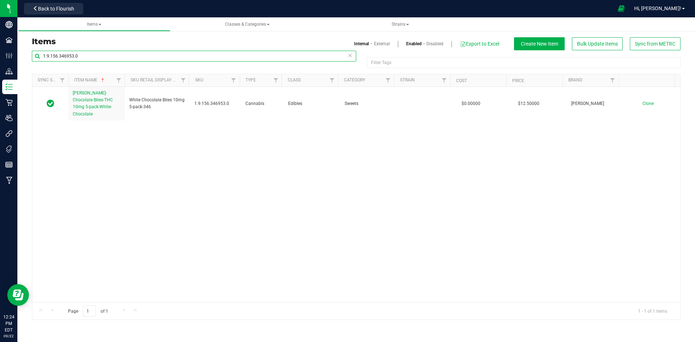
click at [64, 54] on input "1.9.156.346953.0" at bounding box center [194, 56] width 324 height 11
click at [94, 56] on input "1.9.156.346953.0" at bounding box center [194, 56] width 324 height 11
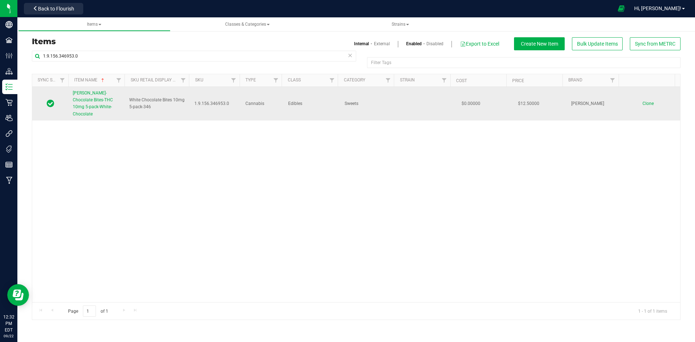
click at [94, 106] on span "Slater-Chocolate Bites-THC 10mg 5-pack-White-Chocolate" at bounding box center [93, 104] width 40 height 26
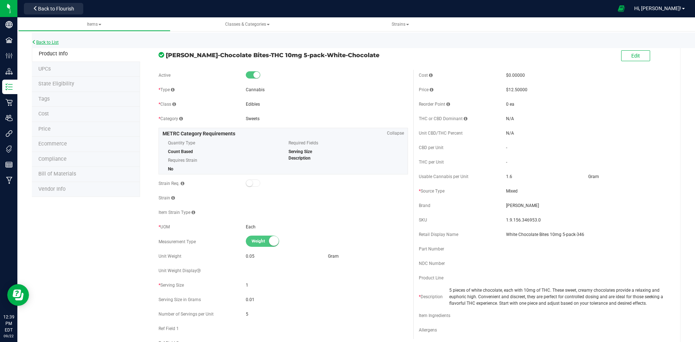
click at [36, 43] on link "Back to List" at bounding box center [45, 42] width 27 height 5
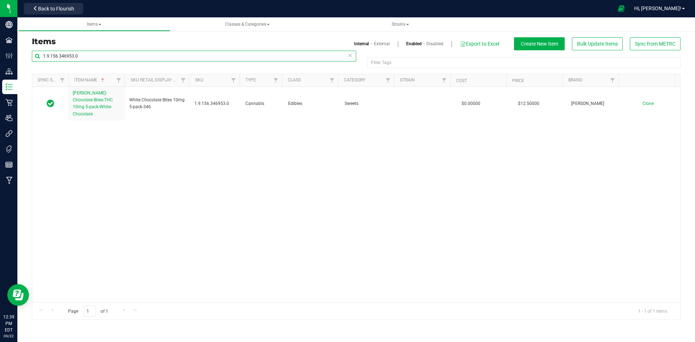
click at [94, 57] on input "1.9.156.346953.0" at bounding box center [194, 56] width 324 height 11
click at [160, 60] on input "1.9.156.346953.0" at bounding box center [194, 56] width 324 height 11
paste input "118466.142342.511650"
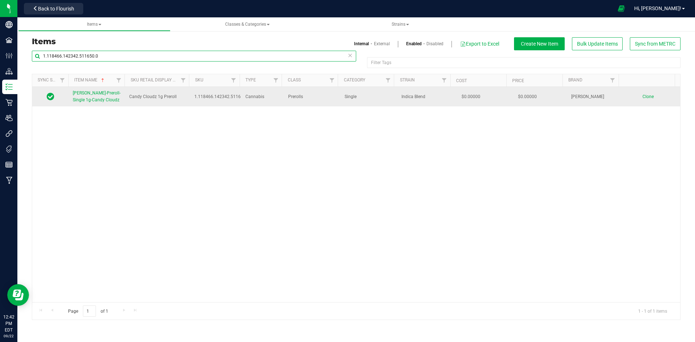
type input "1.118466.142342.511650.0"
click at [100, 94] on span "Slater-Preroll-Single 1g-Candy Cloudz" at bounding box center [97, 97] width 48 height 12
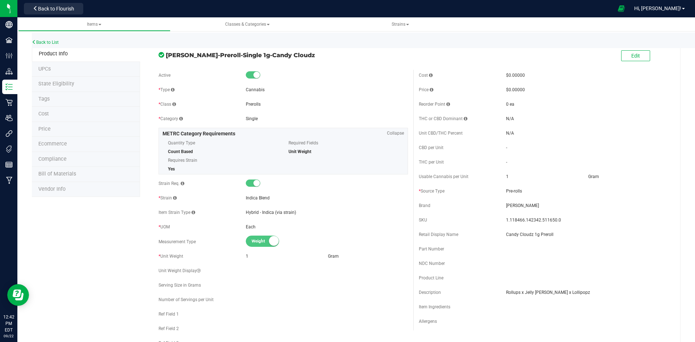
drag, startPoint x: 63, startPoint y: 154, endPoint x: 676, endPoint y: 211, distance: 615.3
drag, startPoint x: 592, startPoint y: 196, endPoint x: 557, endPoint y: 194, distance: 34.8
click at [583, 198] on div "Cost $0.00000 Price $0.00000 Reorder Point 0 ea THC or CBD Dominant" at bounding box center [543, 200] width 260 height 261
click at [622, 56] on button "Edit" at bounding box center [635, 55] width 29 height 11
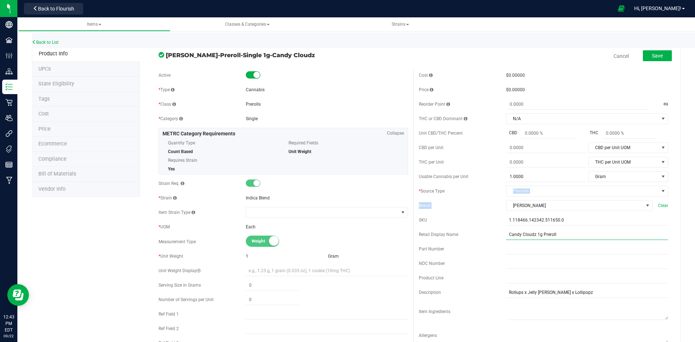
click at [576, 234] on input "Candy Cloudz 1g Preroll" at bounding box center [587, 234] width 162 height 11
type input "Candy Cloudz 1g Preroll-115"
drag, startPoint x: 113, startPoint y: 157, endPoint x: 102, endPoint y: 204, distance: 48.2
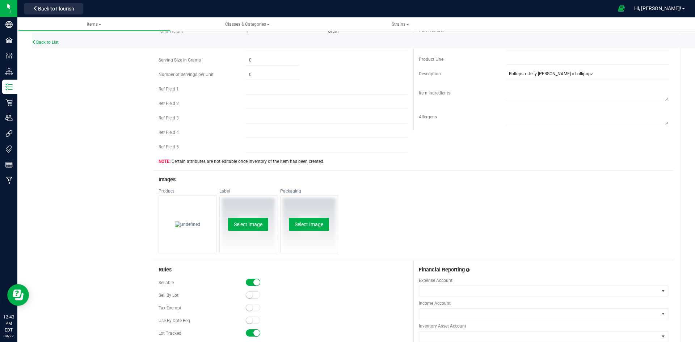
scroll to position [354, 0]
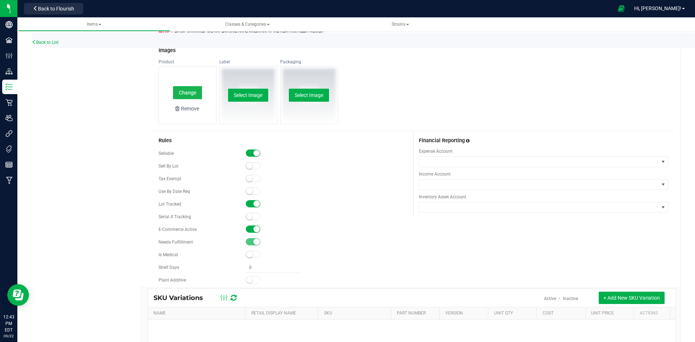
click at [185, 93] on button "Change" at bounding box center [187, 92] width 29 height 13
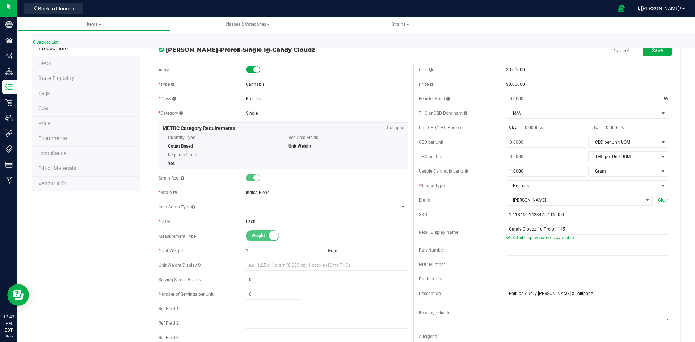
scroll to position [0, 0]
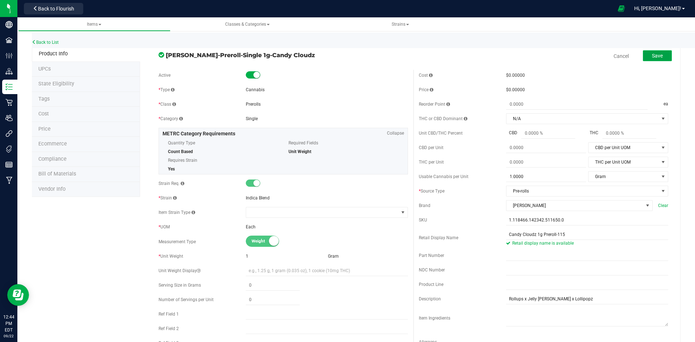
click at [645, 56] on button "Save" at bounding box center [657, 55] width 29 height 11
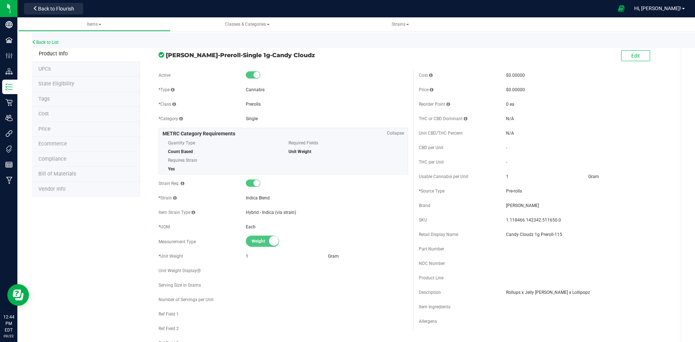
drag, startPoint x: 402, startPoint y: 4, endPoint x: 551, endPoint y: 28, distance: 151.3
click at [551, 28] on ul "Items Classes & Categories Strains" at bounding box center [365, 24] width 695 height 14
click at [61, 123] on li "Price" at bounding box center [86, 129] width 108 height 15
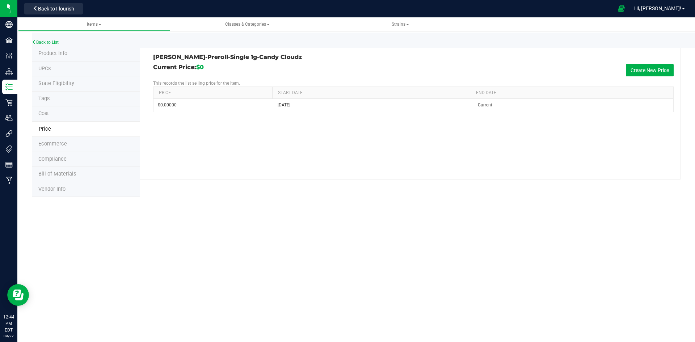
click at [66, 114] on li "Cost" at bounding box center [86, 113] width 108 height 15
click at [65, 130] on li "Price" at bounding box center [86, 129] width 108 height 15
click at [659, 72] on button "Create New Price" at bounding box center [650, 70] width 48 height 12
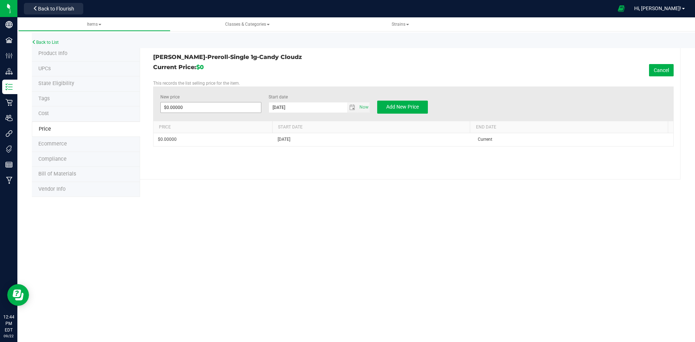
click at [210, 113] on div "New price $0.00000 0" at bounding box center [210, 104] width 101 height 20
click at [209, 108] on span at bounding box center [210, 107] width 101 height 11
type input "10"
click at [403, 100] on div "New price $10.00000 10 Start date 9/22/2025 Now Add New Price" at bounding box center [413, 104] width 521 height 34
click at [401, 105] on span "Add New Price" at bounding box center [402, 107] width 33 height 6
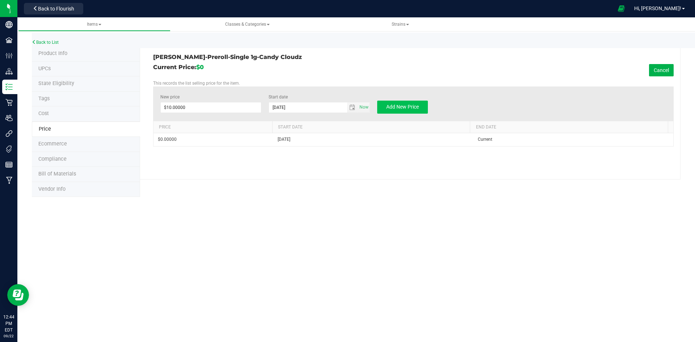
type input "$0.00000"
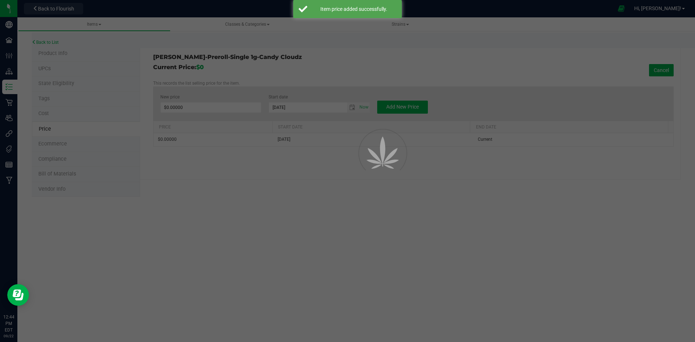
click at [45, 41] on div at bounding box center [347, 171] width 695 height 342
click at [56, 53] on div at bounding box center [347, 171] width 695 height 342
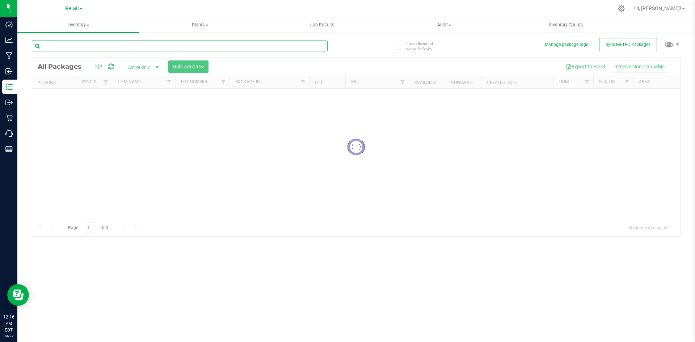
click at [107, 48] on input "text" at bounding box center [180, 46] width 296 height 11
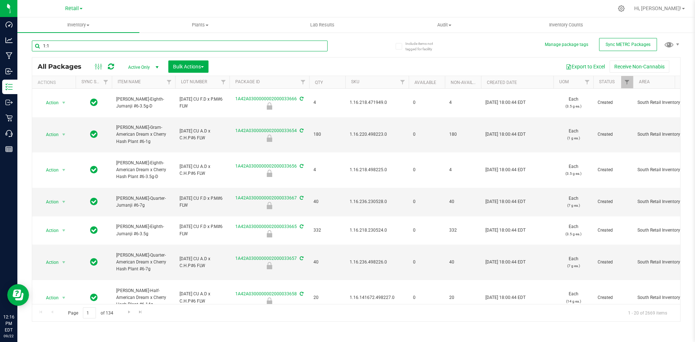
type input "1:1"
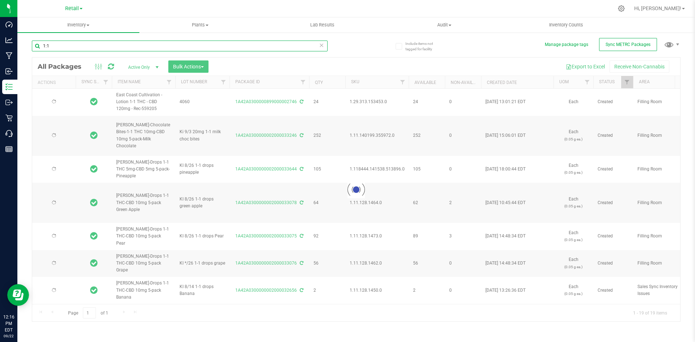
type input "[DATE]"
type input "2025-12-03"
type input "2025-08-26"
type input "2026-08-26"
type input "2025-08-26"
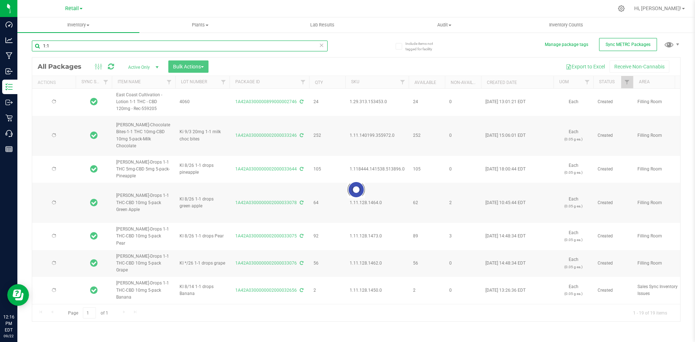
type input "2026-08-26"
type input "2025-08-26"
type input "2026-08-26"
type input "2025-08-26"
type input "2026-08-26"
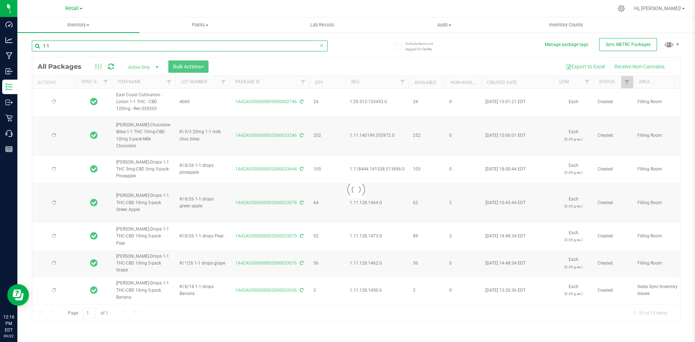
type input "2025-08-14"
type input "2026-08-14"
type input "2025-08-05"
type input "2026-08-05"
type input "2025-07-30"
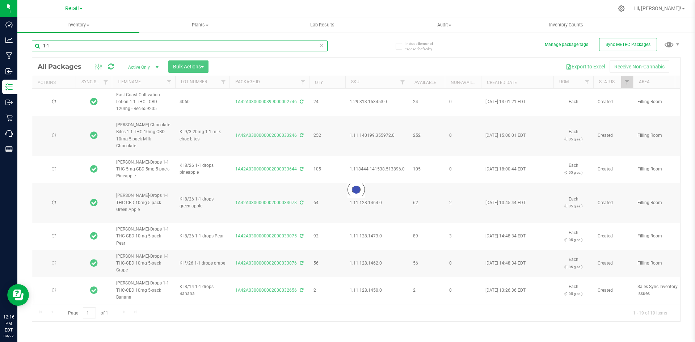
type input "2026-07-30"
type input "2025-07-23"
type input "2025-10-23"
type input "2025-05-28"
type input "2026-05-28"
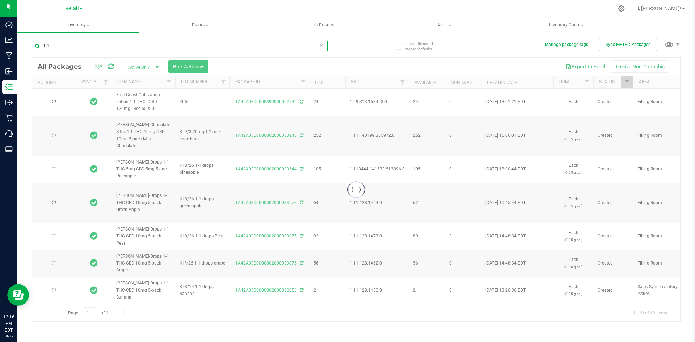
type input "2025-04-03"
type input "2025-05-13"
type input "2026-05-13"
type input "2025-05-07"
type input "2026-05-07"
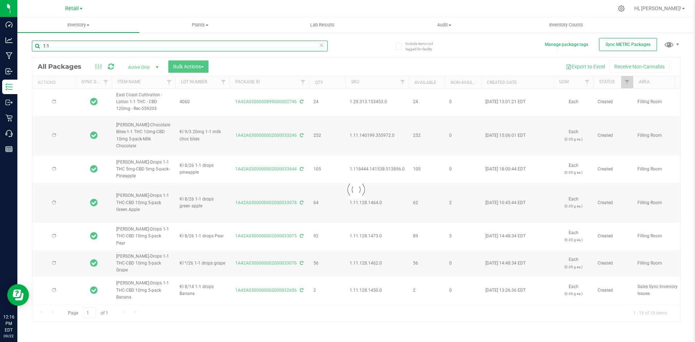
type input "2024-11-26"
type input "2025-11-26"
type input "2025-05-12"
type input "2024-09-10"
type input "2025-09-10"
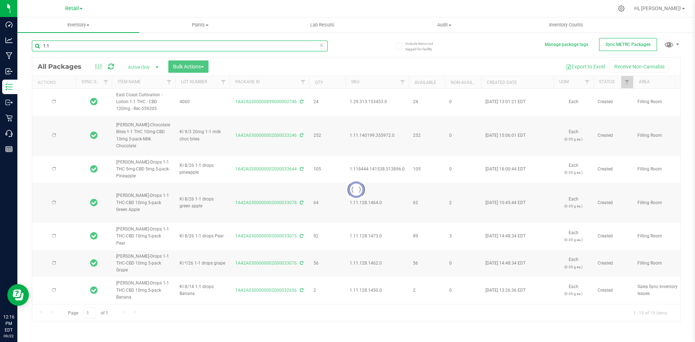
type input "2024-06-28"
type input "2025-06-28"
type input "2024-07-31"
type input "2025-07-31"
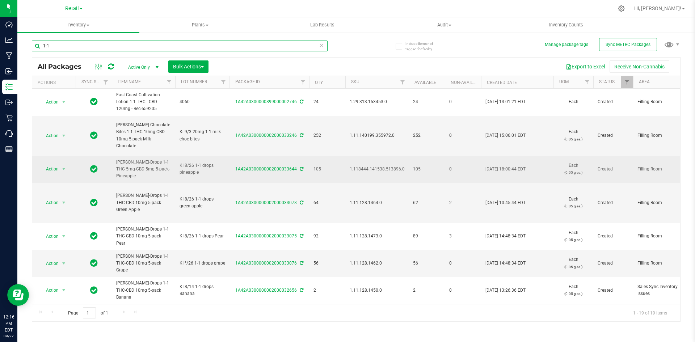
type input "1:1"
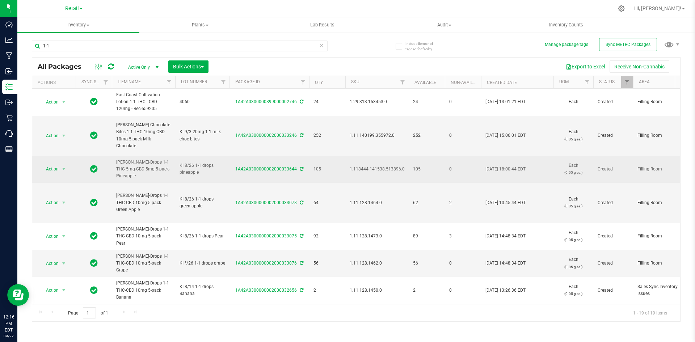
click at [384, 166] on span "1.118444.141538.513896.0" at bounding box center [377, 169] width 55 height 7
copy span "1.118444.141538.513896.0"
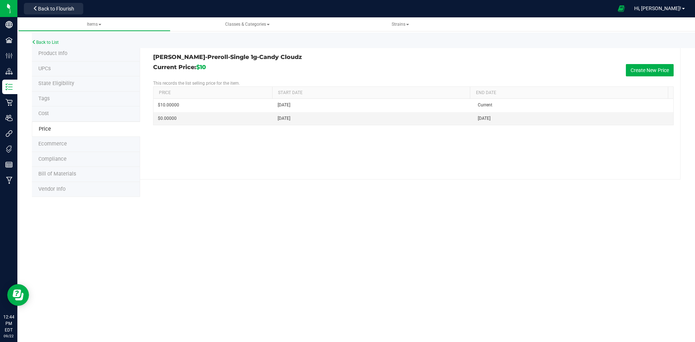
click at [47, 58] on li "Product Info" at bounding box center [86, 53] width 108 height 15
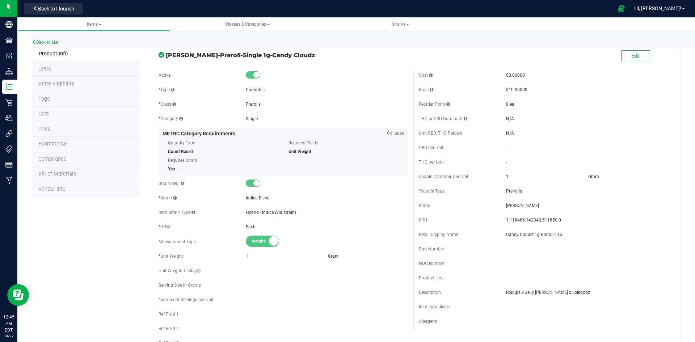
click at [62, 129] on li "Price" at bounding box center [86, 129] width 108 height 15
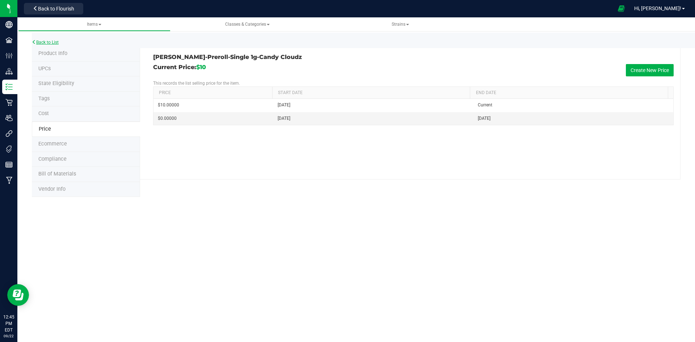
click at [59, 42] on link "Back to List" at bounding box center [45, 42] width 27 height 5
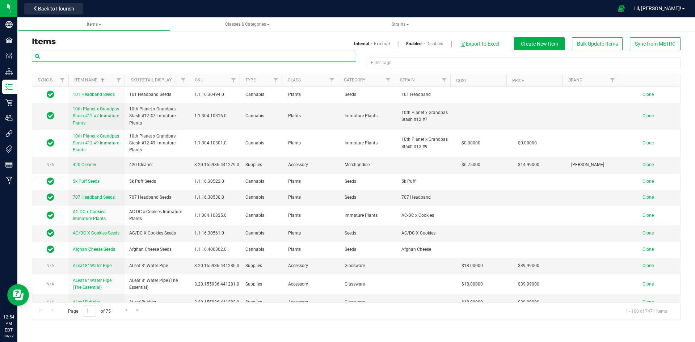
click at [78, 57] on input "text" at bounding box center [194, 56] width 324 height 11
paste input "1.16.220.72174.0"
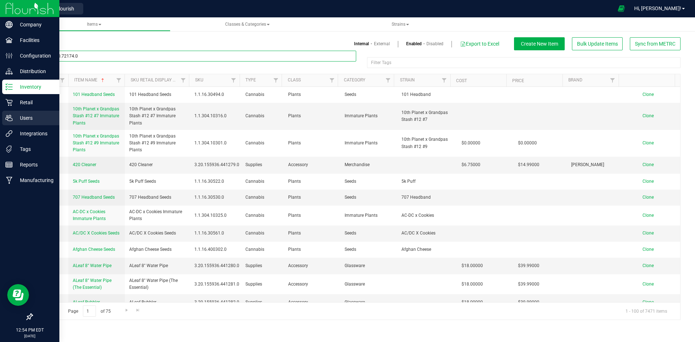
type input "1.16.220.72174.0"
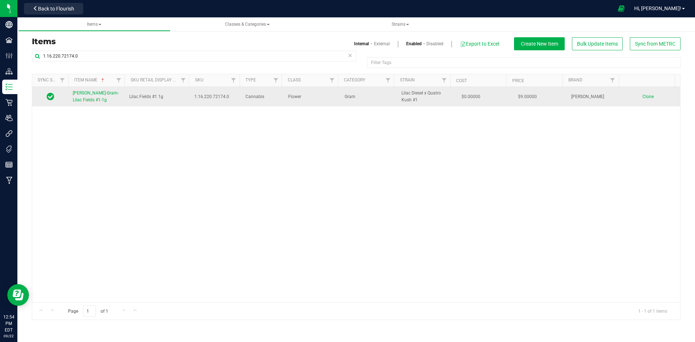
click at [109, 95] on span "[PERSON_NAME]-Gram-Lilac Fields #1-1g" at bounding box center [96, 97] width 46 height 12
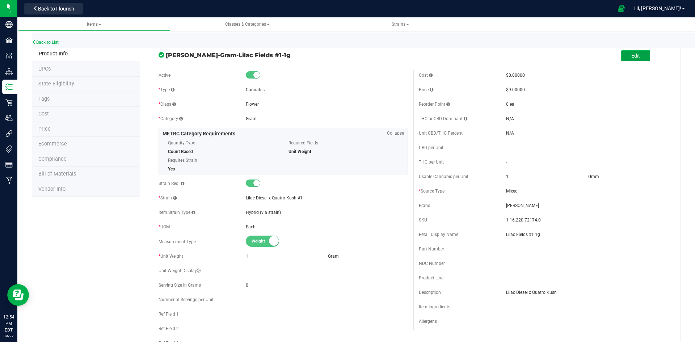
click at [637, 55] on button "Edit" at bounding box center [635, 55] width 29 height 11
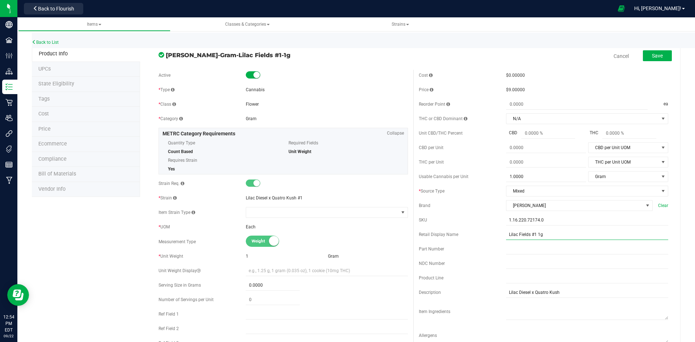
click at [560, 232] on input "Lilac Fields #1 1g" at bounding box center [587, 234] width 162 height 11
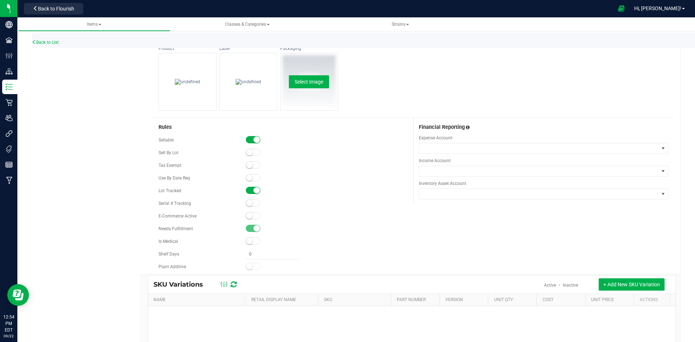
scroll to position [253, 0]
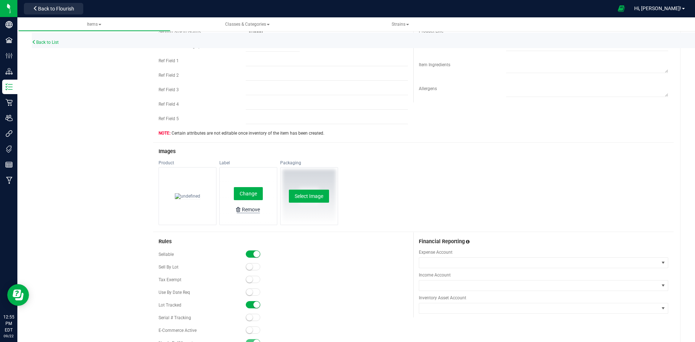
type input "Lilac Fields #1 1g-66"
click at [245, 208] on div "Remove" at bounding box center [251, 209] width 18 height 7
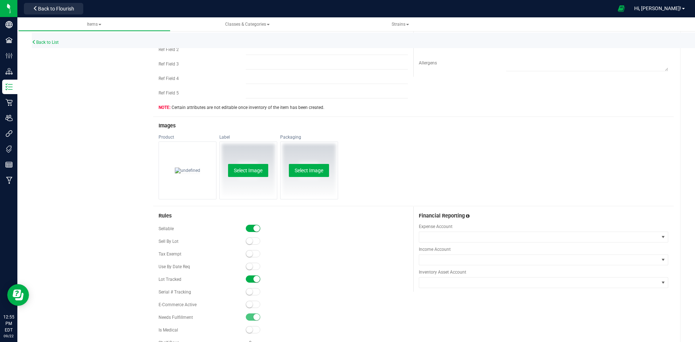
scroll to position [326, 0]
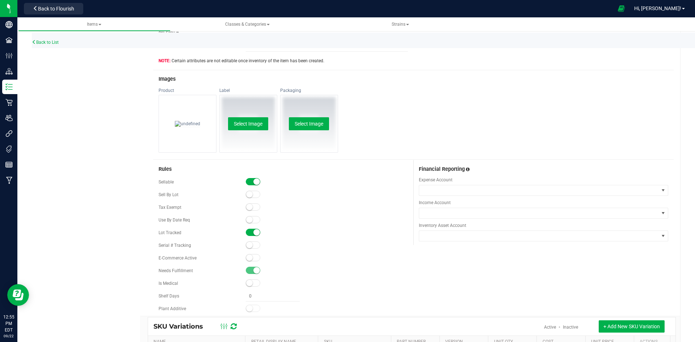
click at [247, 255] on small at bounding box center [249, 258] width 7 height 7
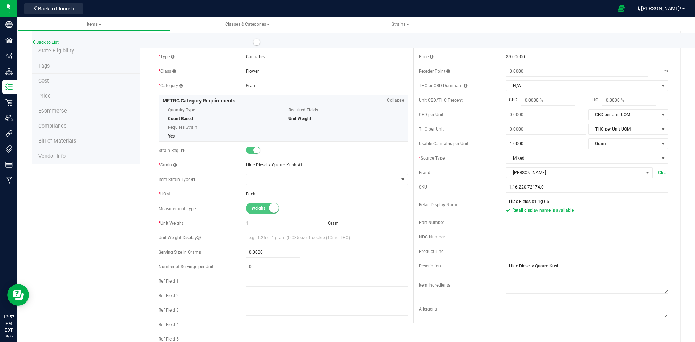
scroll to position [0, 0]
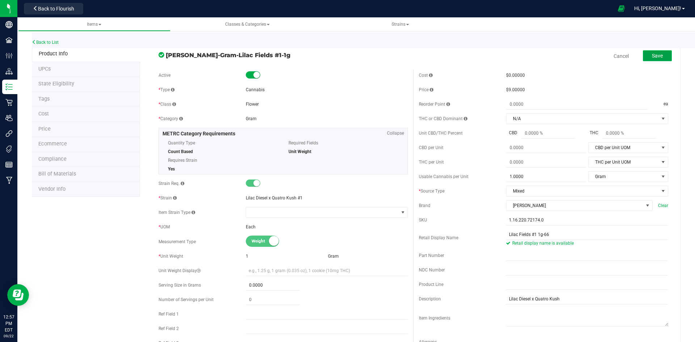
click at [643, 56] on button "Save" at bounding box center [657, 55] width 29 height 11
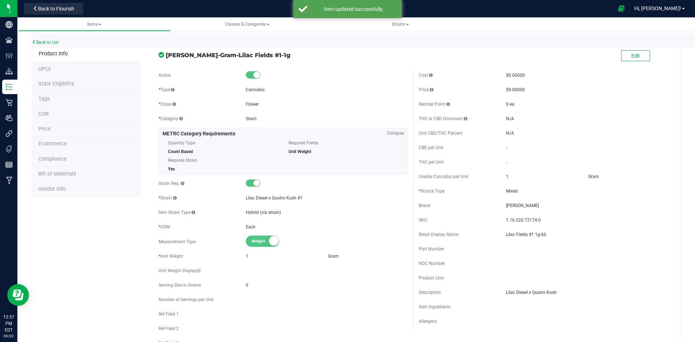
click at [76, 128] on li "Price" at bounding box center [86, 129] width 108 height 15
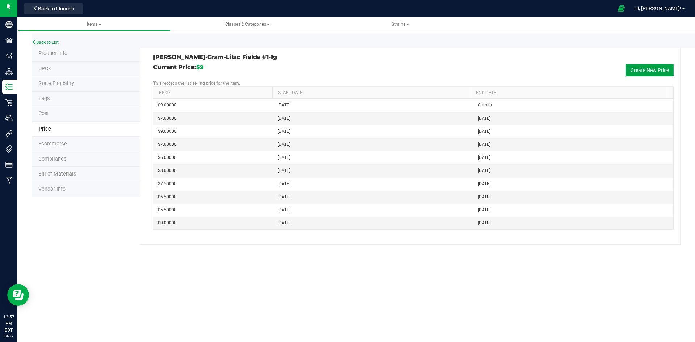
click at [648, 69] on button "Create New Price" at bounding box center [650, 70] width 48 height 12
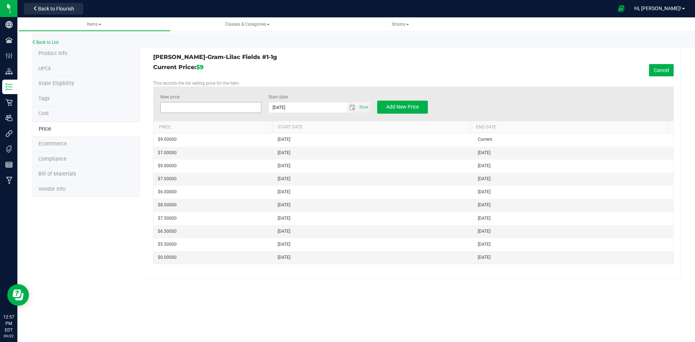
click at [176, 104] on span at bounding box center [210, 107] width 101 height 11
type input "10"
click at [392, 106] on span "Add New Price" at bounding box center [402, 107] width 33 height 6
type input "$0.00000"
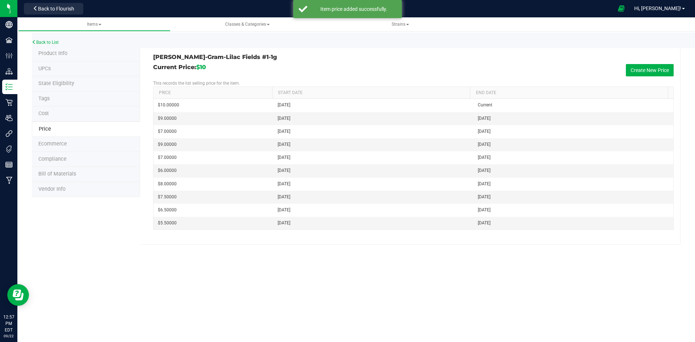
click at [48, 54] on span "Product Info" at bounding box center [52, 53] width 29 height 6
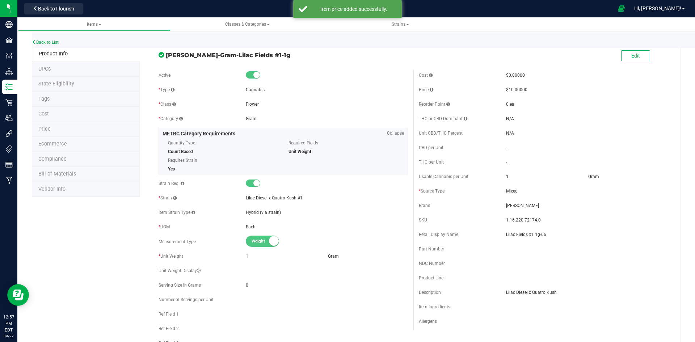
click at [65, 125] on li "Price" at bounding box center [86, 129] width 108 height 15
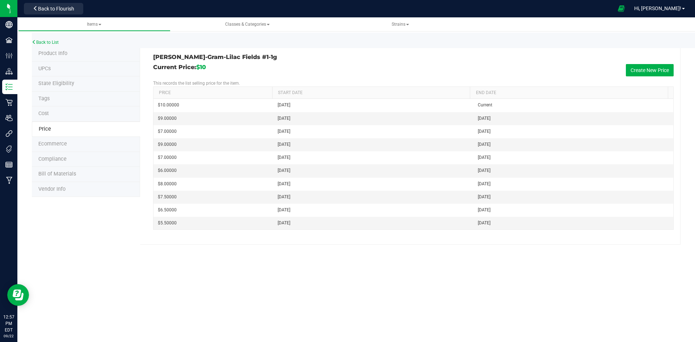
click at [60, 112] on li "Cost" at bounding box center [86, 113] width 108 height 15
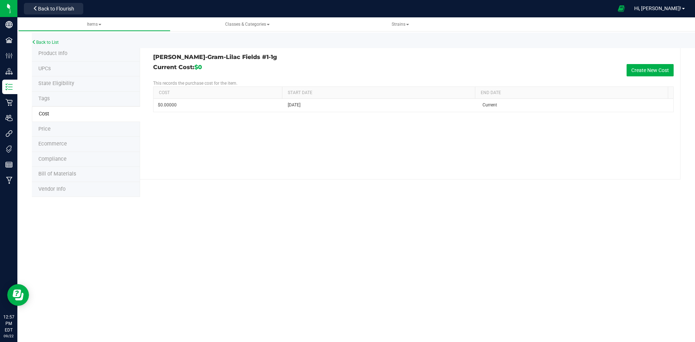
click at [58, 97] on li "Tags" at bounding box center [86, 99] width 108 height 15
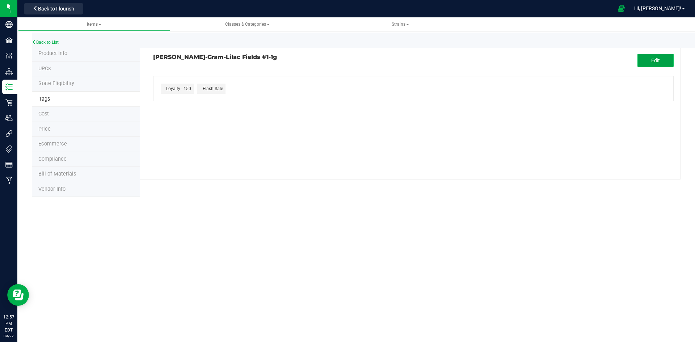
click at [662, 63] on button "Edit" at bounding box center [656, 60] width 36 height 13
click at [238, 105] on button "button" at bounding box center [236, 107] width 8 height 8
click at [651, 60] on span "Save" at bounding box center [655, 61] width 11 height 6
click at [43, 43] on link "Back to List" at bounding box center [45, 42] width 27 height 5
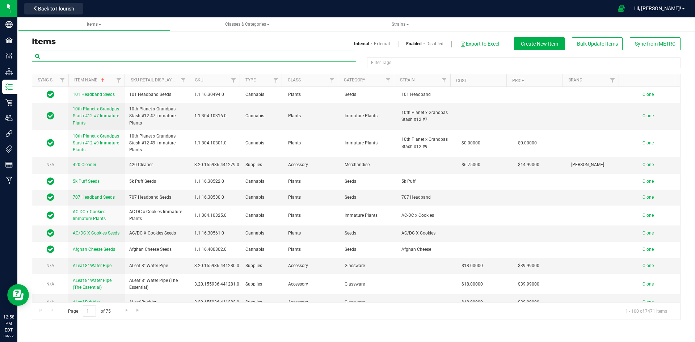
click at [189, 56] on input "text" at bounding box center [194, 56] width 324 height 11
paste input "1.16.218.72176.0"
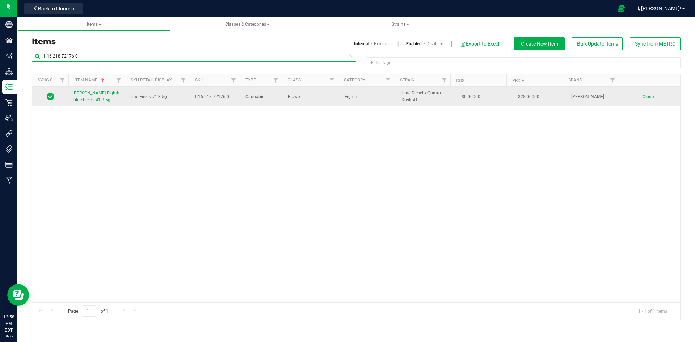
type input "1.16.218.72176.0"
click at [77, 97] on link "[PERSON_NAME]-Eighth-Lilac Fields #1-3.5g" at bounding box center [97, 97] width 48 height 14
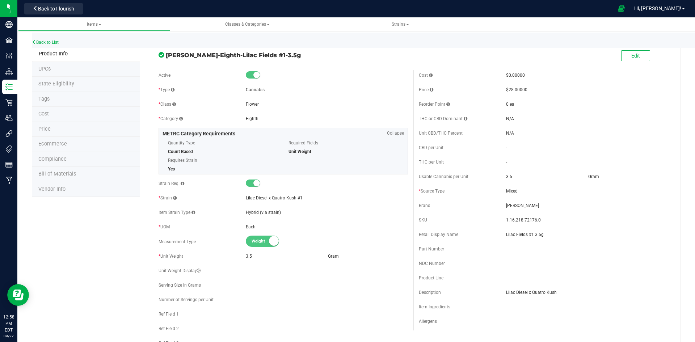
click at [68, 57] on li "Product Info" at bounding box center [86, 54] width 108 height 16
click at [60, 52] on span "Product Info" at bounding box center [53, 54] width 29 height 6
click at [650, 58] on span at bounding box center [661, 56] width 22 height 15
click at [637, 58] on button "Edit" at bounding box center [635, 55] width 29 height 11
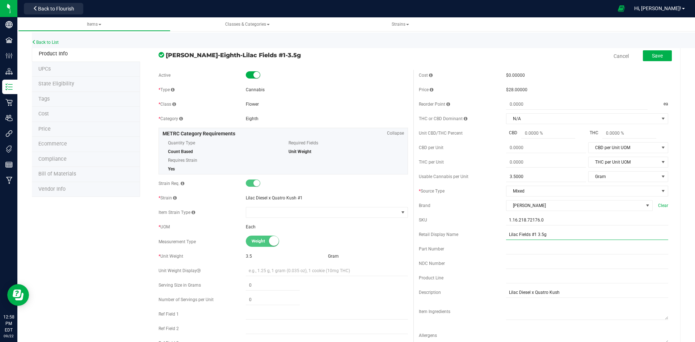
click at [550, 234] on input "Lilac Fields #1 3.5g" at bounding box center [587, 234] width 162 height 11
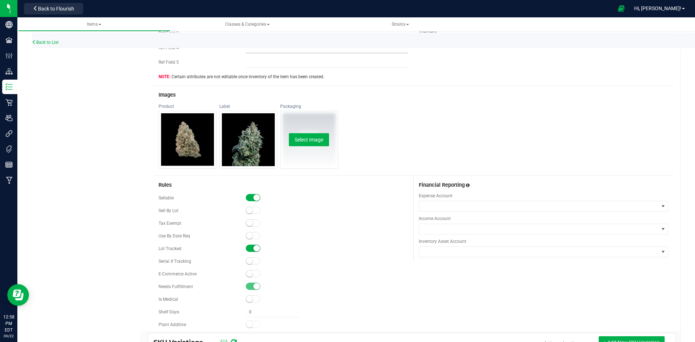
scroll to position [282, 0]
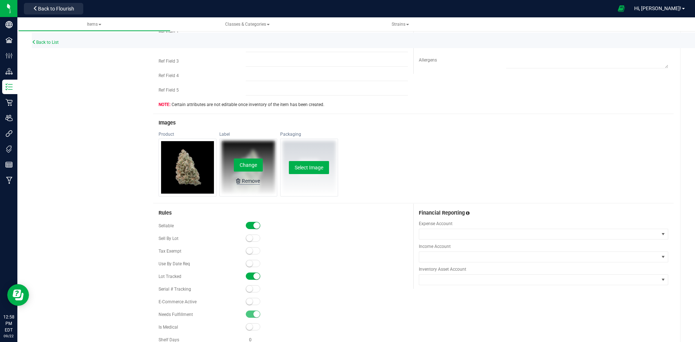
type input "Lilac Fields #1 3.5g-66"
click at [246, 178] on div "Remove" at bounding box center [251, 180] width 18 height 7
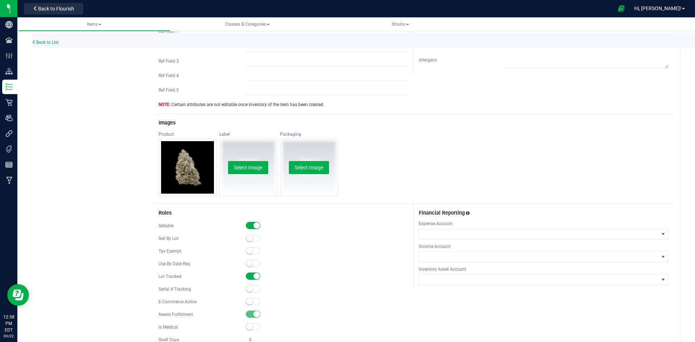
click at [252, 302] on span at bounding box center [253, 301] width 14 height 7
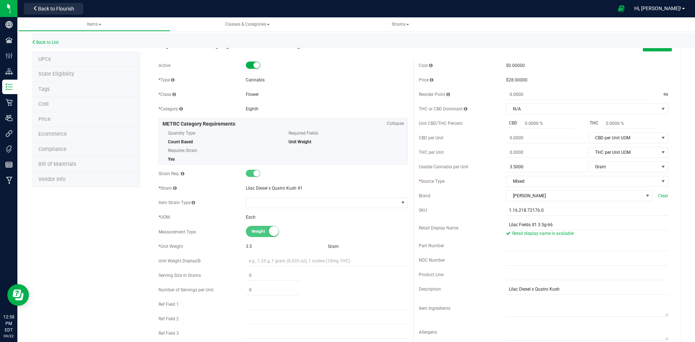
scroll to position [0, 0]
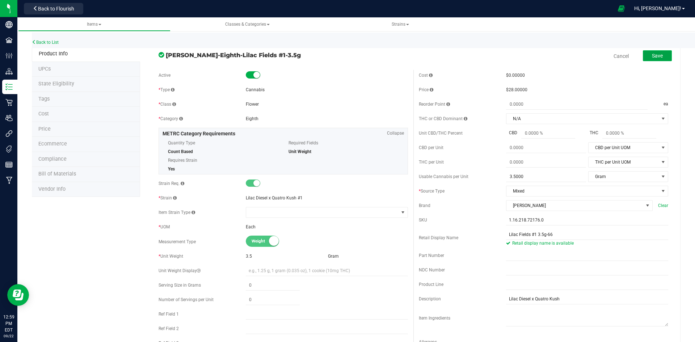
click at [648, 60] on button "Save" at bounding box center [657, 55] width 29 height 11
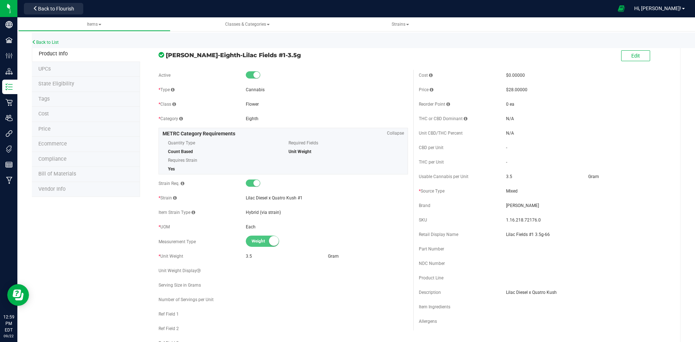
click at [81, 125] on li "Price" at bounding box center [86, 129] width 108 height 15
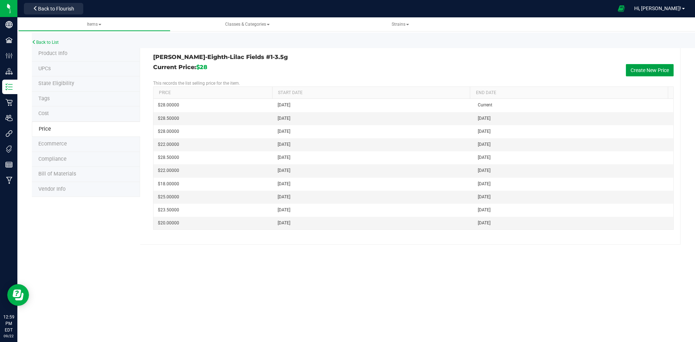
click at [668, 66] on button "Create New Price" at bounding box center [650, 70] width 48 height 12
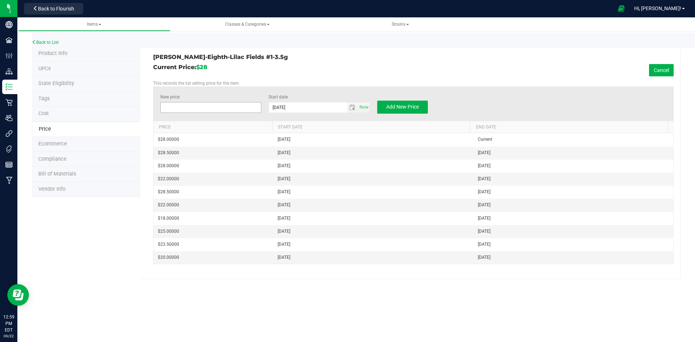
click at [195, 103] on span at bounding box center [210, 107] width 101 height 11
type input "30"
click at [405, 102] on button "Add New Price" at bounding box center [402, 107] width 51 height 13
type input "$0.00000"
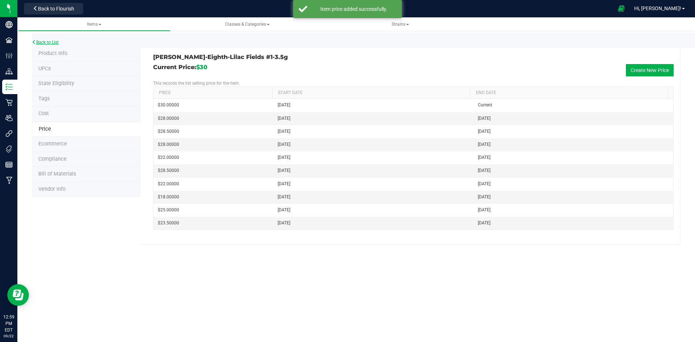
click at [50, 41] on link "Back to List" at bounding box center [45, 42] width 27 height 5
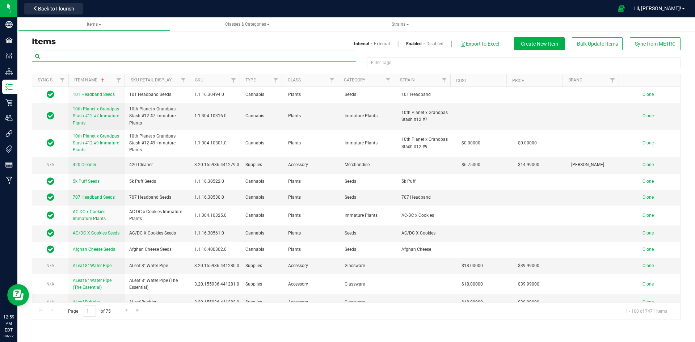
click at [146, 54] on input "text" at bounding box center [194, 56] width 324 height 11
paste input "1.16.218.72176.0"
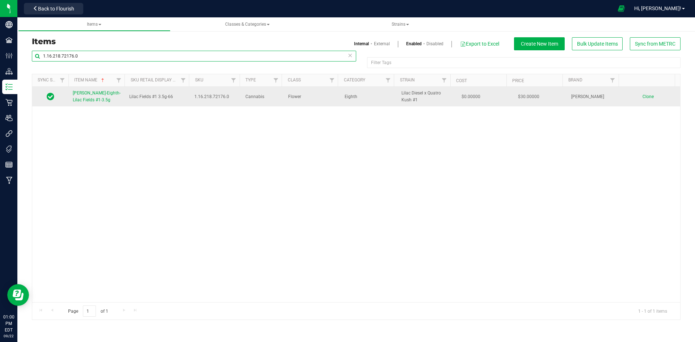
type input "1.16.218.72176.0"
click at [92, 95] on span "[PERSON_NAME]-Eighth-Lilac Fields #1-3.5g" at bounding box center [97, 97] width 48 height 12
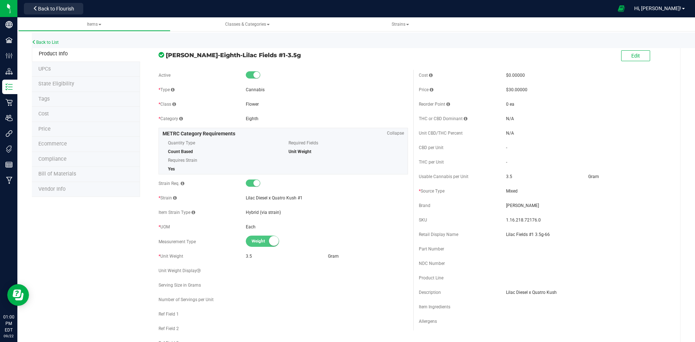
click at [90, 127] on li "Price" at bounding box center [86, 129] width 108 height 15
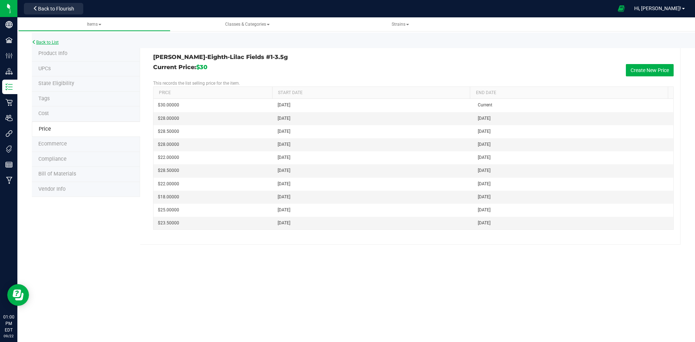
click at [54, 41] on link "Back to List" at bounding box center [45, 42] width 27 height 5
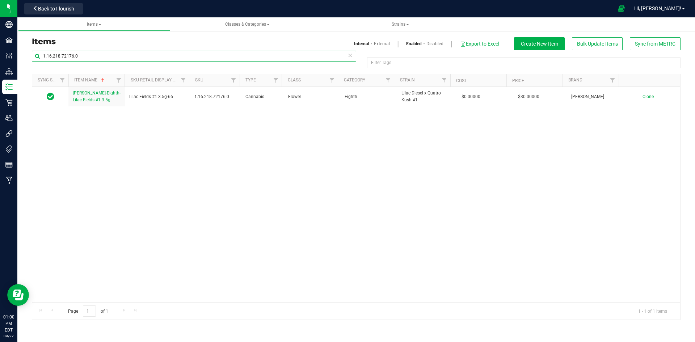
click at [68, 56] on input "1.16.218.72176.0" at bounding box center [194, 56] width 324 height 11
paste input "513897"
type input "1.16.218.513897.0"
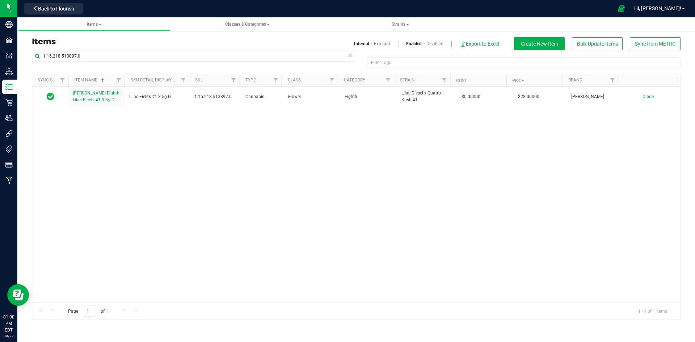
drag, startPoint x: 97, startPoint y: 121, endPoint x: 80, endPoint y: 139, distance: 25.3
click at [80, 139] on div "[PERSON_NAME]-Eighth-Lilac Fields #1-3.5g-D Lilac Fields #1 3.5g-D 1.16.218.513…" at bounding box center [356, 194] width 648 height 215
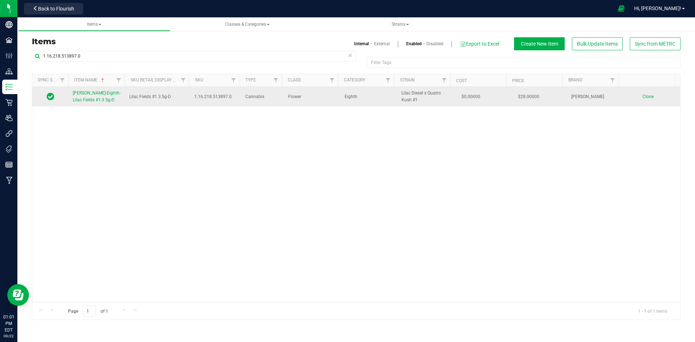
click at [80, 92] on span "[PERSON_NAME]-Eighth-Lilac Fields #1-3.5g-D" at bounding box center [97, 97] width 48 height 12
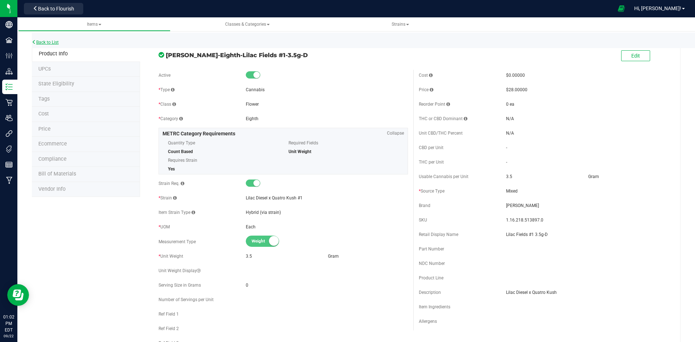
click at [58, 44] on link "Back to List" at bounding box center [45, 42] width 27 height 5
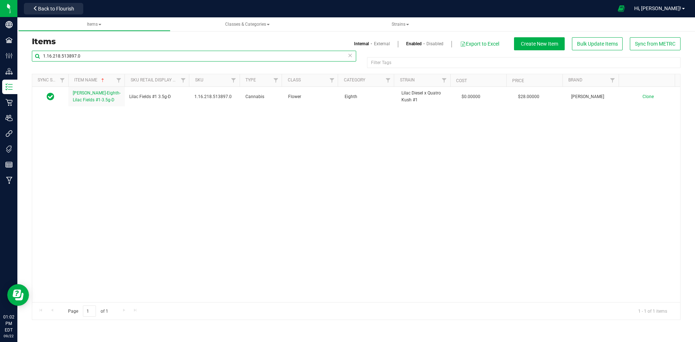
click at [109, 59] on input "1.16.218.513897.0" at bounding box center [194, 56] width 324 height 11
paste input "36.7274"
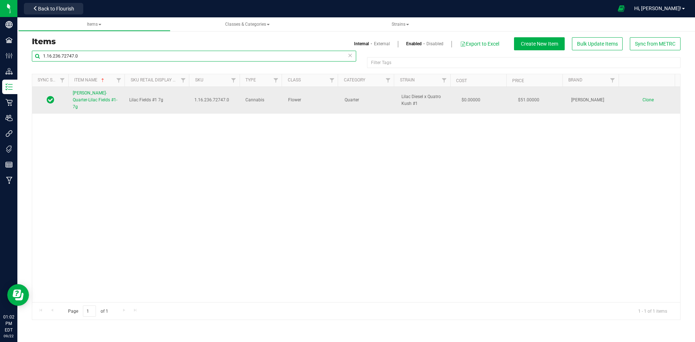
type input "1.16.236.72747.0"
click at [100, 90] on link "[PERSON_NAME]-Quarter-Lilac Fields #1-7g" at bounding box center [97, 100] width 48 height 21
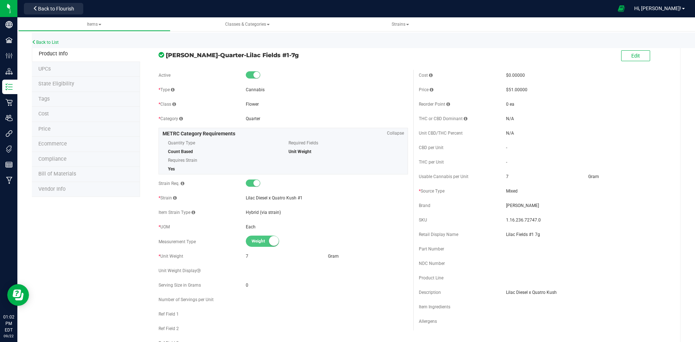
click at [639, 62] on div "Edit" at bounding box center [635, 56] width 29 height 15
click at [635, 58] on button "Edit" at bounding box center [635, 55] width 29 height 11
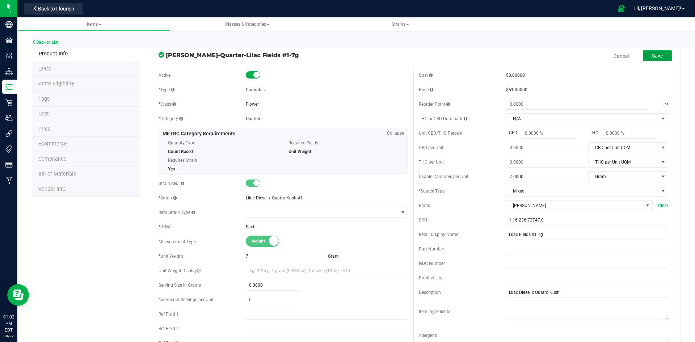
click at [653, 55] on span "Save" at bounding box center [657, 56] width 11 height 6
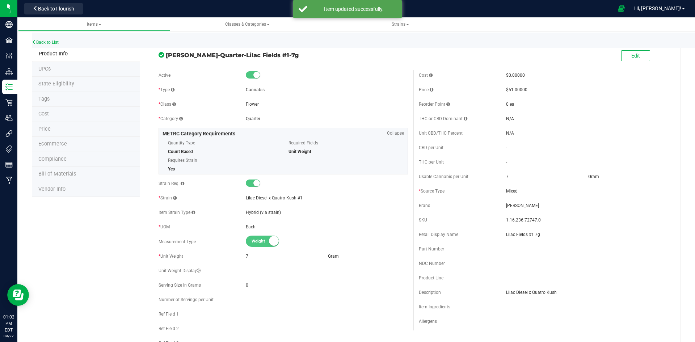
click at [538, 235] on span "Lilac Fields #1 7g" at bounding box center [587, 234] width 162 height 7
click at [631, 57] on span "Edit" at bounding box center [635, 56] width 9 height 6
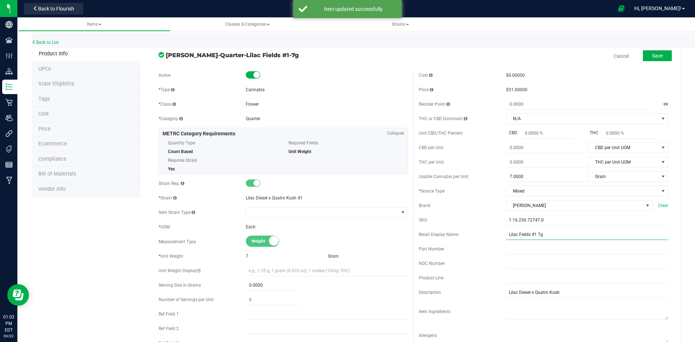
click at [574, 233] on input "Lilac Fields #1 7g" at bounding box center [587, 234] width 162 height 11
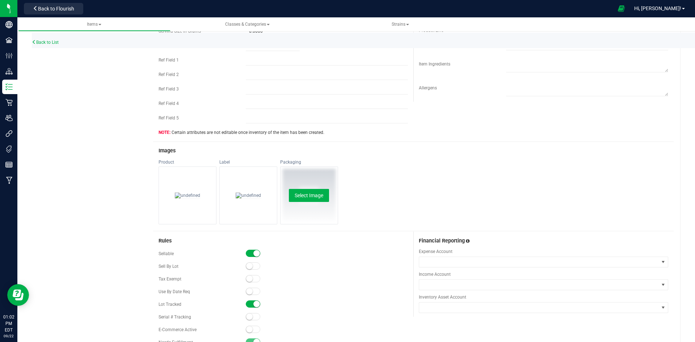
scroll to position [290, 0]
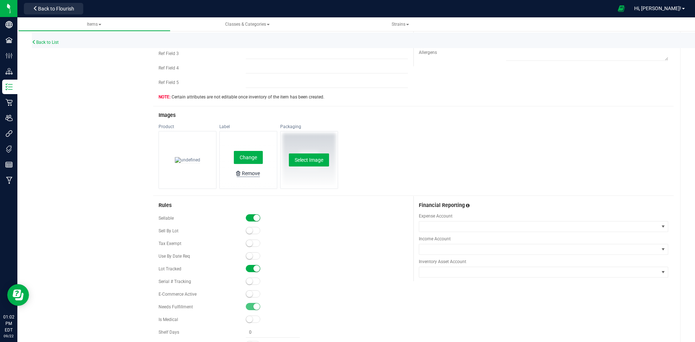
type input "Lilac Fields #1 7g-66"
click at [242, 172] on div "Remove" at bounding box center [251, 173] width 18 height 7
click at [246, 296] on span at bounding box center [253, 293] width 14 height 7
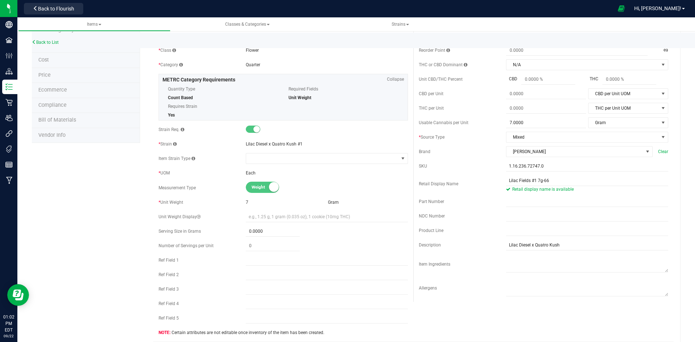
scroll to position [0, 0]
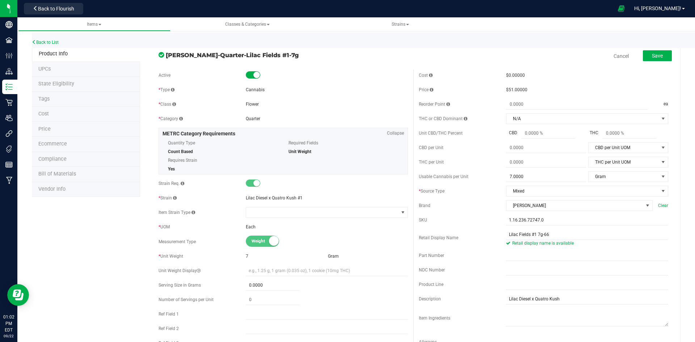
click at [656, 63] on div "Save" at bounding box center [652, 56] width 40 height 15
click at [646, 61] on button "Save" at bounding box center [657, 55] width 29 height 11
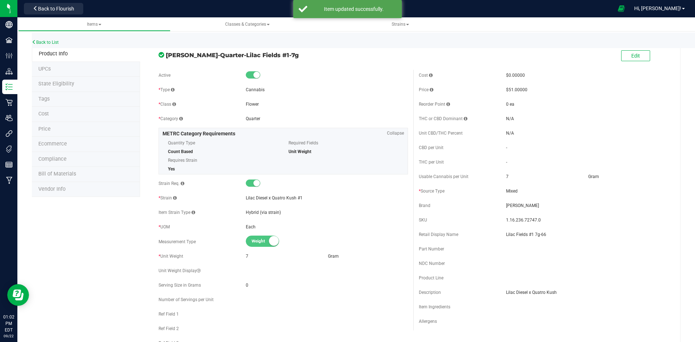
click at [60, 132] on li "Price" at bounding box center [86, 129] width 108 height 15
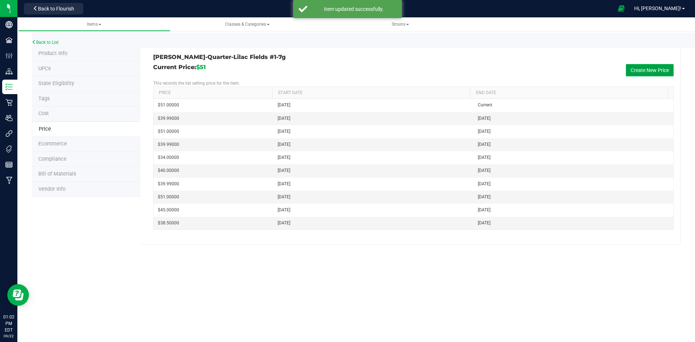
click at [642, 69] on button "Create New Price" at bounding box center [650, 70] width 48 height 12
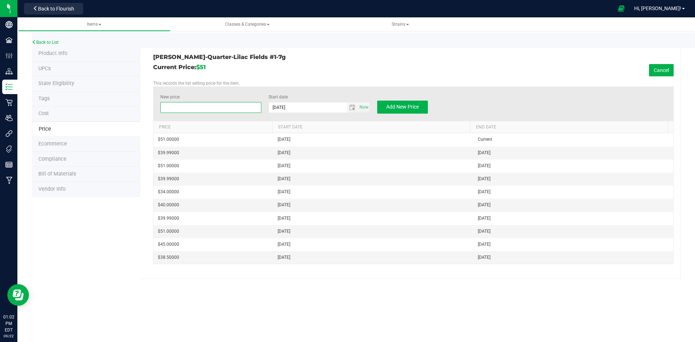
click at [173, 109] on span at bounding box center [210, 107] width 101 height 11
type input "58"
click at [389, 108] on span "Add New Price" at bounding box center [402, 107] width 33 height 6
type input "$0.00000"
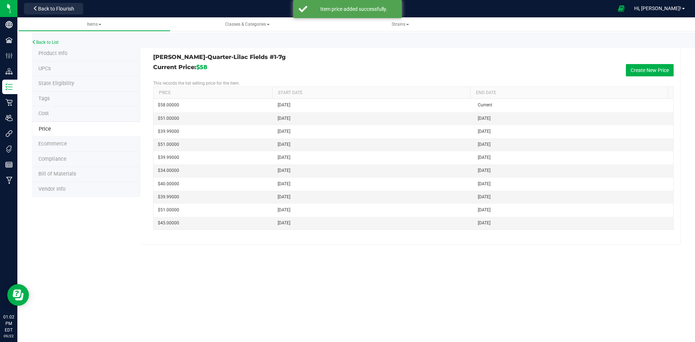
click at [42, 100] on span "Tags" at bounding box center [43, 99] width 11 height 6
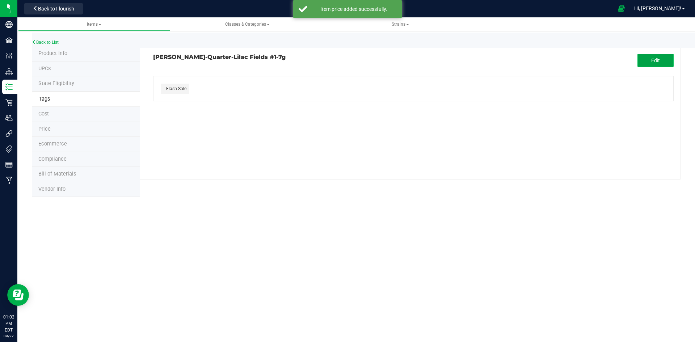
click at [655, 59] on span "Edit" at bounding box center [655, 61] width 9 height 6
click at [190, 109] on icon "button" at bounding box center [191, 106] width 4 height 5
click at [654, 64] on button "Save" at bounding box center [656, 60] width 36 height 13
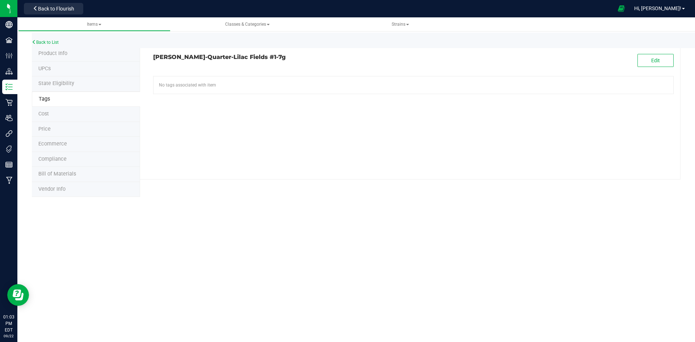
click at [50, 51] on span "Product Info" at bounding box center [52, 53] width 29 height 6
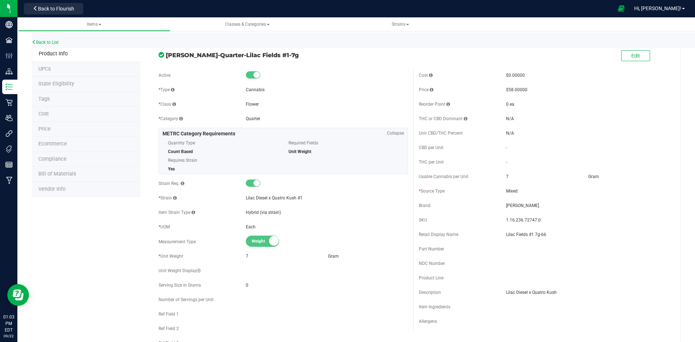
click at [52, 131] on li "Price" at bounding box center [86, 129] width 108 height 15
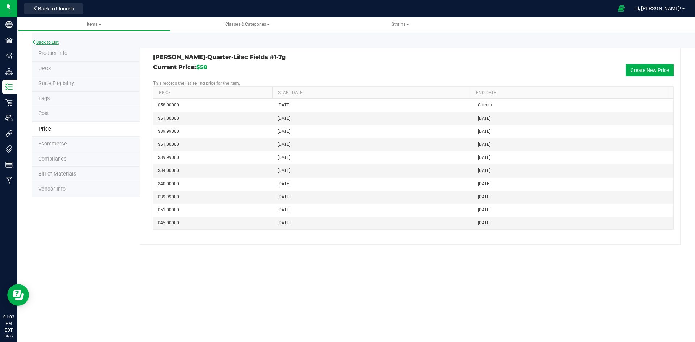
click at [45, 42] on link "Back to List" at bounding box center [45, 42] width 27 height 5
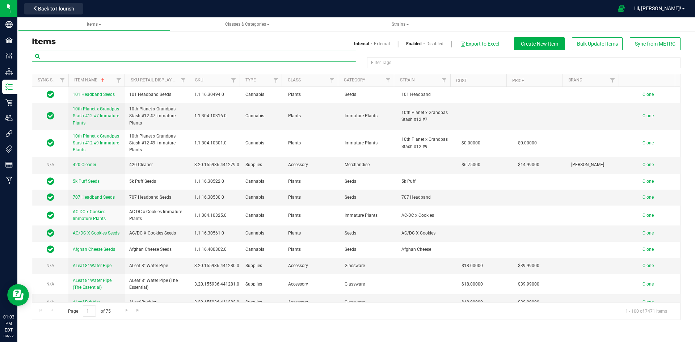
click at [62, 55] on input "text" at bounding box center [194, 56] width 324 height 11
paste input "1.16.218.72176.0"
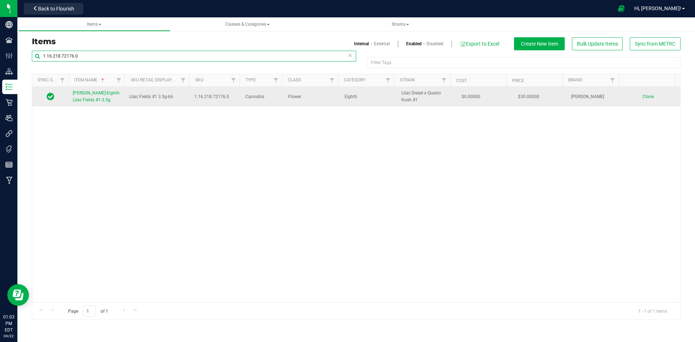
type input "1.16.218.72176.0"
click at [94, 94] on span "[PERSON_NAME]-Eighth-Lilac Fields #1-3.5g" at bounding box center [97, 97] width 48 height 12
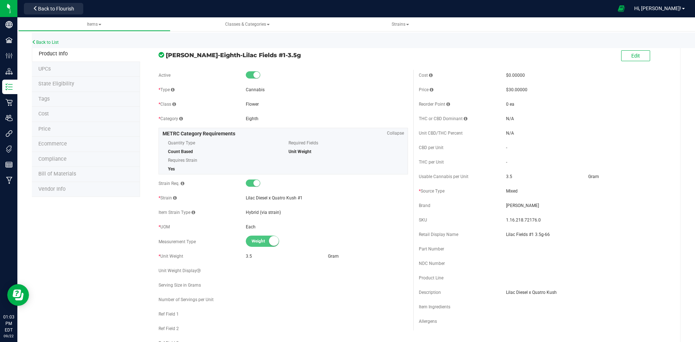
click at [59, 132] on li "Price" at bounding box center [86, 129] width 108 height 15
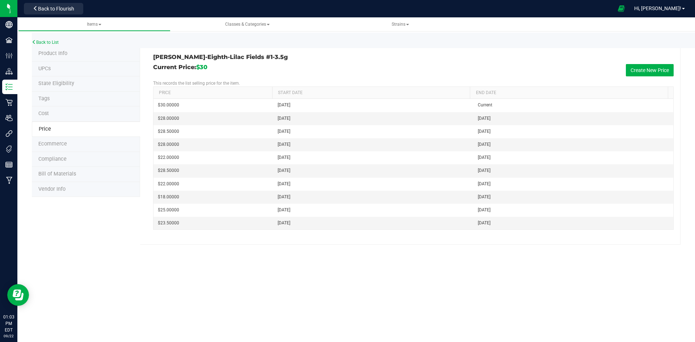
click at [43, 101] on span "Tags" at bounding box center [43, 99] width 11 height 6
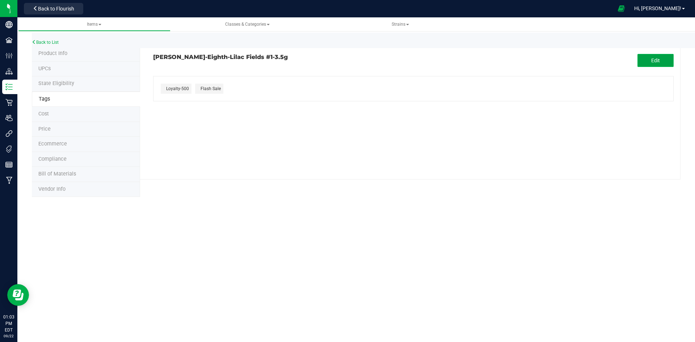
click at [642, 56] on button "Edit" at bounding box center [656, 60] width 36 height 13
click at [235, 105] on icon "button" at bounding box center [234, 106] width 4 height 5
click at [672, 63] on button "Save" at bounding box center [656, 60] width 36 height 13
click at [59, 44] on link "Back to List" at bounding box center [45, 42] width 27 height 5
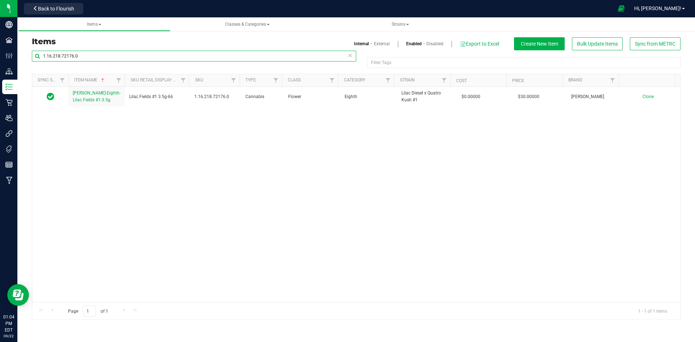
click at [76, 60] on input "1.16.218.72176.0" at bounding box center [194, 56] width 324 height 11
paste input "36.72747"
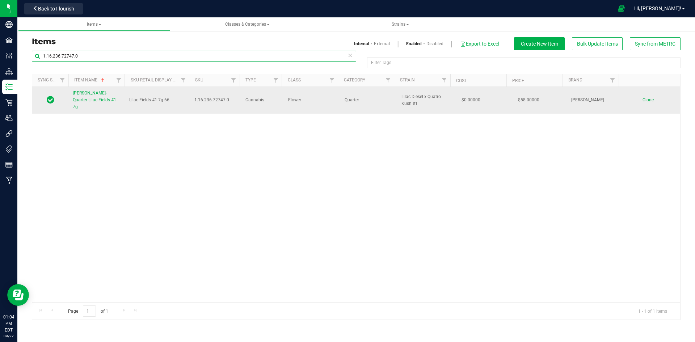
type input "1.16.236.72747.0"
click at [87, 98] on span "[PERSON_NAME]-Quarter-Lilac Fields #1-7g" at bounding box center [95, 100] width 45 height 19
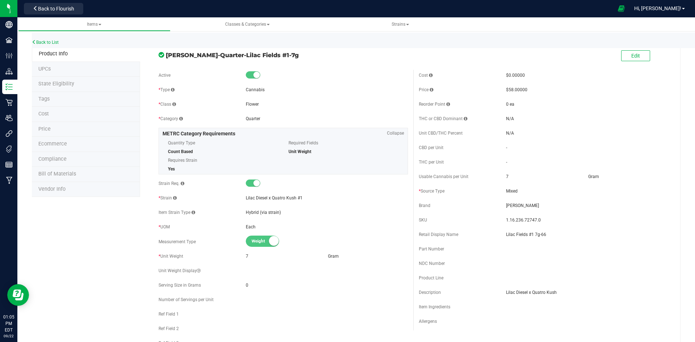
click at [77, 95] on li "Tags" at bounding box center [86, 99] width 108 height 15
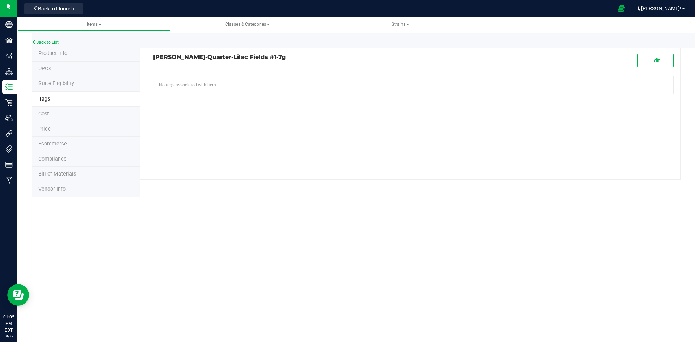
click at [61, 102] on li "Tags" at bounding box center [86, 100] width 108 height 16
click at [41, 43] on link "Back to List" at bounding box center [45, 42] width 27 height 5
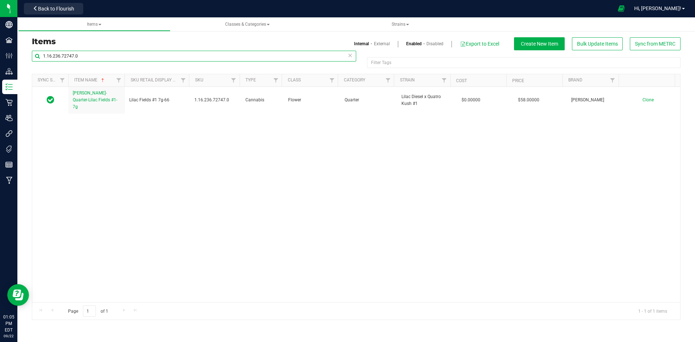
click at [65, 56] on input "1.16.236.72747.0" at bounding box center [194, 56] width 324 height 11
paste input "110658.321241"
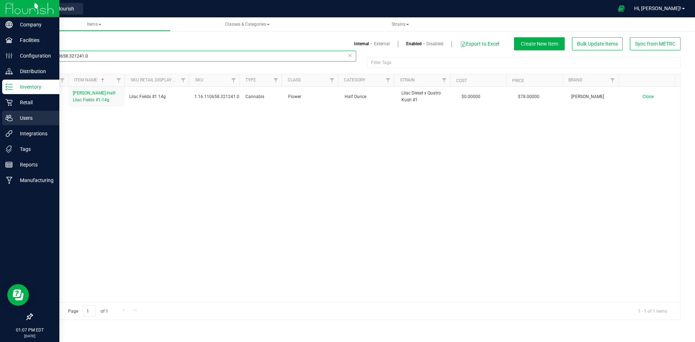
type input "1.16.110658.321241.0"
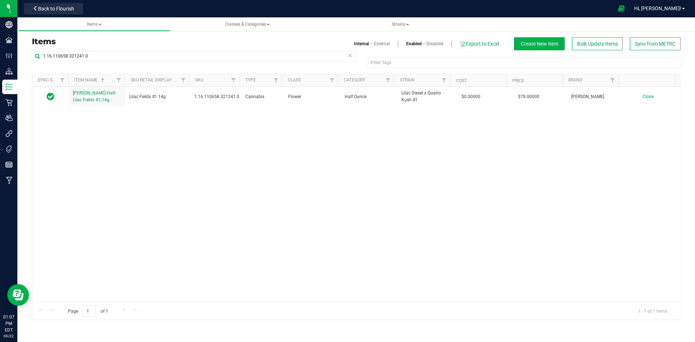
click at [84, 85] on th "Item Name" at bounding box center [96, 80] width 56 height 13
click at [87, 96] on div at bounding box center [356, 196] width 648 height 245
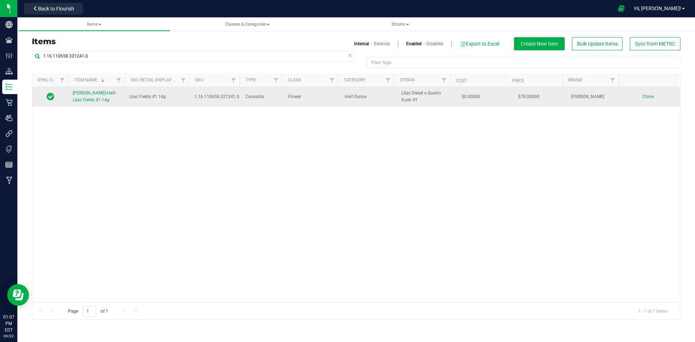
click at [92, 94] on span "[PERSON_NAME]-Half-Lilac Fields #1-14g" at bounding box center [94, 97] width 43 height 12
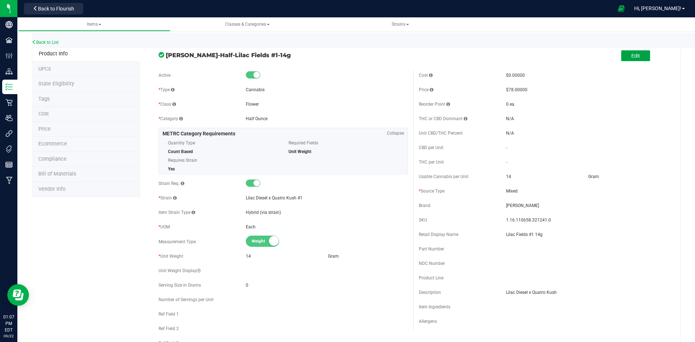
click at [633, 54] on span "Edit" at bounding box center [635, 56] width 9 height 6
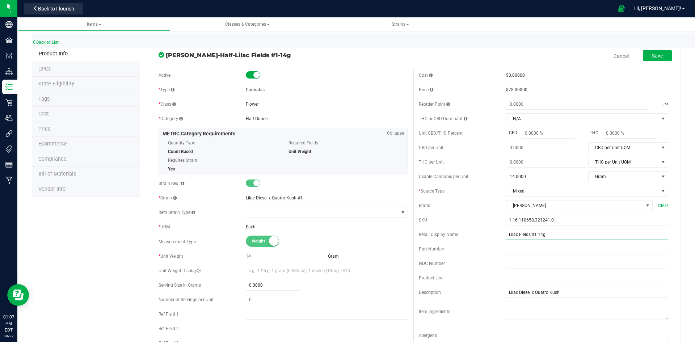
click at [567, 237] on input "Lilac Fields #1 14g" at bounding box center [587, 234] width 162 height 11
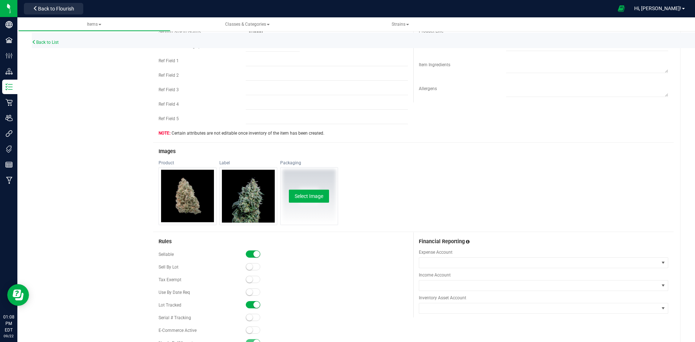
scroll to position [398, 0]
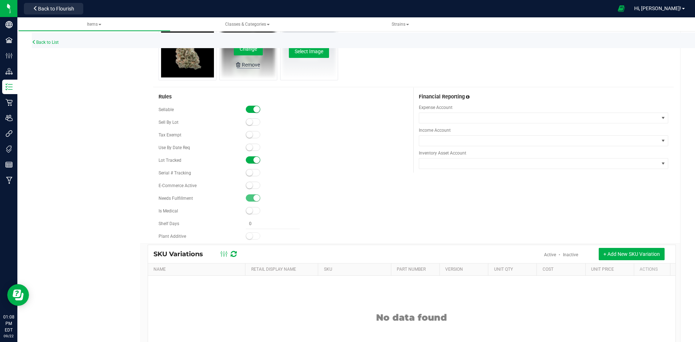
type input "Lilac Fields #1 14g-66"
click at [248, 66] on div "Remove" at bounding box center [251, 64] width 18 height 7
click at [247, 186] on small at bounding box center [249, 185] width 7 height 7
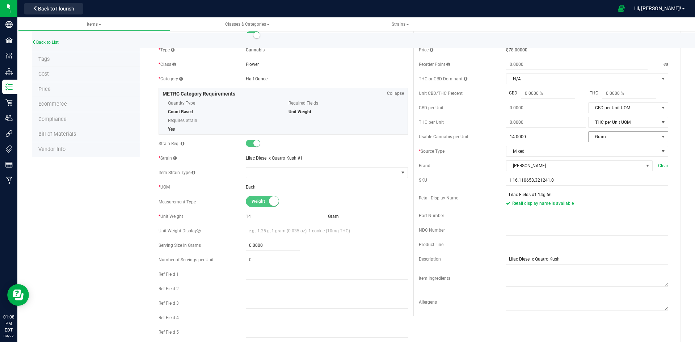
scroll to position [0, 0]
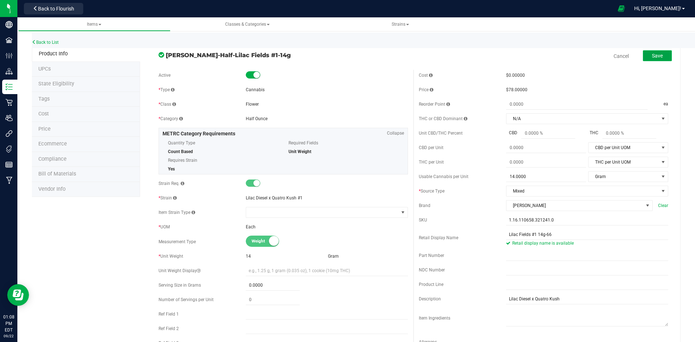
click at [652, 59] on button "Save" at bounding box center [657, 55] width 29 height 11
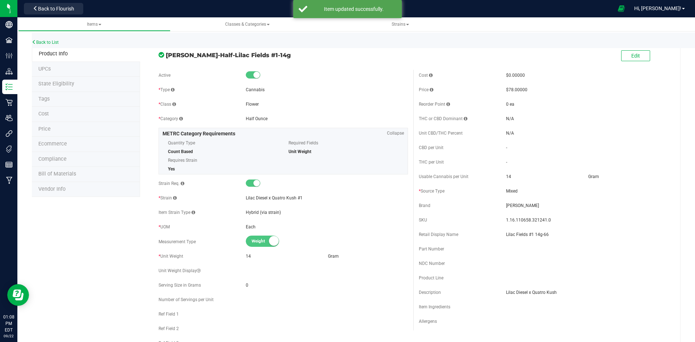
click at [55, 129] on li "Price" at bounding box center [86, 129] width 108 height 15
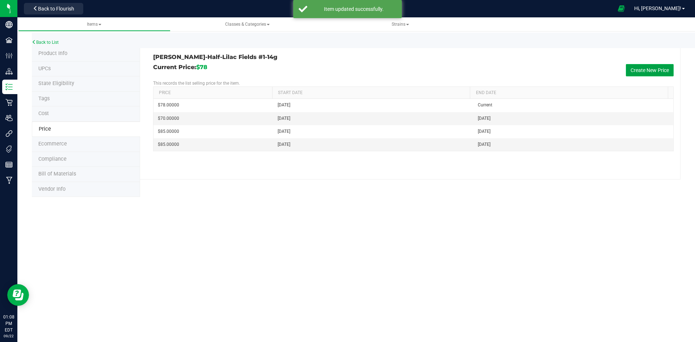
click at [654, 68] on button "Create New Price" at bounding box center [650, 70] width 48 height 12
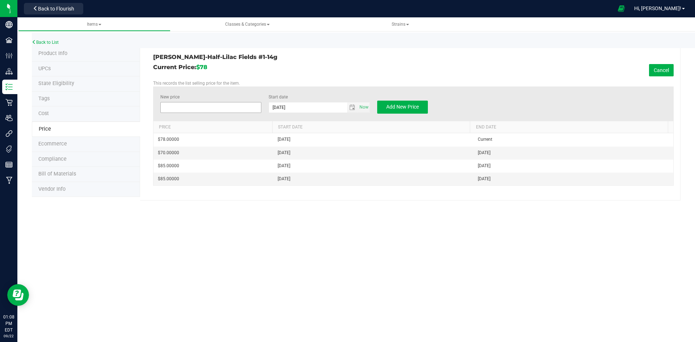
click at [202, 108] on span at bounding box center [210, 107] width 101 height 11
type input "112"
click at [398, 104] on button "Add New Price" at bounding box center [402, 107] width 51 height 13
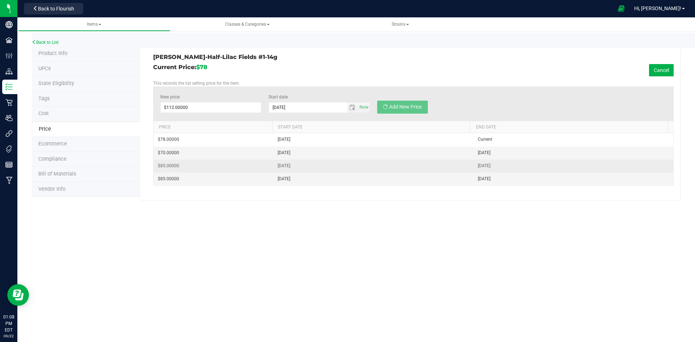
type input "$0.00000"
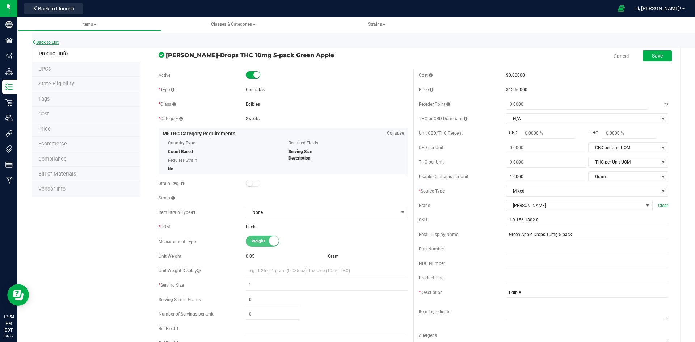
click at [50, 43] on link "Back to List" at bounding box center [45, 42] width 27 height 5
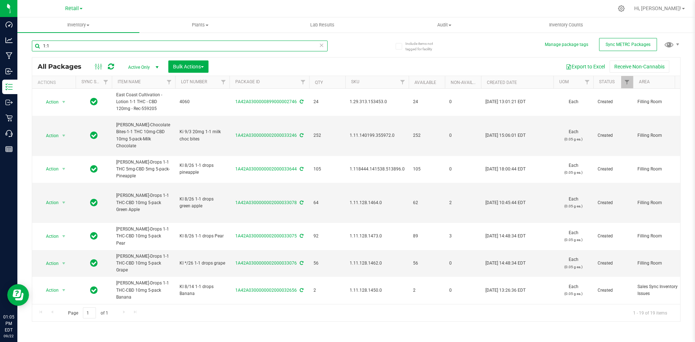
click at [69, 50] on input "1:1" at bounding box center [180, 46] width 296 height 11
click at [69, 49] on input "1:1" at bounding box center [180, 46] width 296 height 11
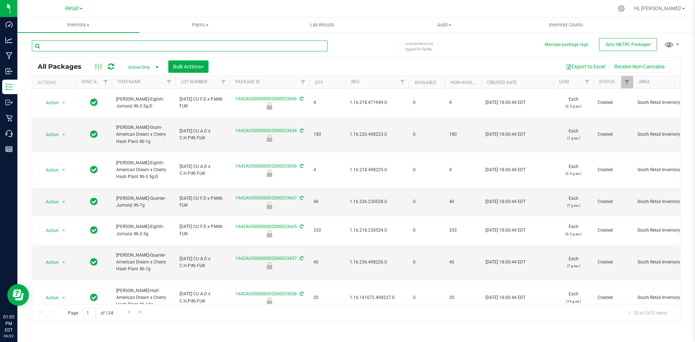
click at [60, 49] on input "text" at bounding box center [180, 46] width 296 height 11
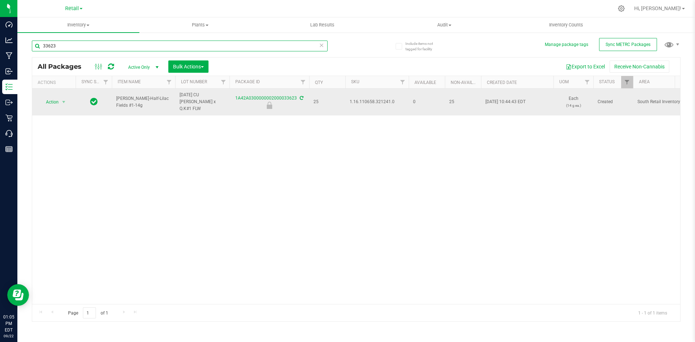
type input "33623"
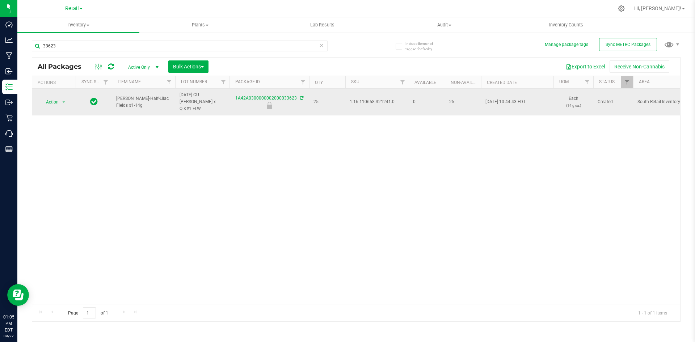
click at [360, 95] on td "1.16.110658.321241.0" at bounding box center [376, 102] width 63 height 27
click at [362, 98] on span "1.16.110658.321241.0" at bounding box center [377, 101] width 55 height 7
copy span "1.16.110658.321241.0"
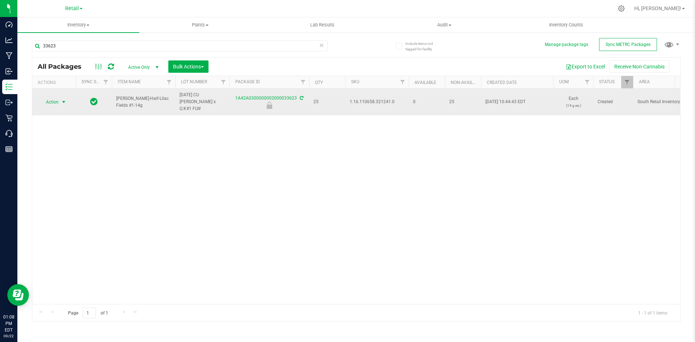
click at [53, 103] on span "Action" at bounding box center [49, 102] width 20 height 10
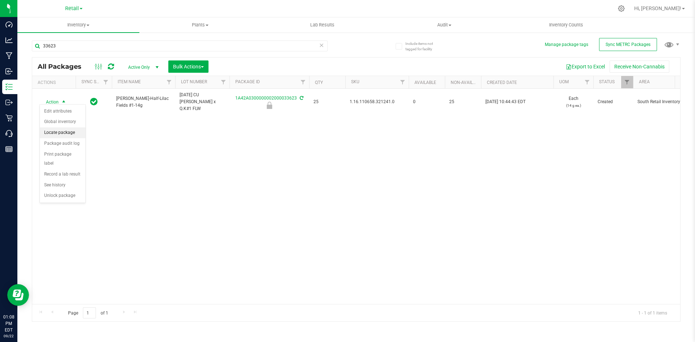
click at [60, 135] on li "Locate package" at bounding box center [63, 132] width 46 height 11
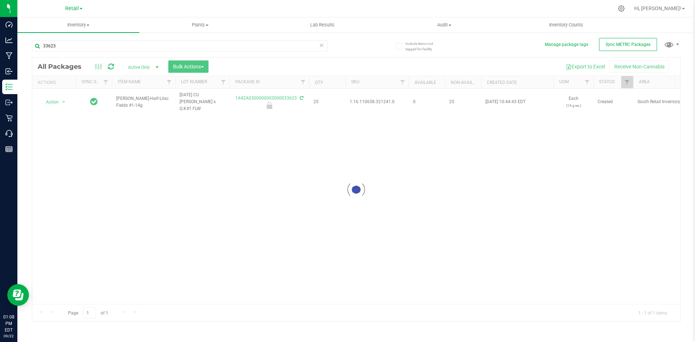
click at [184, 69] on div at bounding box center [356, 190] width 648 height 264
click at [189, 67] on span "Bulk Actions" at bounding box center [188, 67] width 31 height 6
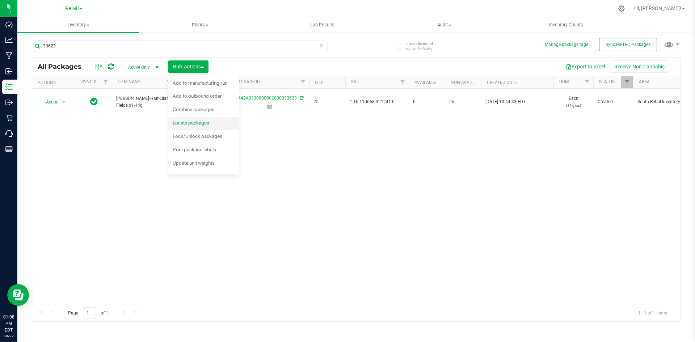
click at [185, 122] on span "Locate packages" at bounding box center [191, 123] width 37 height 6
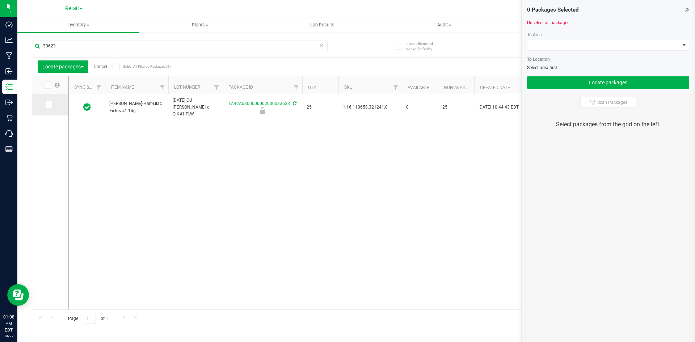
click at [51, 104] on span at bounding box center [48, 104] width 7 height 7
click at [0, 0] on input "checkbox" at bounding box center [0, 0] width 0 height 0
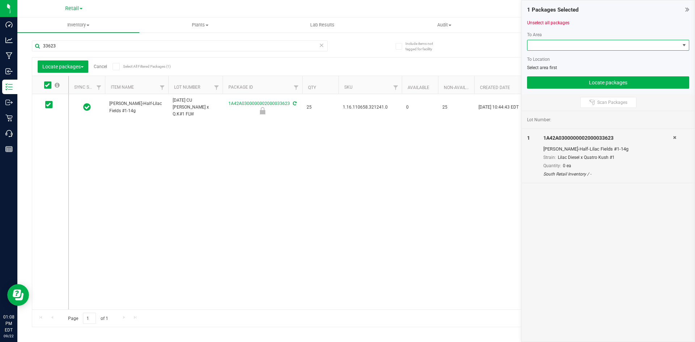
click at [555, 49] on span at bounding box center [604, 45] width 152 height 10
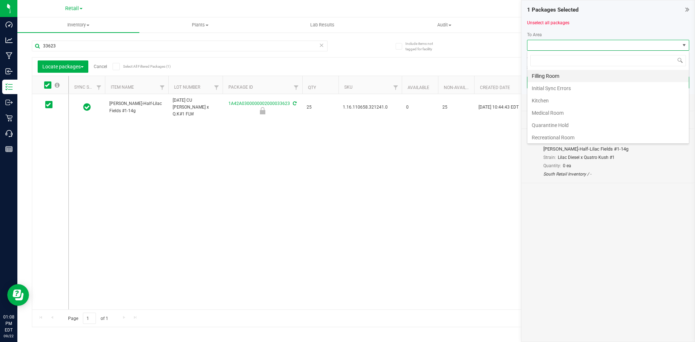
scroll to position [11, 162]
click at [555, 76] on li "Filling Room" at bounding box center [608, 76] width 161 height 12
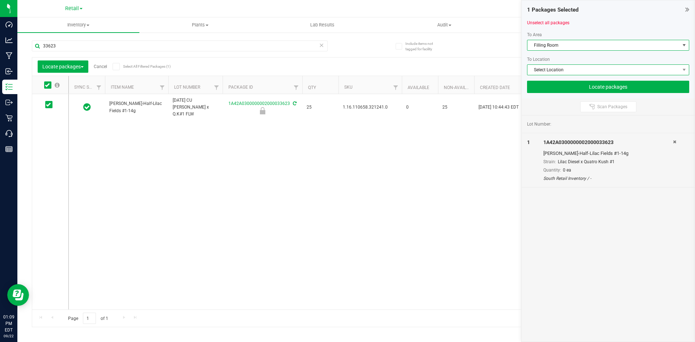
click at [542, 71] on span "Select Location" at bounding box center [604, 70] width 152 height 10
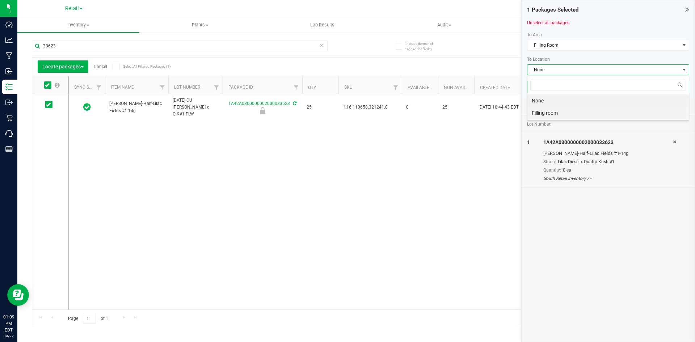
click at [539, 108] on li "Filling room" at bounding box center [608, 113] width 161 height 12
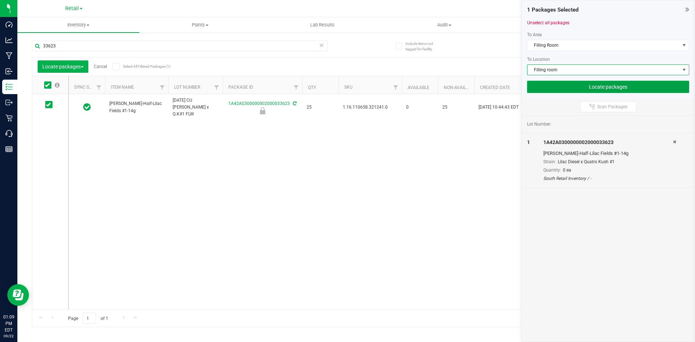
click at [558, 85] on button "Locate packages" at bounding box center [608, 87] width 162 height 12
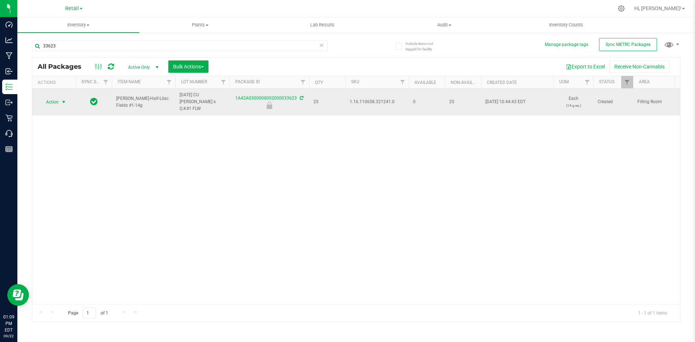
click at [45, 97] on span "Action" at bounding box center [49, 102] width 20 height 10
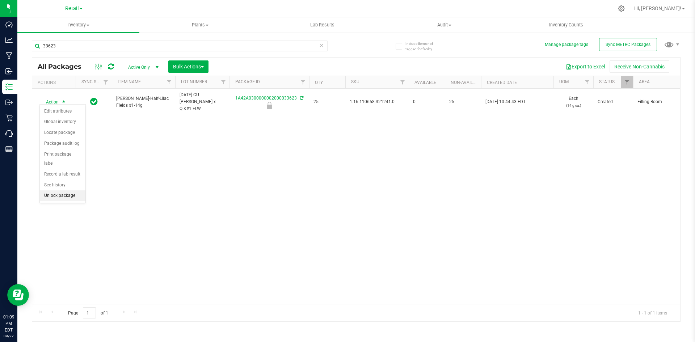
click at [71, 190] on li "Unlock package" at bounding box center [63, 195] width 46 height 11
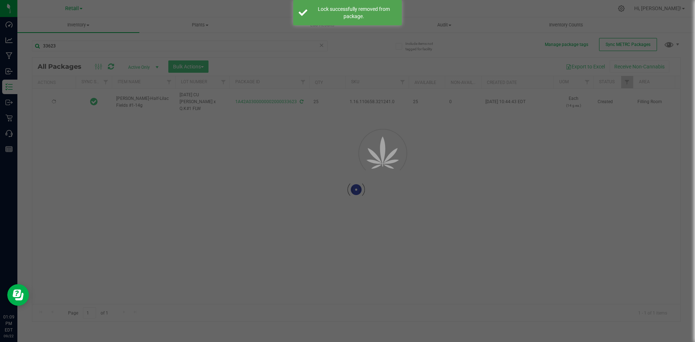
click at [66, 47] on div at bounding box center [347, 171] width 695 height 342
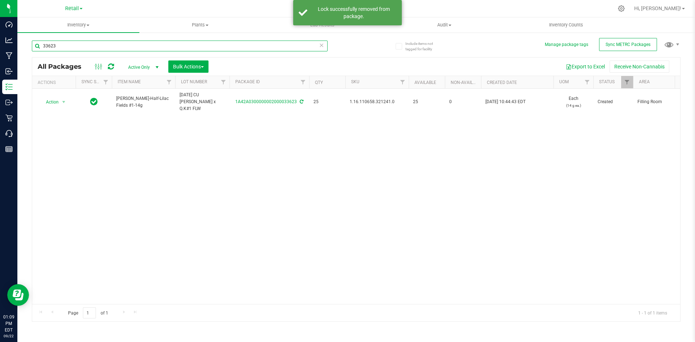
click at [66, 47] on input "33623" at bounding box center [180, 46] width 296 height 11
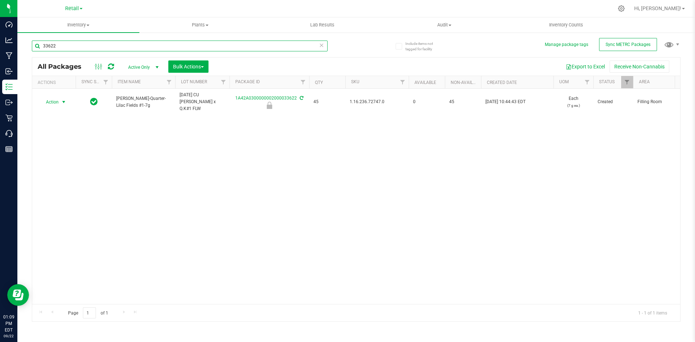
type input "33622"
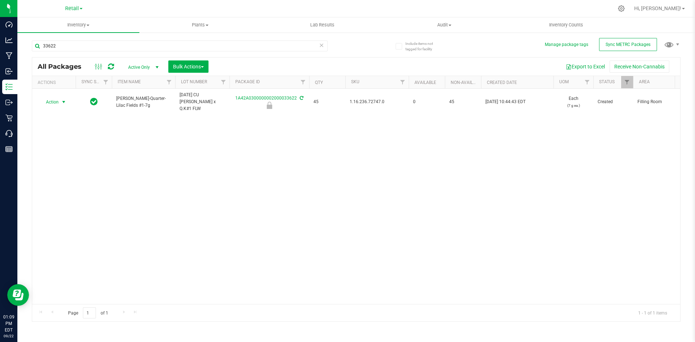
click at [53, 98] on span "Action" at bounding box center [49, 102] width 20 height 10
click at [64, 190] on li "Unlock package" at bounding box center [63, 195] width 46 height 11
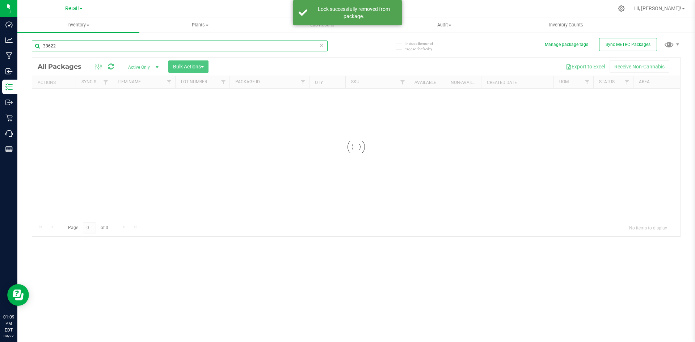
click at [72, 48] on input "33622" at bounding box center [180, 46] width 296 height 11
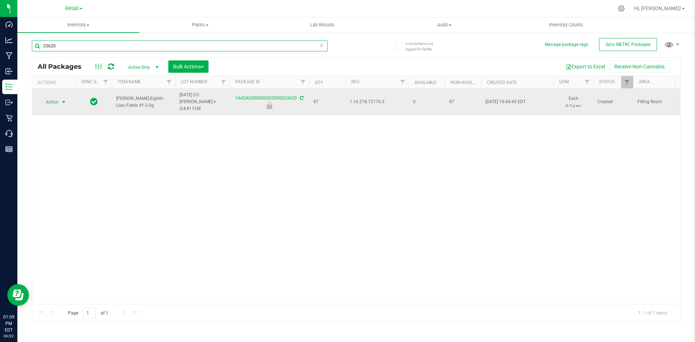
type input "33620"
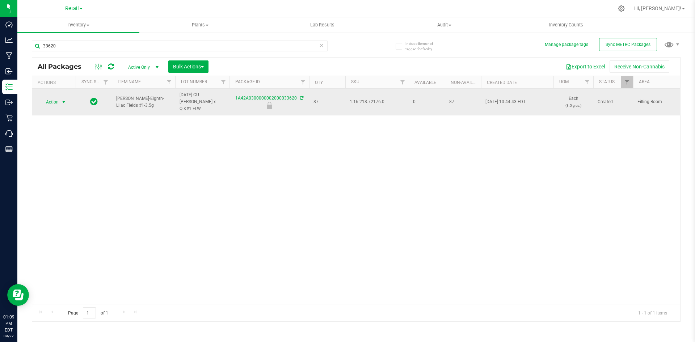
click at [45, 100] on span "Action" at bounding box center [49, 102] width 20 height 10
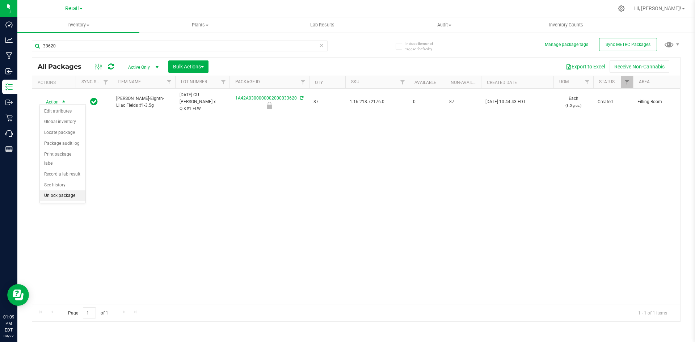
click at [54, 190] on li "Unlock package" at bounding box center [63, 195] width 46 height 11
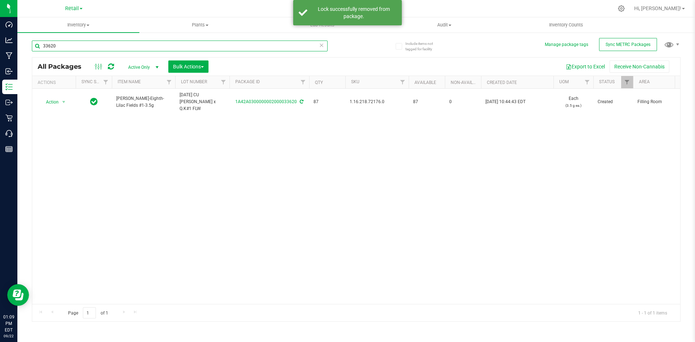
click at [59, 47] on input "33620" at bounding box center [180, 46] width 296 height 11
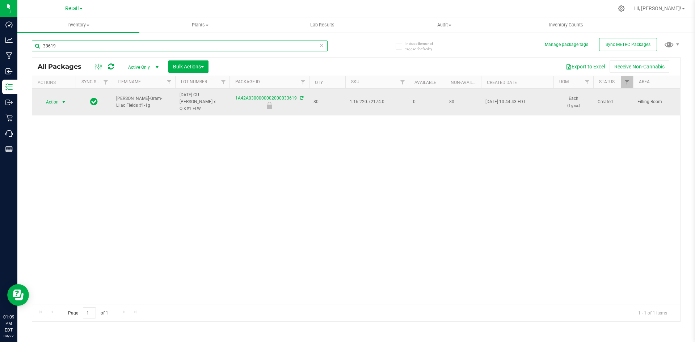
type input "33619"
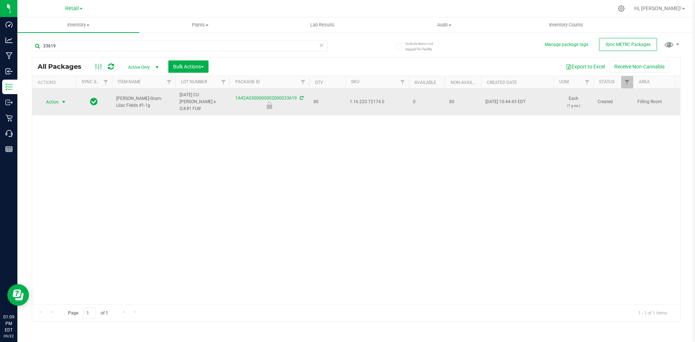
click at [51, 97] on span "Action" at bounding box center [49, 102] width 20 height 10
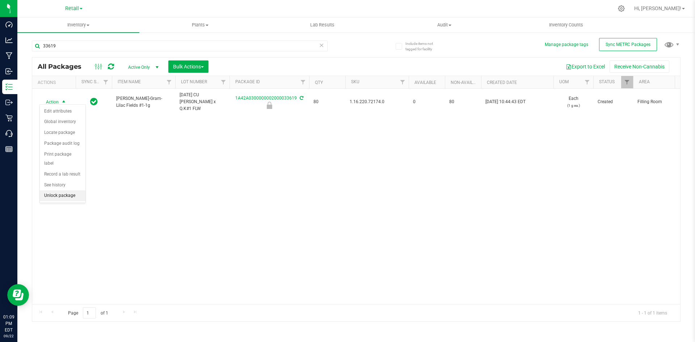
click at [67, 190] on li "Unlock package" at bounding box center [63, 195] width 46 height 11
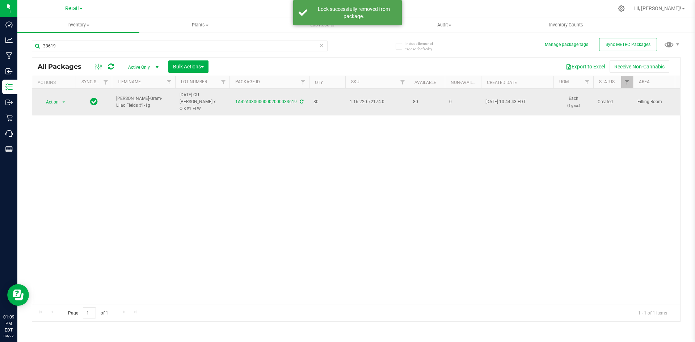
click at [365, 99] on span "1.16.220.72174.0" at bounding box center [377, 101] width 55 height 7
copy span "1.16.220.72174.0"
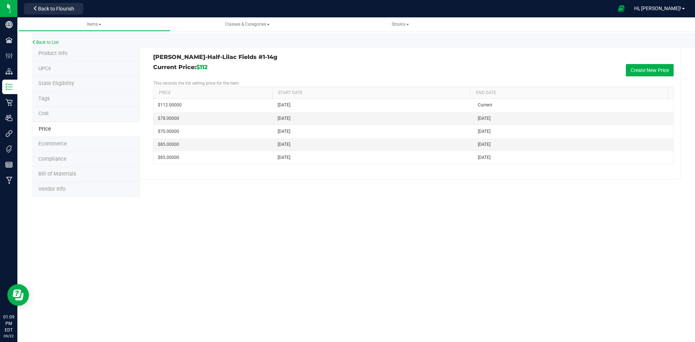
click at [73, 104] on li "Tags" at bounding box center [86, 99] width 108 height 15
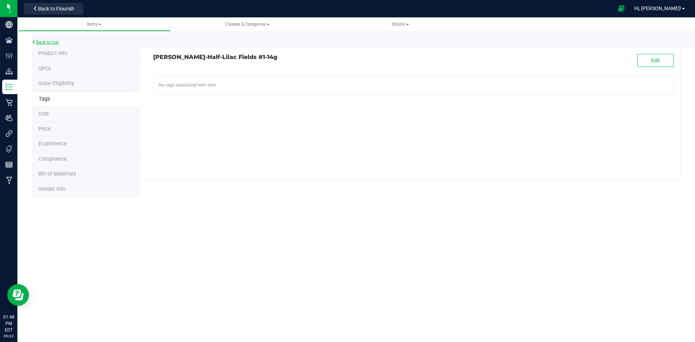
click at [50, 41] on link "Back to List" at bounding box center [45, 42] width 27 height 5
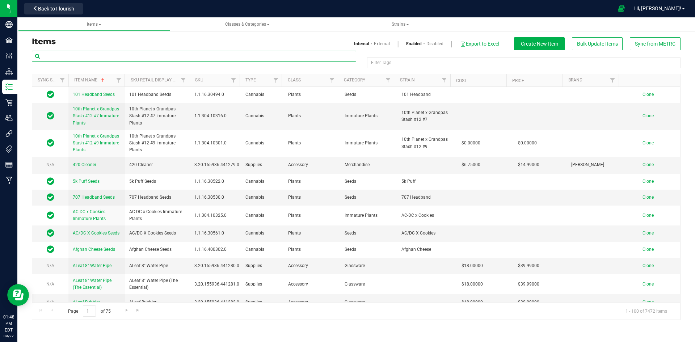
click at [91, 56] on input "text" at bounding box center [194, 56] width 324 height 11
paste input "1.16.220.514237.0"
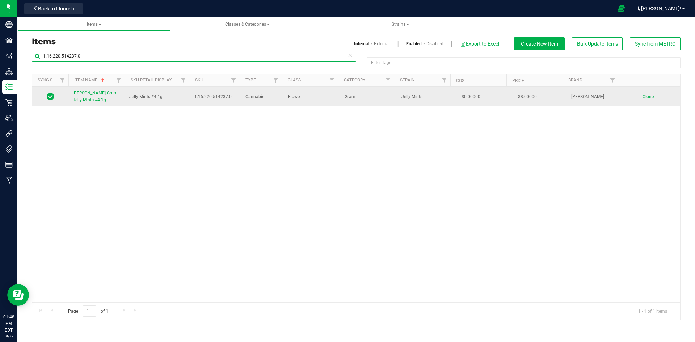
type input "1.16.220.514237.0"
click at [100, 88] on td "[PERSON_NAME]-Gram-Jelly Mints #4-1g" at bounding box center [96, 97] width 56 height 20
click at [97, 93] on span "[PERSON_NAME]-Gram-Jelly Mints #4-1g" at bounding box center [96, 97] width 46 height 12
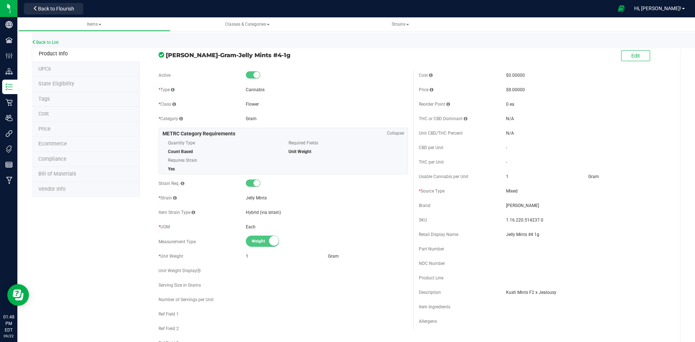
click at [64, 125] on li "Price" at bounding box center [86, 129] width 108 height 15
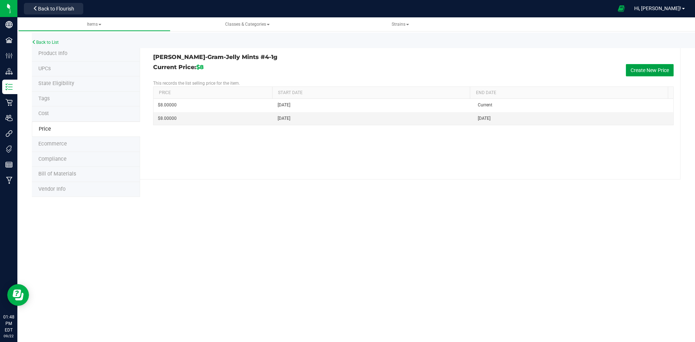
click at [647, 73] on button "Create New Price" at bounding box center [650, 70] width 48 height 12
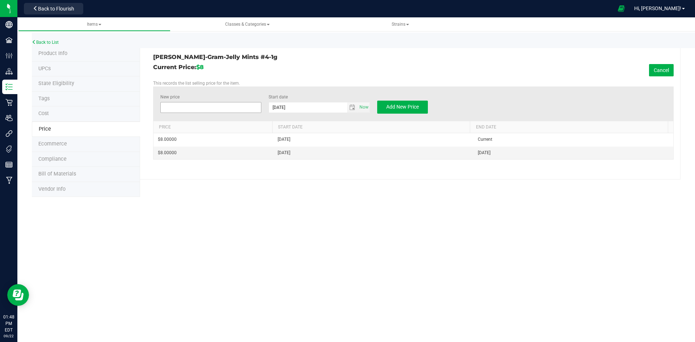
click at [242, 107] on span at bounding box center [210, 107] width 101 height 11
type input "6"
click at [394, 108] on span "Add New Price" at bounding box center [402, 107] width 33 height 6
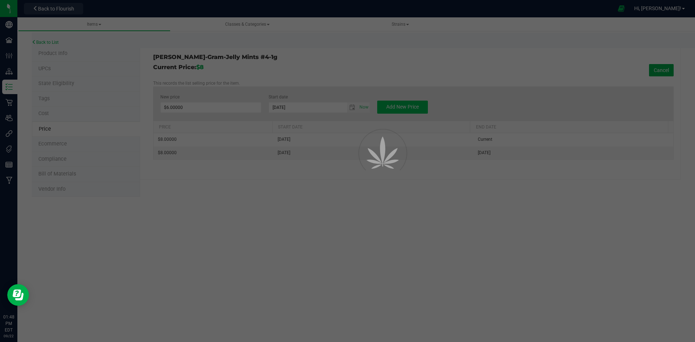
type input "$0.00000"
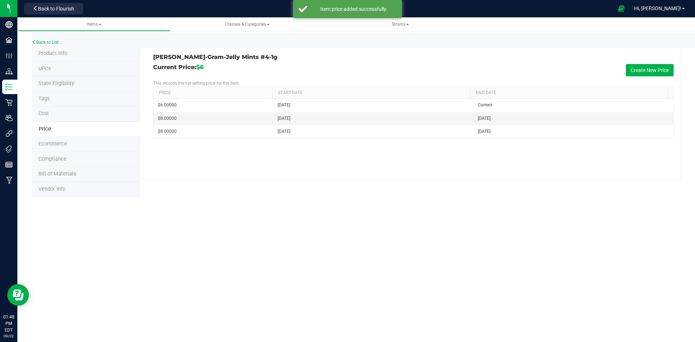
click at [71, 52] on li "Product Info" at bounding box center [86, 53] width 108 height 15
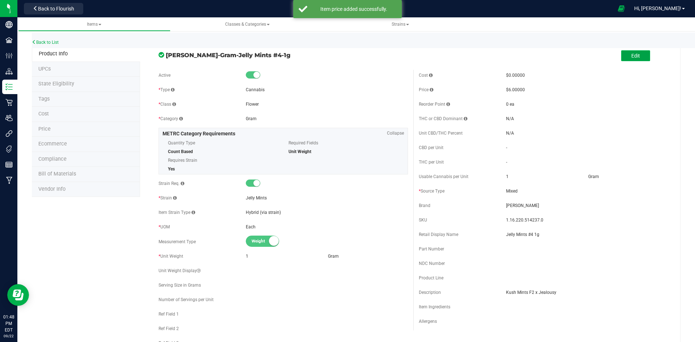
click at [637, 56] on button "Edit" at bounding box center [635, 55] width 29 height 11
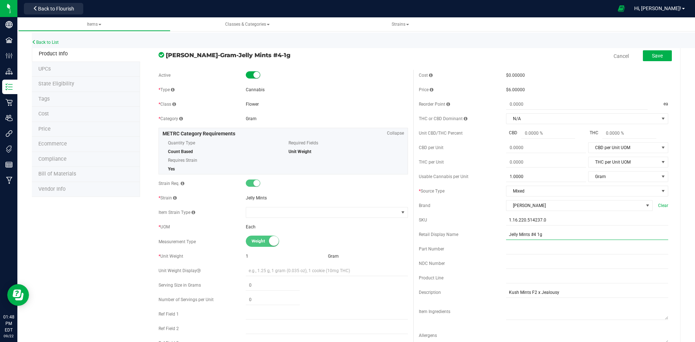
click at [549, 233] on input "Jelly Mints #4 1g" at bounding box center [587, 234] width 162 height 11
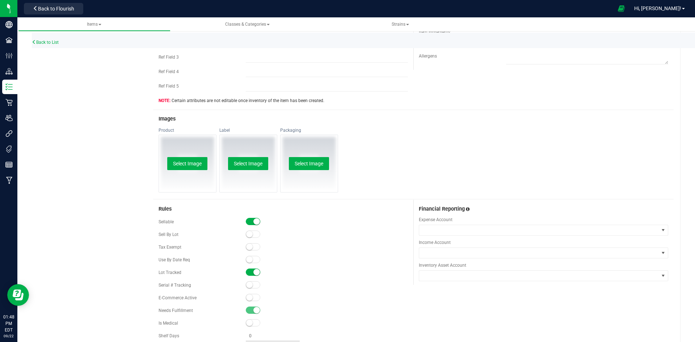
scroll to position [326, 0]
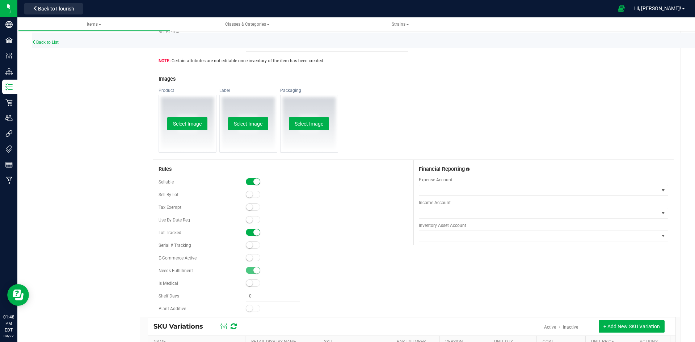
type input "Jelly Mints #4 1g-22"
click at [248, 259] on small at bounding box center [249, 258] width 7 height 7
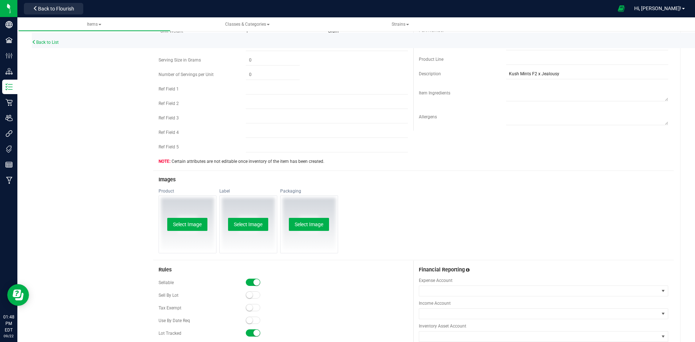
scroll to position [217, 0]
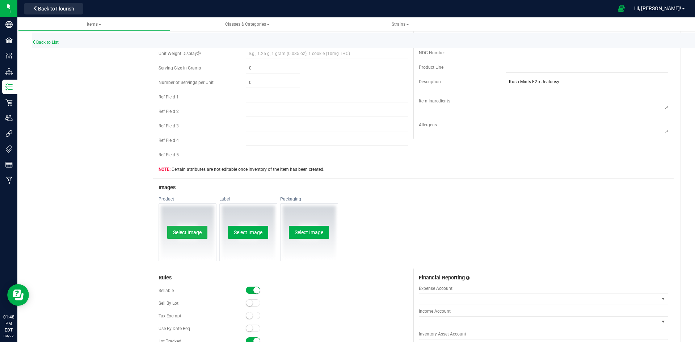
click at [178, 232] on button "Select Image" at bounding box center [187, 232] width 40 height 13
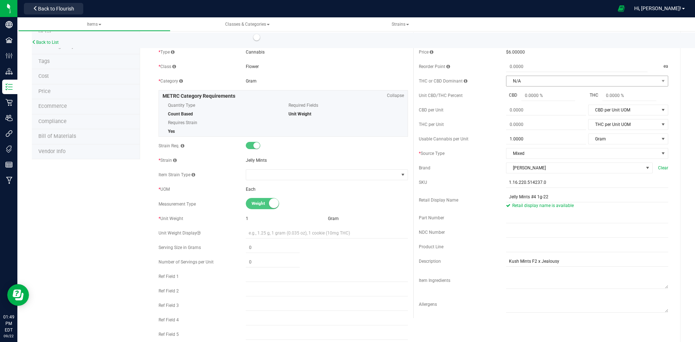
scroll to position [0, 0]
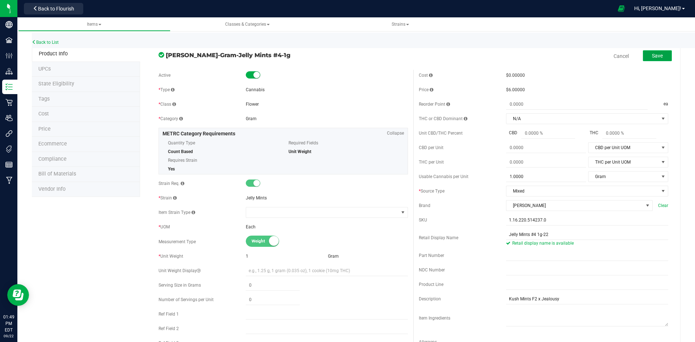
click at [655, 55] on span "Save" at bounding box center [657, 56] width 11 height 6
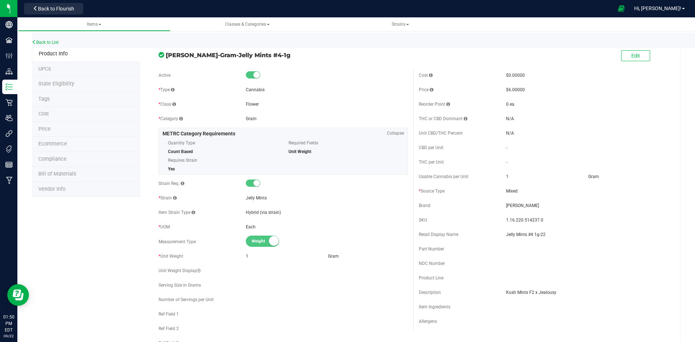
click at [68, 124] on li "Price" at bounding box center [86, 129] width 108 height 15
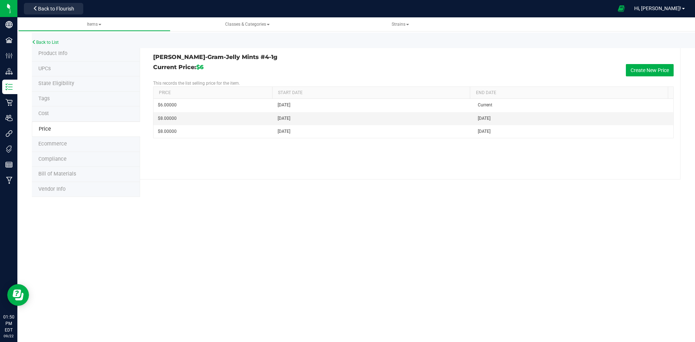
click at [61, 129] on li "Price" at bounding box center [86, 130] width 108 height 16
click at [56, 131] on li "Price" at bounding box center [86, 130] width 108 height 16
click at [49, 102] on li "Tags" at bounding box center [86, 99] width 108 height 15
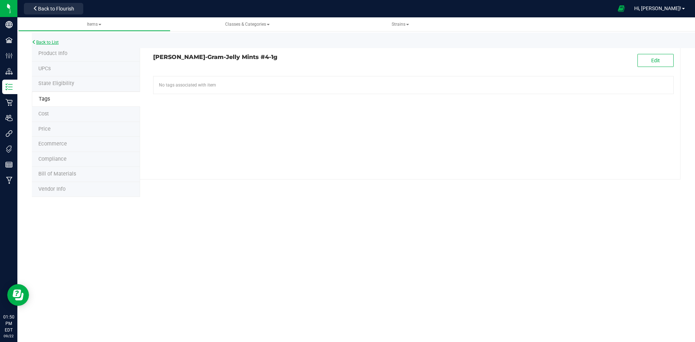
click at [55, 45] on link "Back to List" at bounding box center [45, 42] width 27 height 5
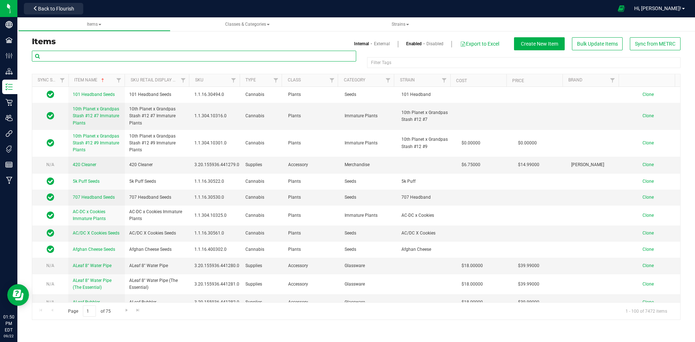
click at [71, 58] on input "text" at bounding box center [194, 56] width 324 height 11
paste input "1.16.218.514235.0"
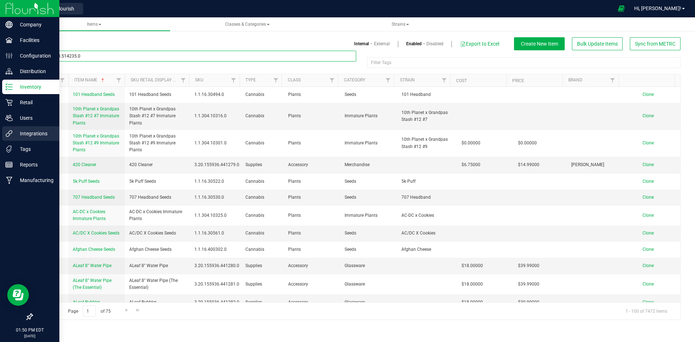
type input "1.16.218.514235.0"
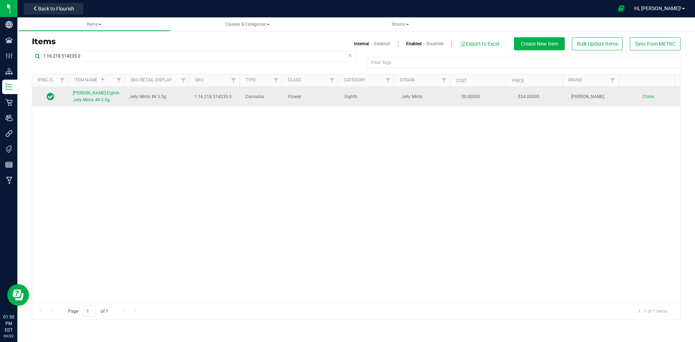
click at [88, 97] on link "[PERSON_NAME]-Eighth-Jelly Mints #4-3.5g" at bounding box center [97, 97] width 48 height 14
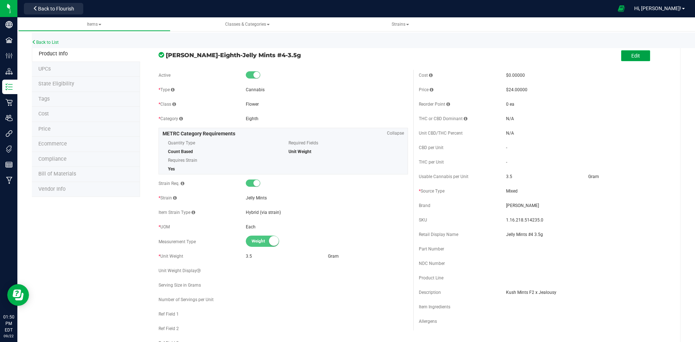
click at [625, 59] on button "Edit" at bounding box center [635, 55] width 29 height 11
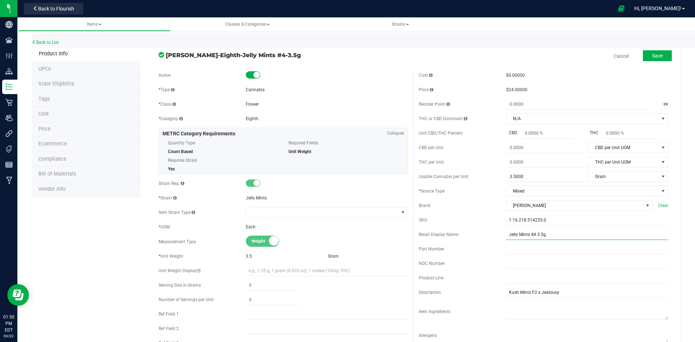
click at [547, 235] on input "Jelly Mints #4 3.5g" at bounding box center [587, 234] width 162 height 11
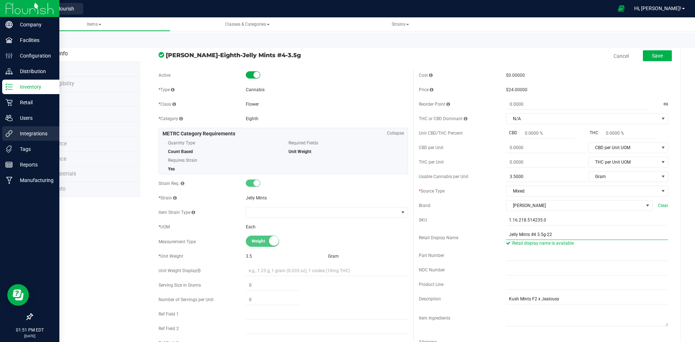
type input "Jelly Mints #4 3.5g-22"
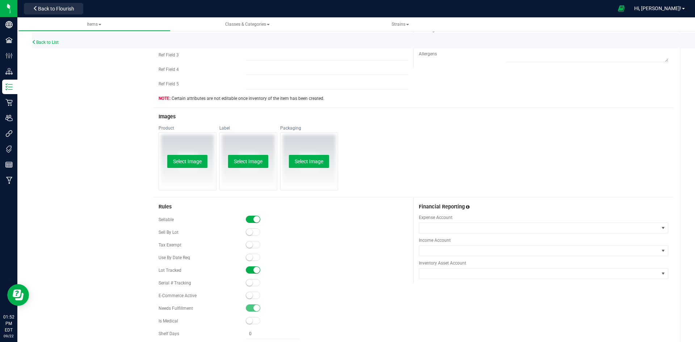
scroll to position [290, 0]
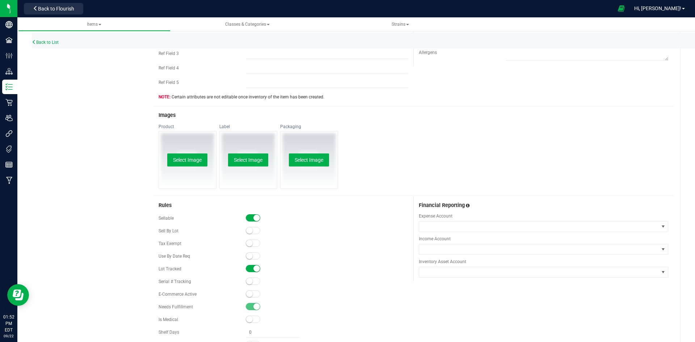
click at [250, 295] on small at bounding box center [249, 294] width 7 height 7
click at [193, 154] on button "Select Image" at bounding box center [187, 160] width 40 height 13
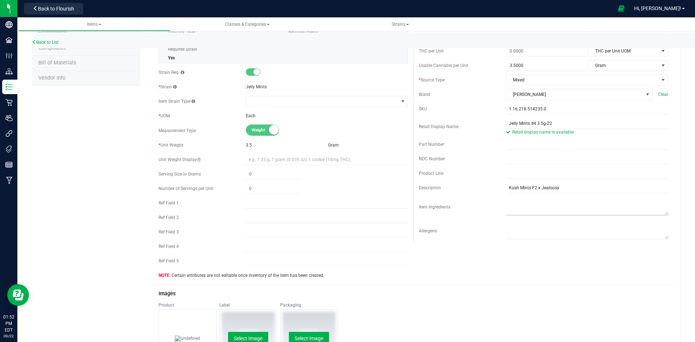
scroll to position [0, 0]
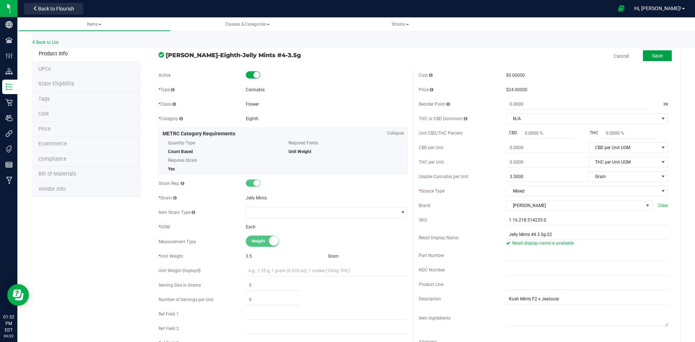
click at [652, 58] on span "Save" at bounding box center [657, 56] width 11 height 6
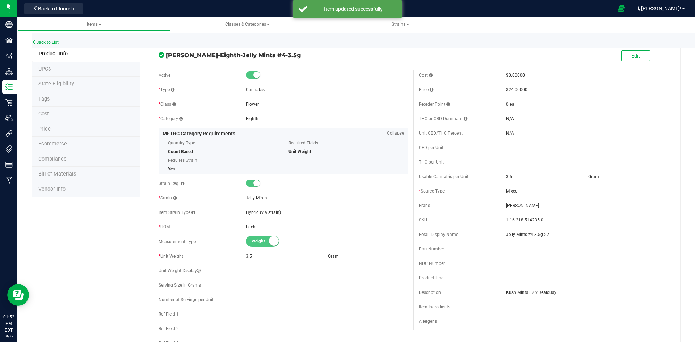
click at [79, 126] on li "Price" at bounding box center [86, 129] width 108 height 15
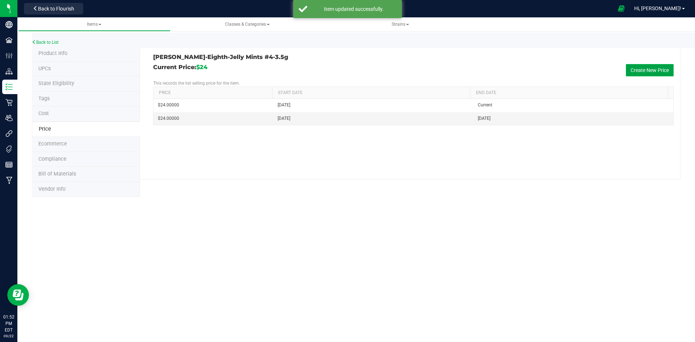
click at [645, 70] on button "Create New Price" at bounding box center [650, 70] width 48 height 12
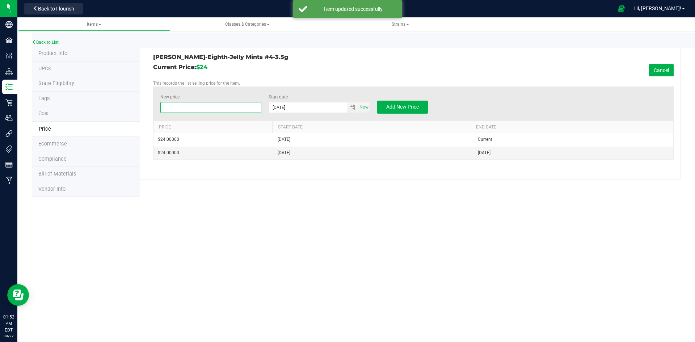
click at [175, 108] on span at bounding box center [210, 107] width 101 height 11
type input "18"
click at [395, 109] on span "Add New Price" at bounding box center [402, 107] width 33 height 6
type input "$0.00000"
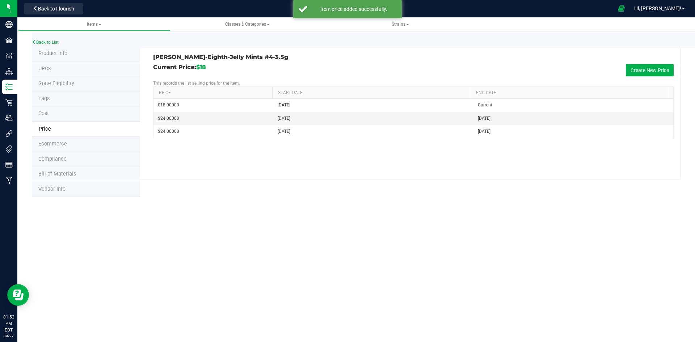
click at [42, 54] on span "Product Info" at bounding box center [52, 53] width 29 height 6
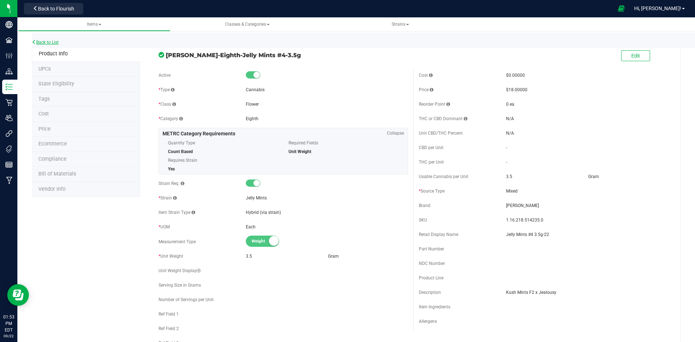
click at [53, 41] on link "Back to List" at bounding box center [45, 42] width 27 height 5
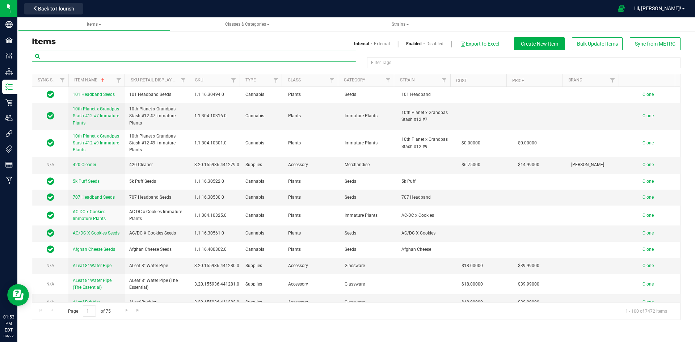
click at [60, 56] on input "text" at bounding box center [194, 56] width 324 height 11
paste input "1.16.236.514238.0"
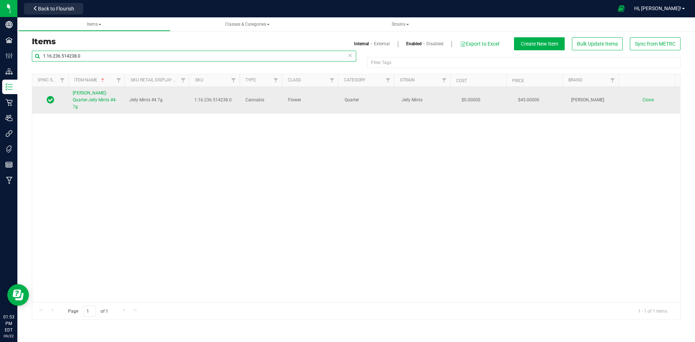
type input "1.16.236.514238.0"
click at [80, 100] on span "[PERSON_NAME]-Quarter-Jelly Mints #4-7g" at bounding box center [95, 100] width 44 height 19
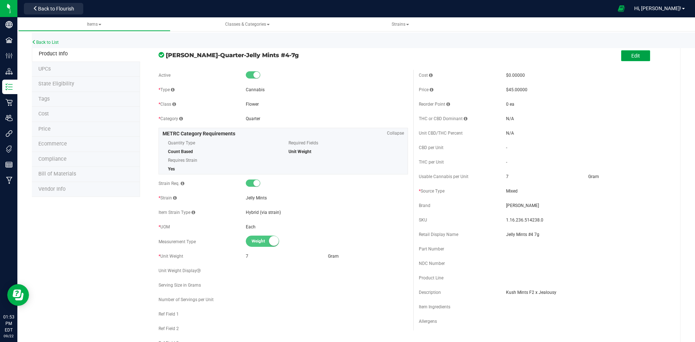
click at [631, 54] on span "Edit" at bounding box center [635, 56] width 9 height 6
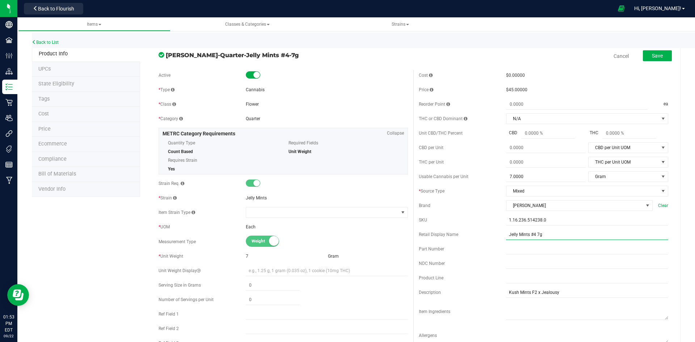
click at [568, 235] on input "Jelly Mints #4 7g" at bounding box center [587, 234] width 162 height 11
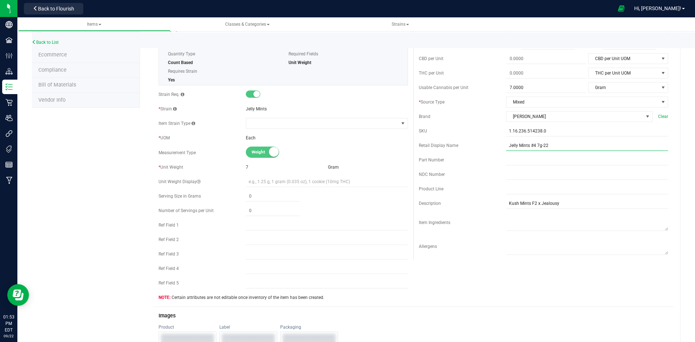
scroll to position [253, 0]
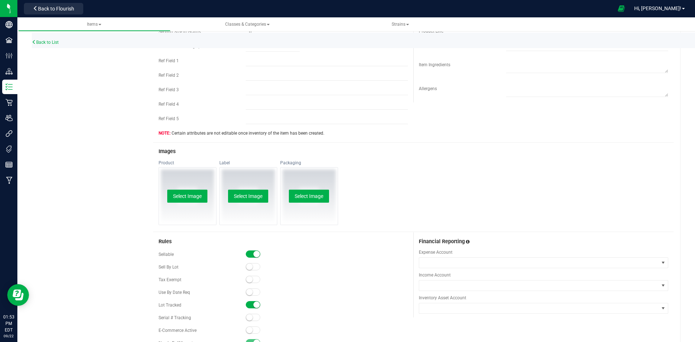
type input "Jelly Mints #4 7g-22"
click at [255, 293] on span at bounding box center [253, 292] width 14 height 7
click at [253, 290] on small at bounding box center [256, 292] width 7 height 7
click at [255, 327] on span at bounding box center [253, 330] width 14 height 7
click at [185, 197] on button "Select Image" at bounding box center [187, 196] width 40 height 13
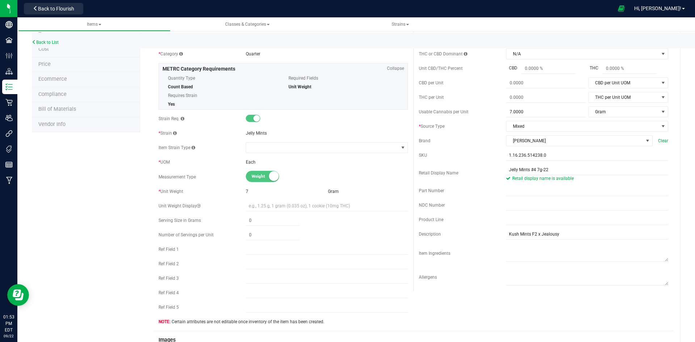
scroll to position [0, 0]
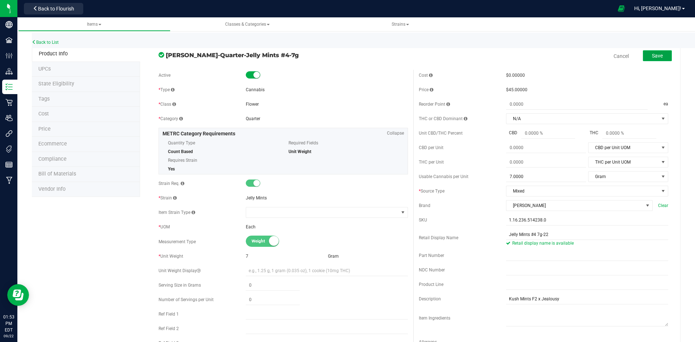
click at [644, 54] on button "Save" at bounding box center [657, 55] width 29 height 11
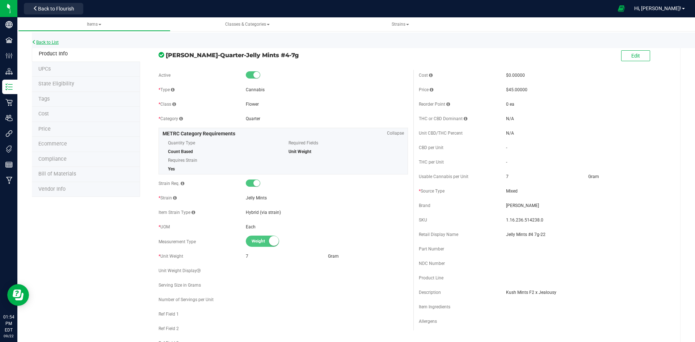
click at [47, 43] on link "Back to List" at bounding box center [45, 42] width 27 height 5
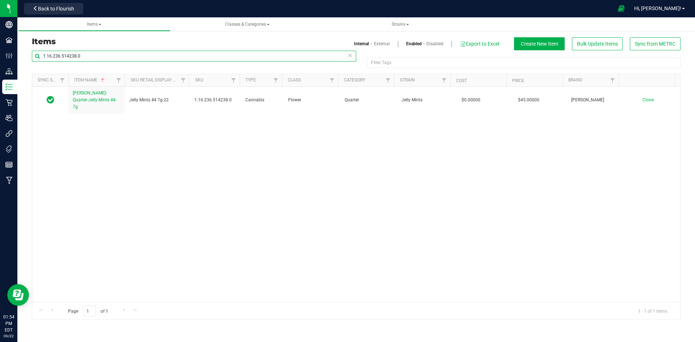
click at [59, 55] on input "1.16.236.514238.0" at bounding box center [194, 56] width 324 height 11
paste input "141672.514239"
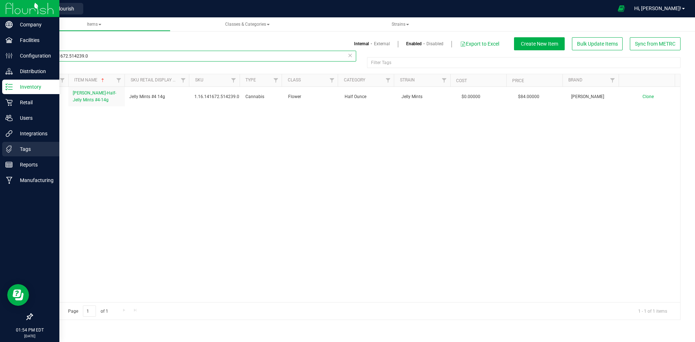
type input "1.16.141672.514239.0"
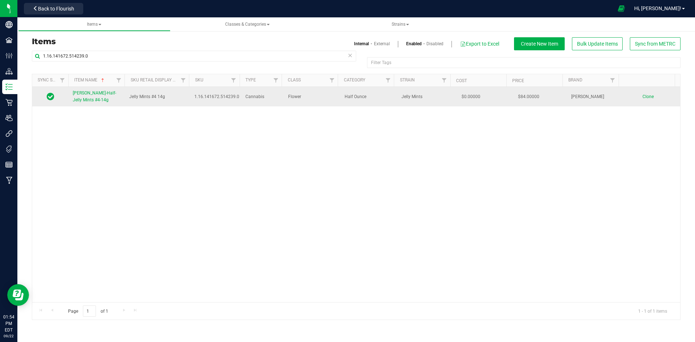
click at [87, 97] on link "[PERSON_NAME]-Half-Jelly Mints #4-14g" at bounding box center [97, 97] width 48 height 14
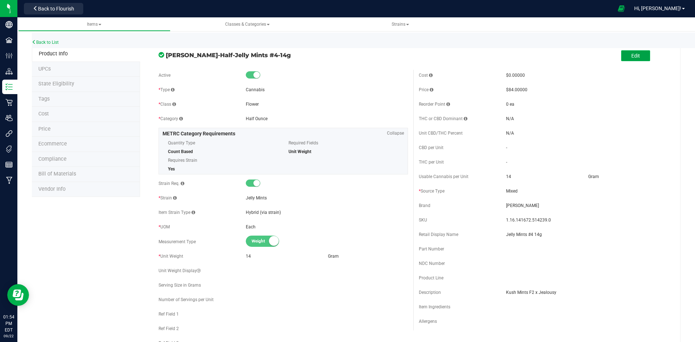
click at [625, 57] on button "Edit" at bounding box center [635, 55] width 29 height 11
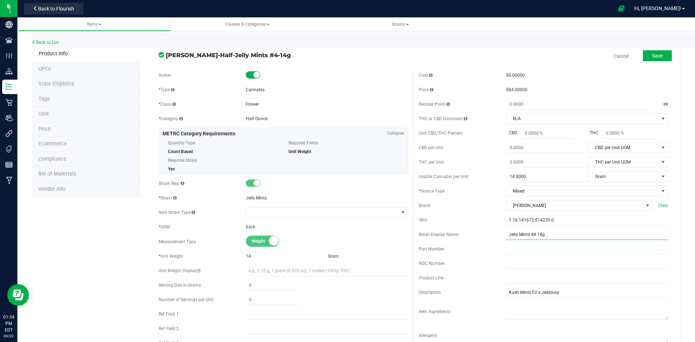
click at [576, 240] on input "Jelly Mints #4 14g" at bounding box center [587, 234] width 162 height 11
type input "Jelly Mints #4 14g-22"
click at [654, 56] on span "Save" at bounding box center [657, 56] width 11 height 6
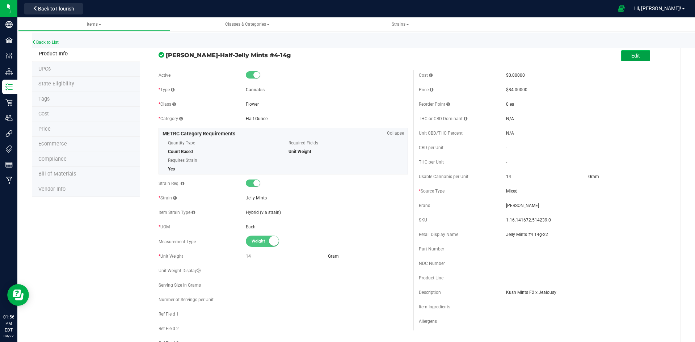
click at [631, 54] on span "Edit" at bounding box center [635, 56] width 9 height 6
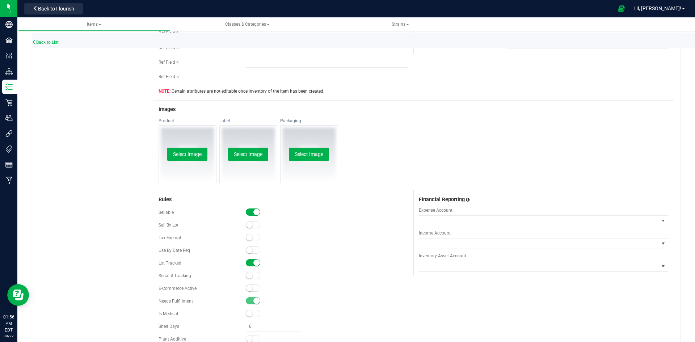
scroll to position [362, 0]
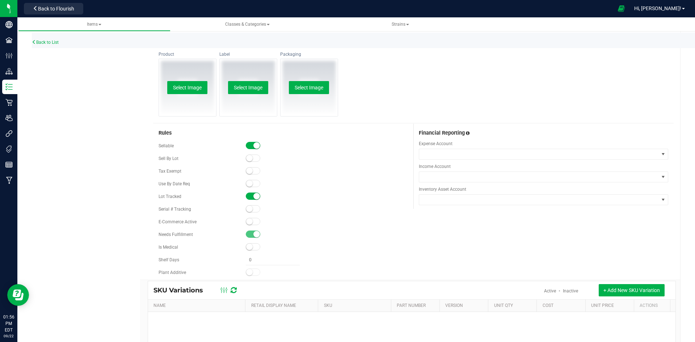
click at [254, 224] on span at bounding box center [253, 221] width 14 height 7
click at [193, 85] on button "Select Image" at bounding box center [187, 87] width 40 height 13
